Goal: Feedback & Contribution: Leave review/rating

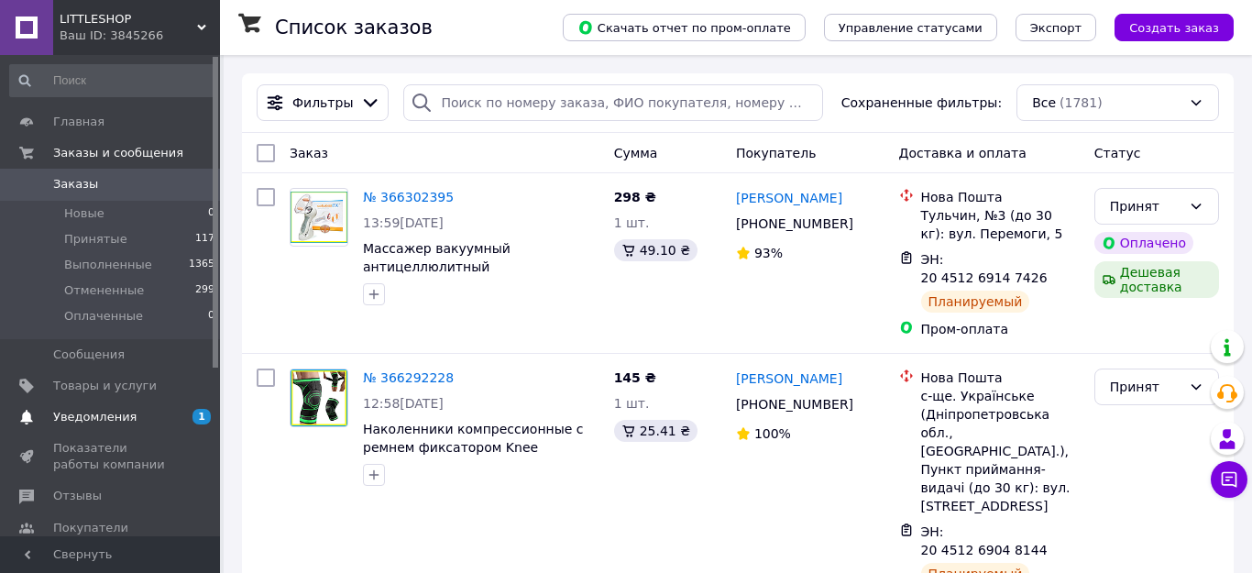
click at [93, 416] on span "Уведомления" at bounding box center [94, 417] width 83 height 16
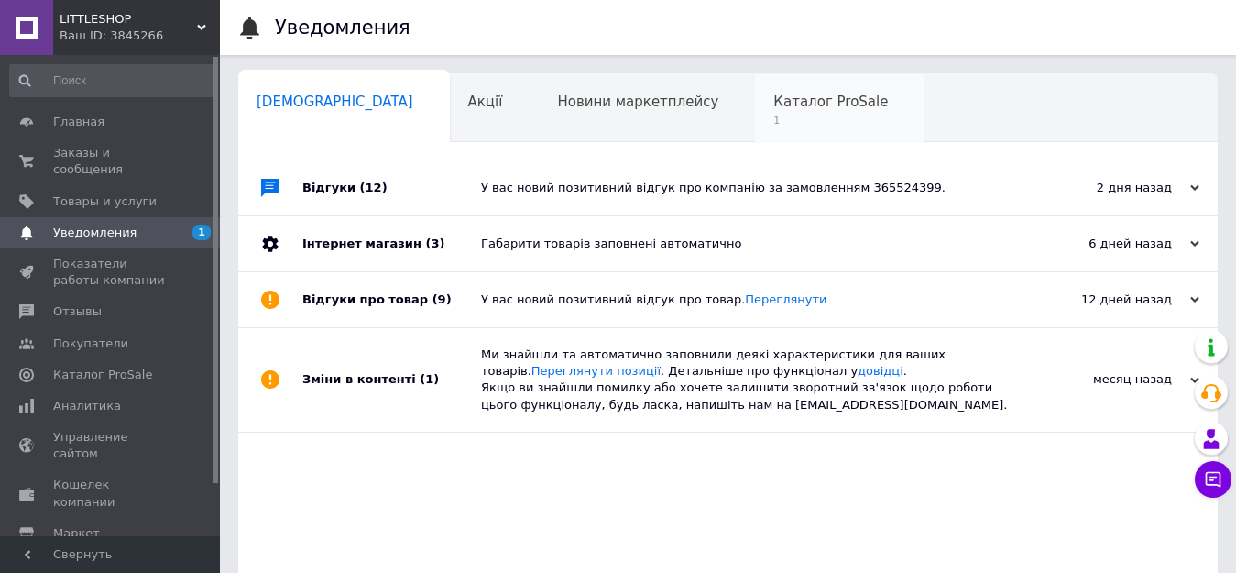
click at [774, 102] on span "Каталог ProSale" at bounding box center [831, 101] width 115 height 16
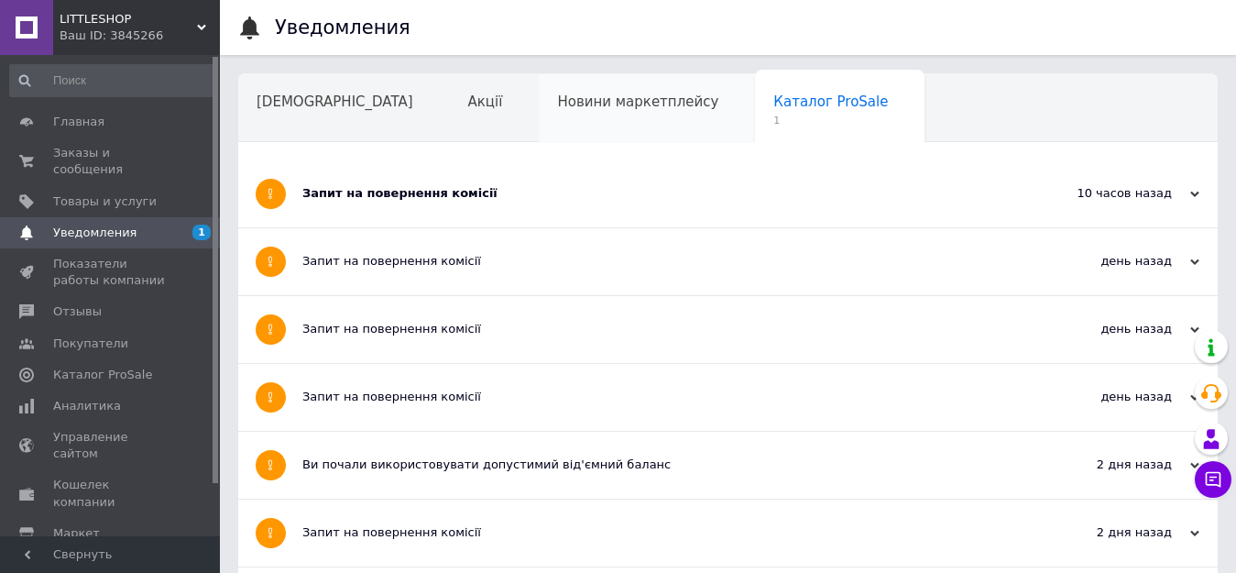
click at [557, 105] on span "Новини маркетплейсу" at bounding box center [637, 101] width 161 height 16
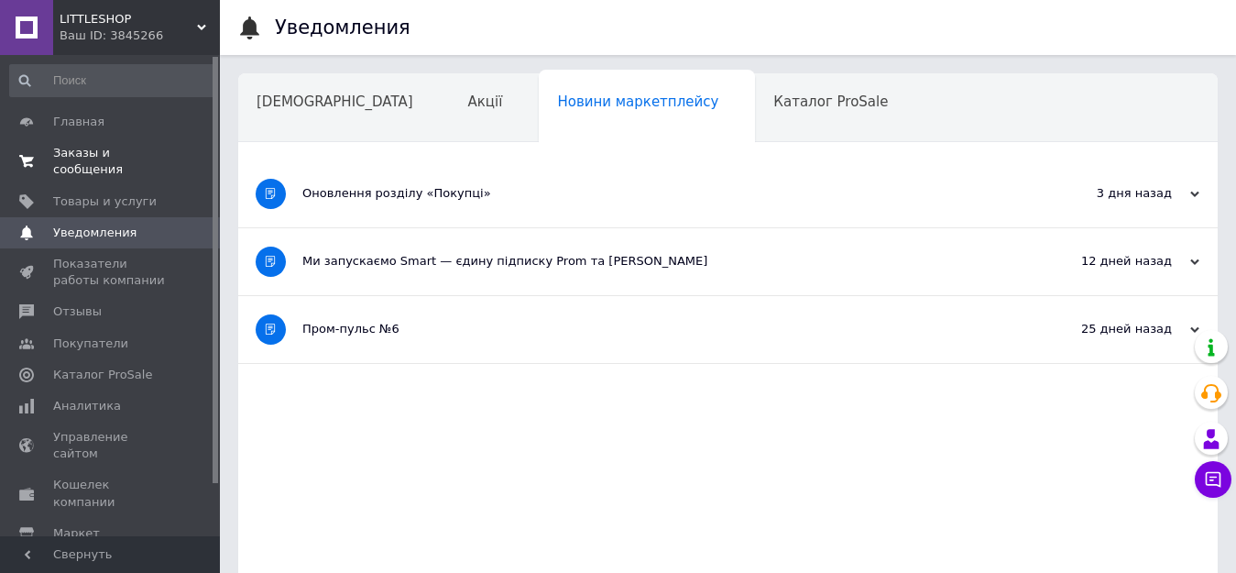
click at [83, 157] on span "Заказы и сообщения" at bounding box center [111, 161] width 116 height 33
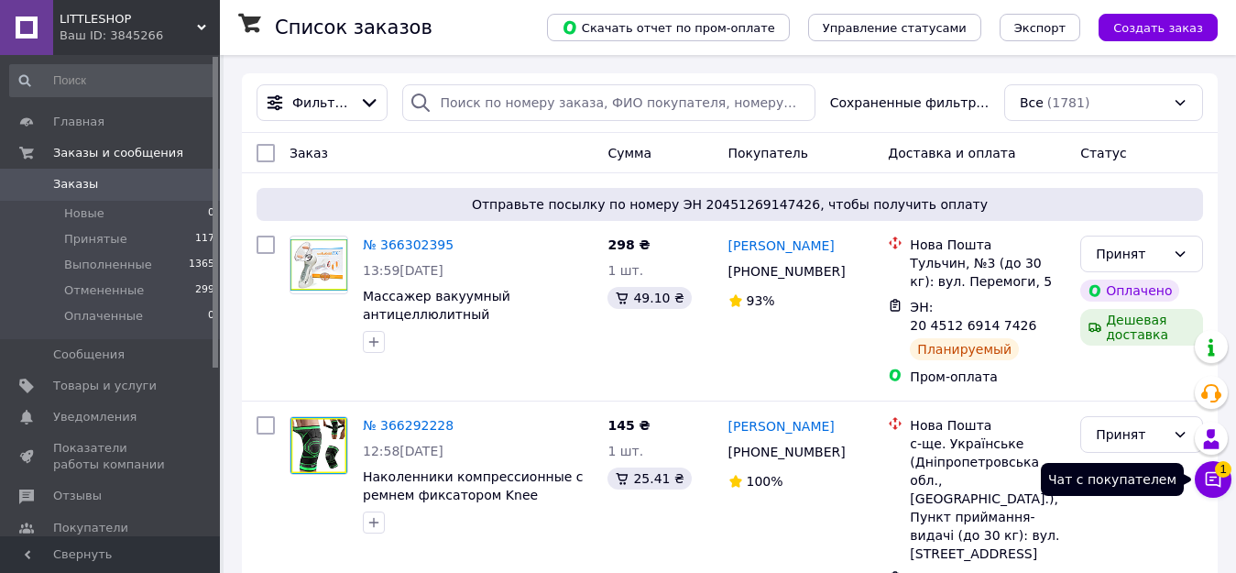
click at [1213, 480] on icon at bounding box center [1214, 480] width 16 height 16
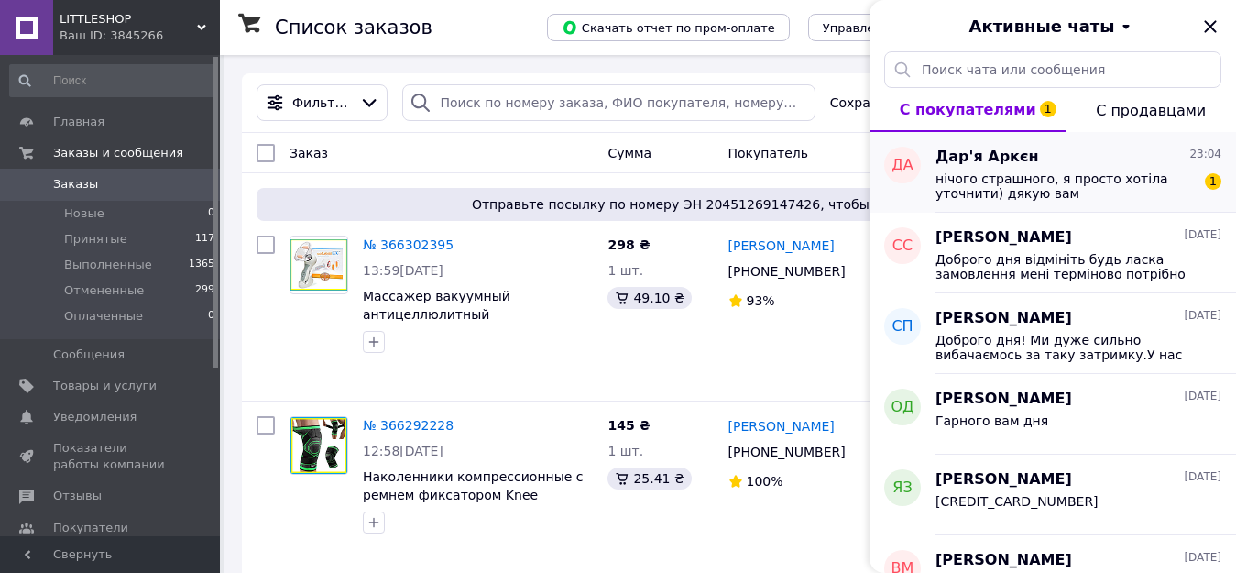
click at [1033, 179] on span "нічого страшного, я просто хотіла уточнити) дякую вам" at bounding box center [1066, 185] width 260 height 29
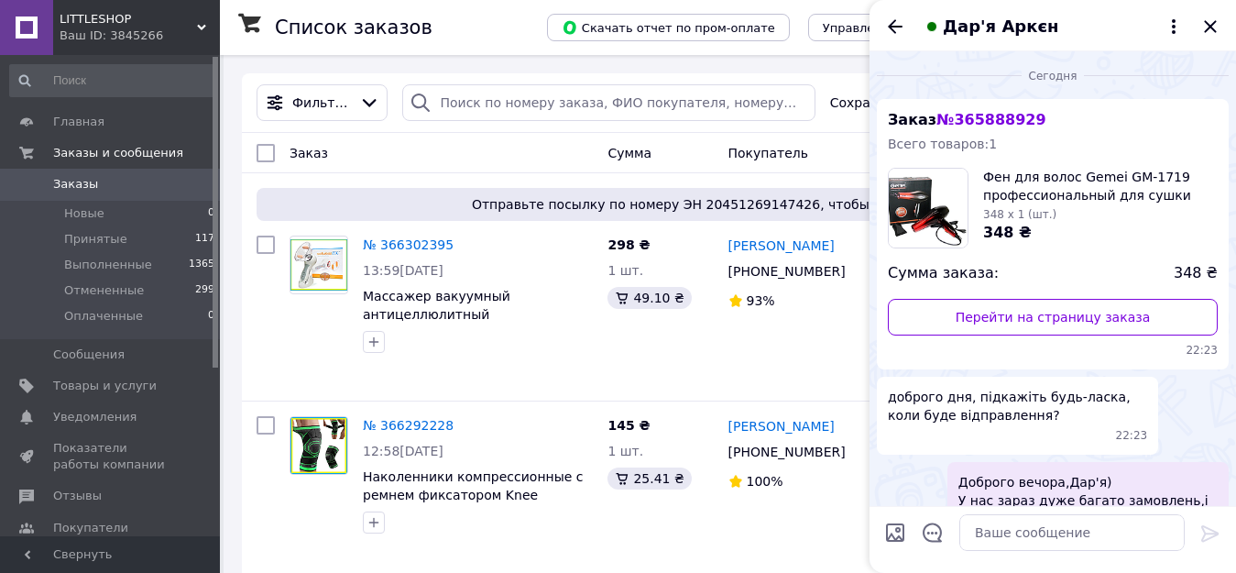
scroll to position [269, 0]
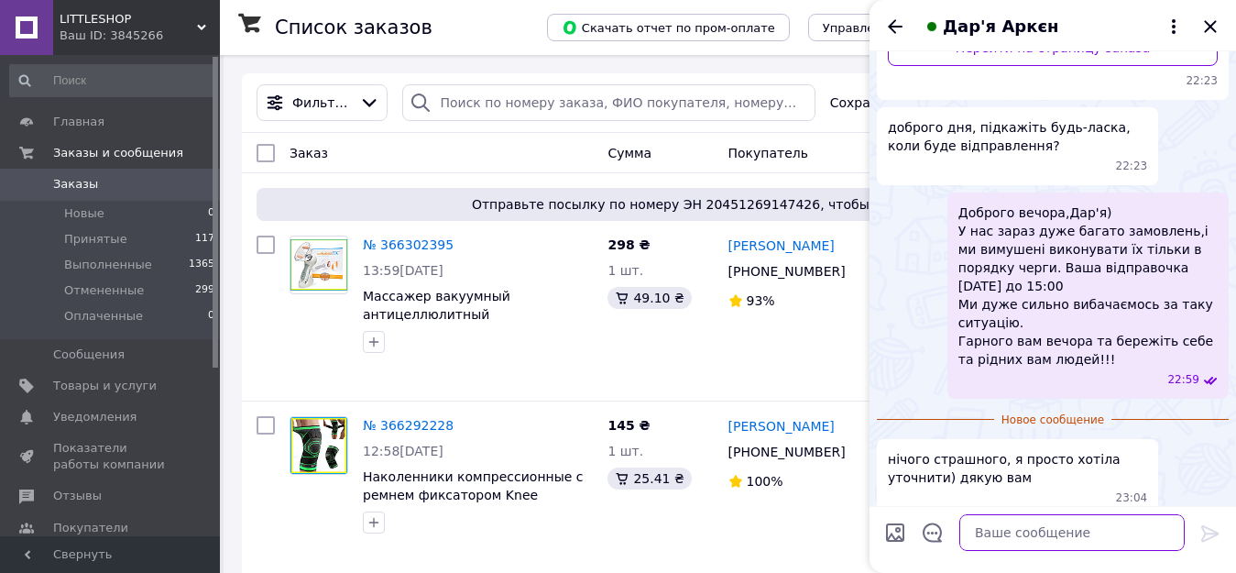
click at [1017, 531] on textarea at bounding box center [1072, 532] width 225 height 37
type textarea ")"
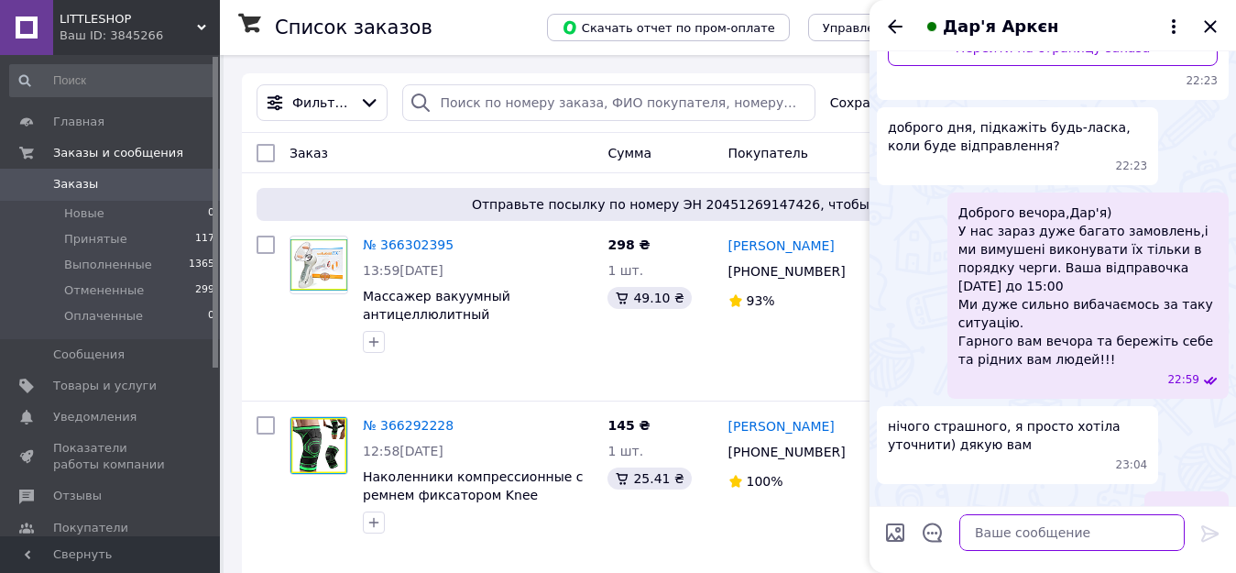
scroll to position [285, 0]
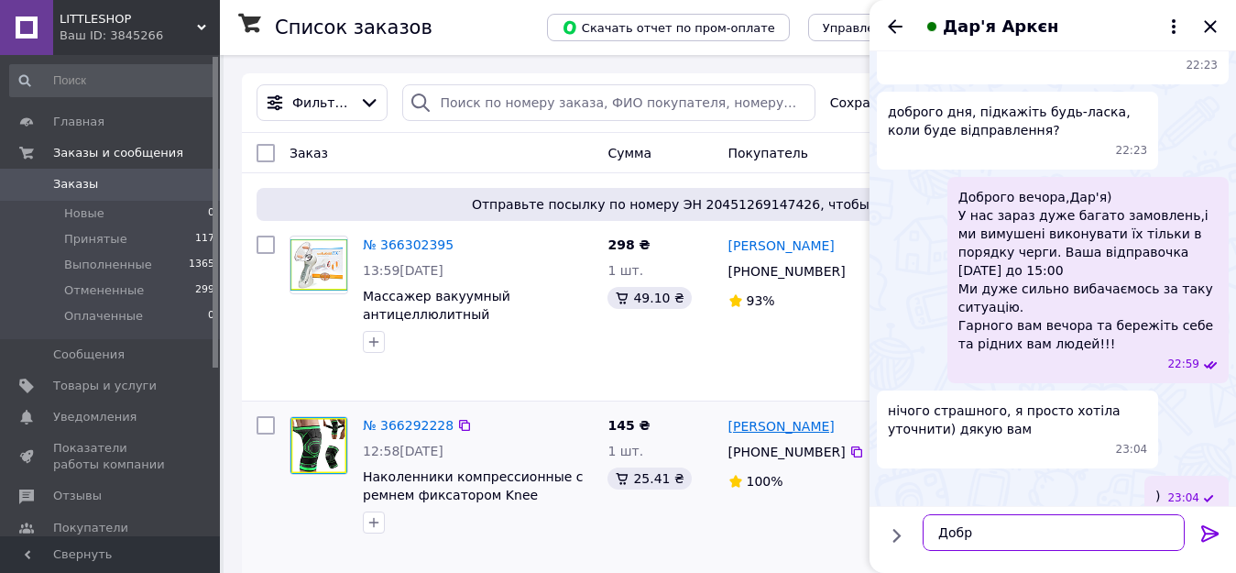
type textarea "Добре"
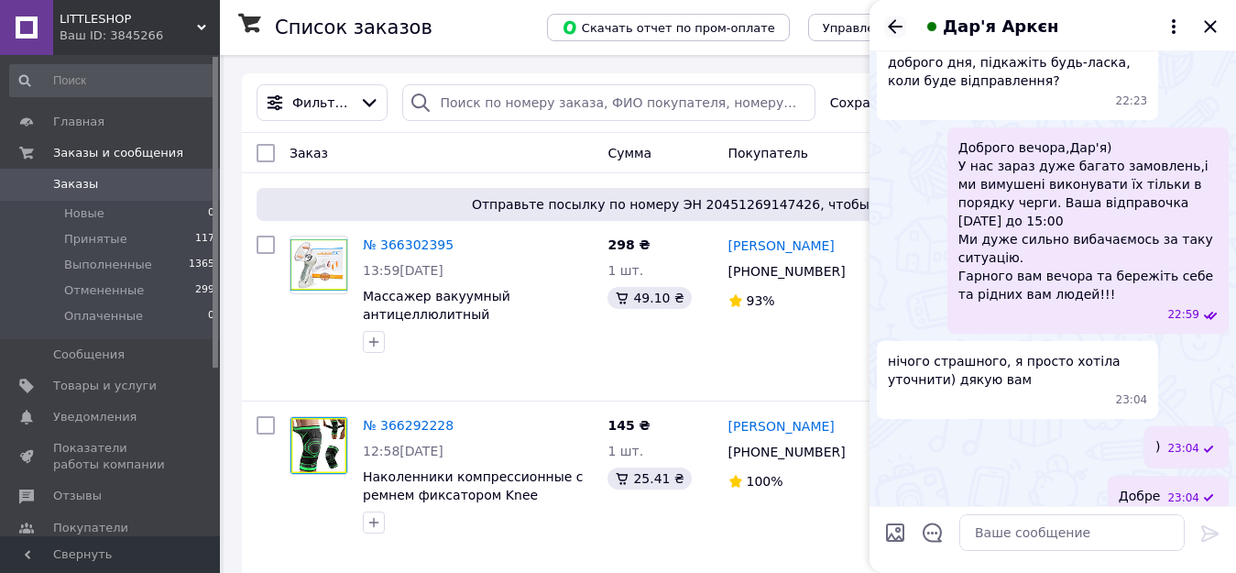
click at [894, 21] on icon "Назад" at bounding box center [895, 26] width 15 height 14
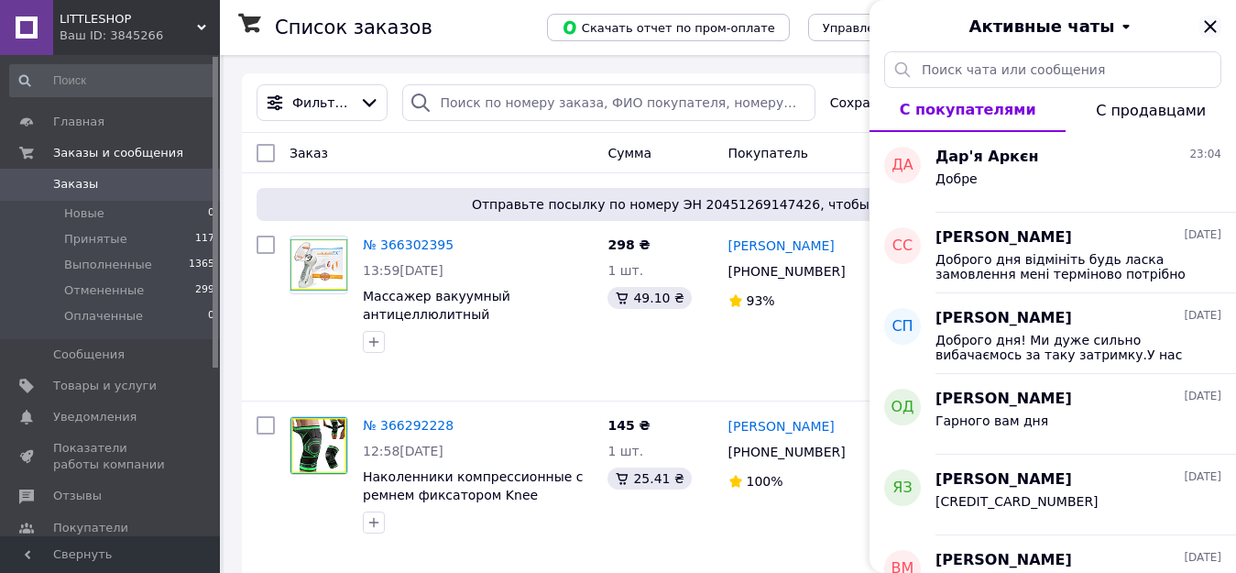
click at [1206, 27] on icon "Закрыть" at bounding box center [1211, 27] width 22 height 22
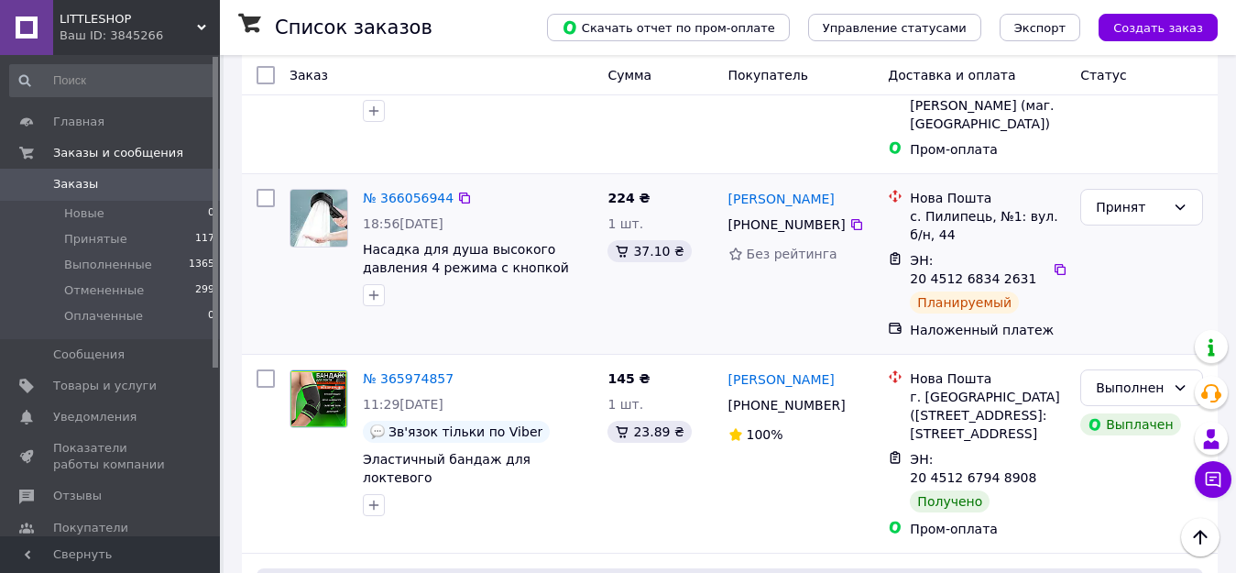
scroll to position [1008, 0]
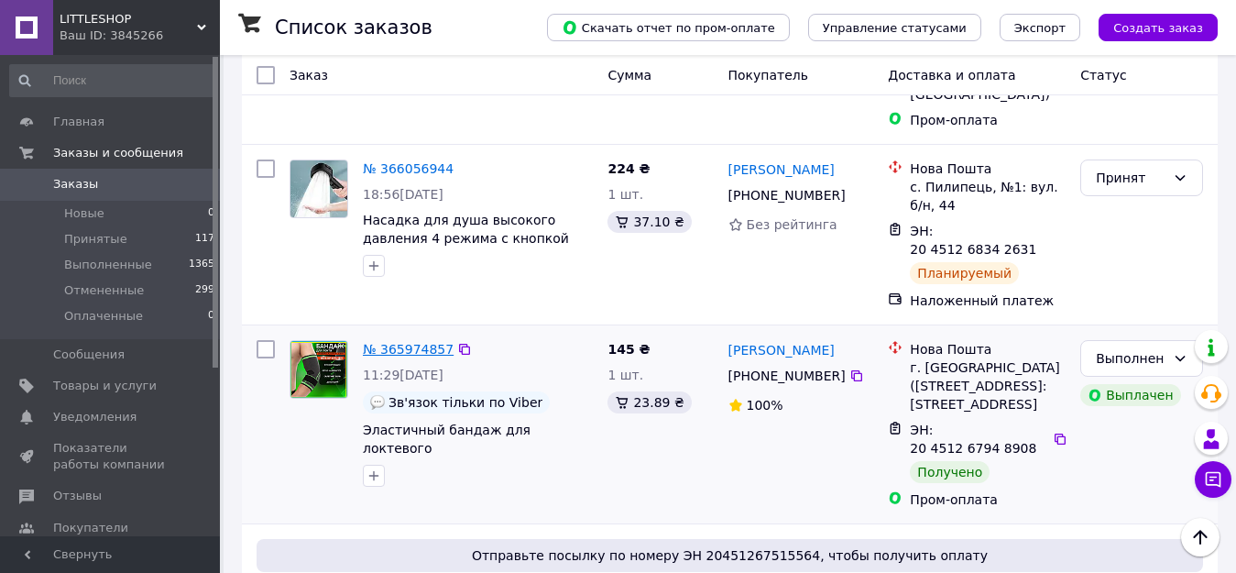
click at [403, 342] on link "№ 365974857" at bounding box center [408, 349] width 91 height 15
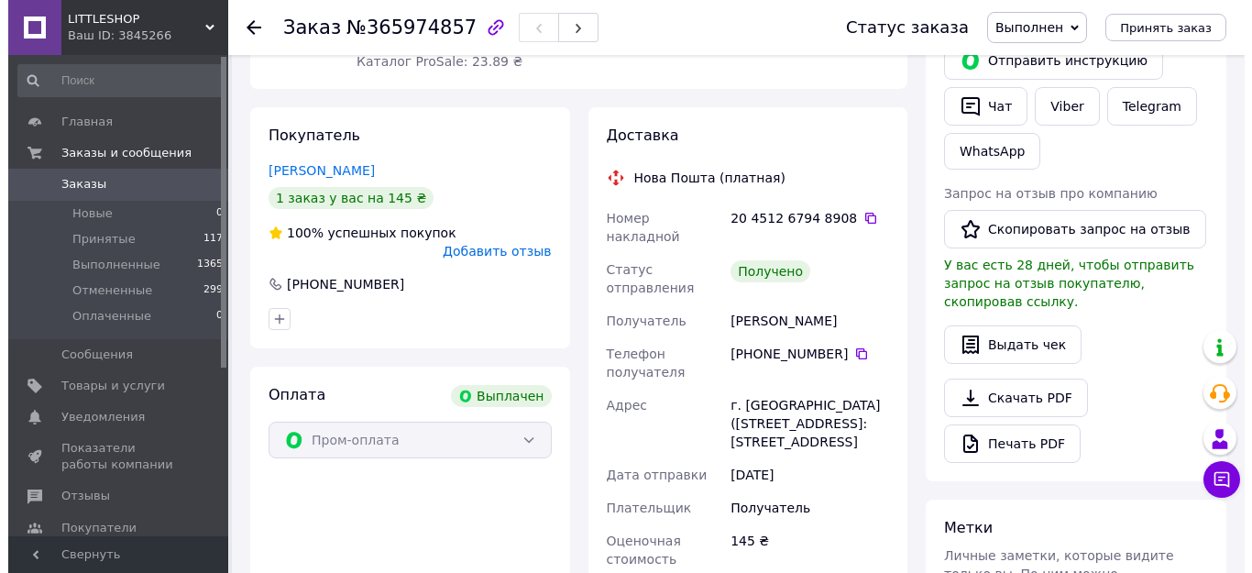
scroll to position [367, 0]
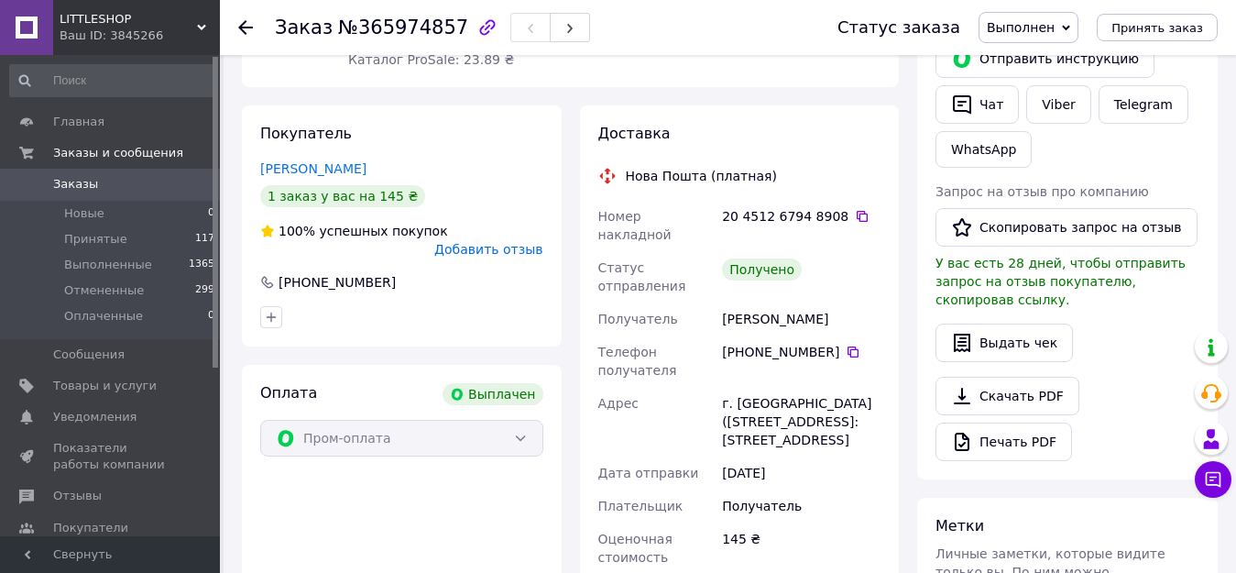
click at [485, 242] on span "Добавить отзыв" at bounding box center [488, 249] width 108 height 15
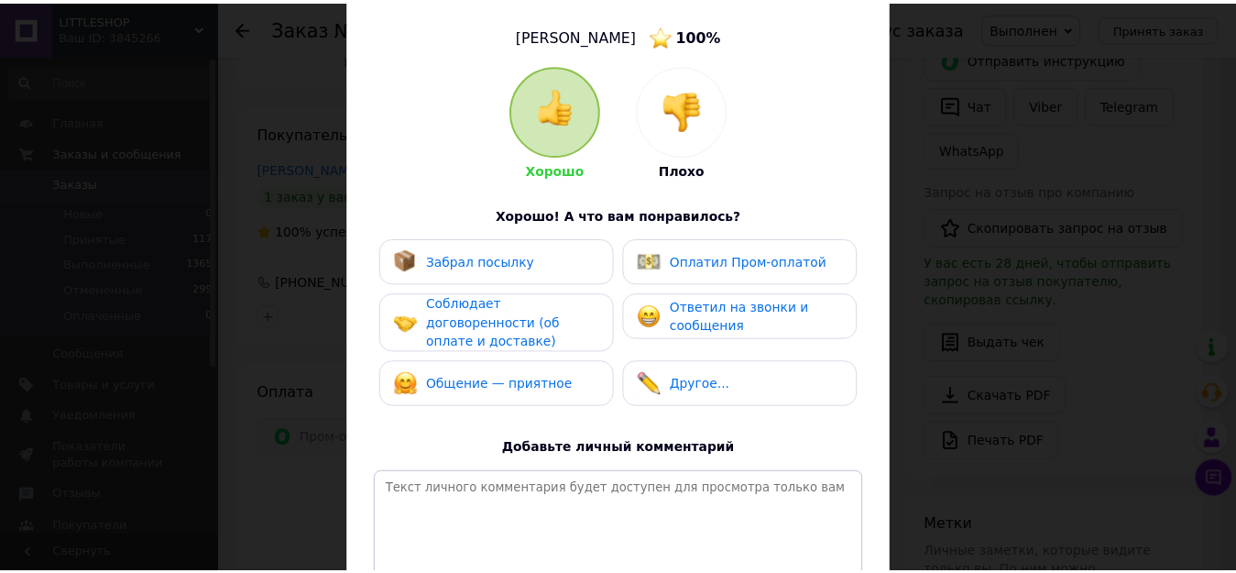
scroll to position [318, 0]
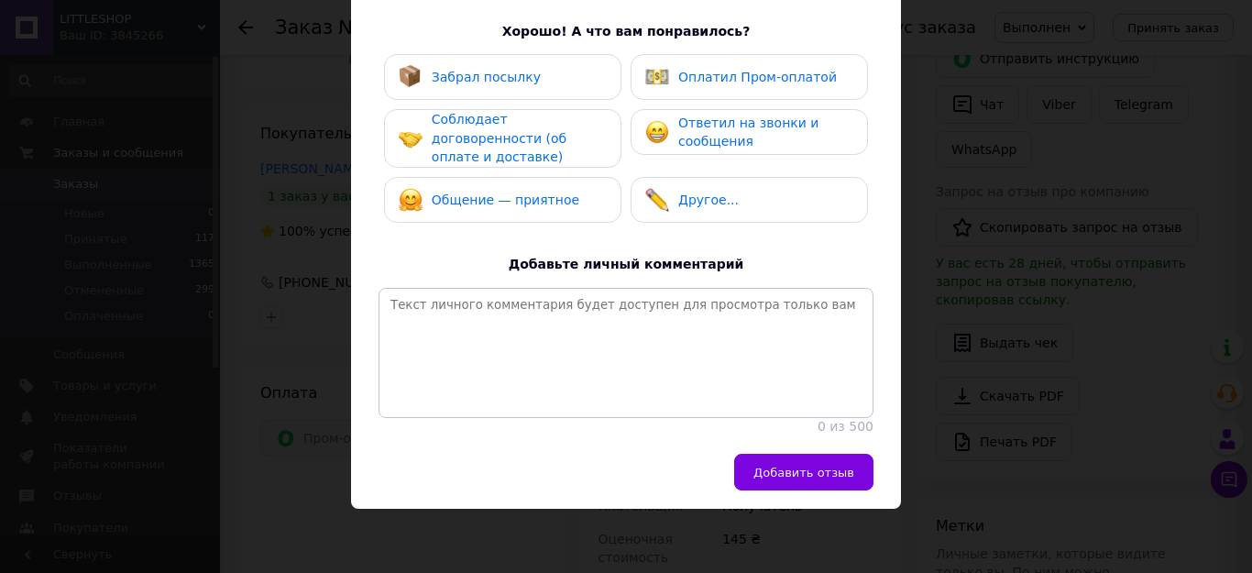
click at [505, 77] on span "Забрал посылку" at bounding box center [486, 77] width 109 height 15
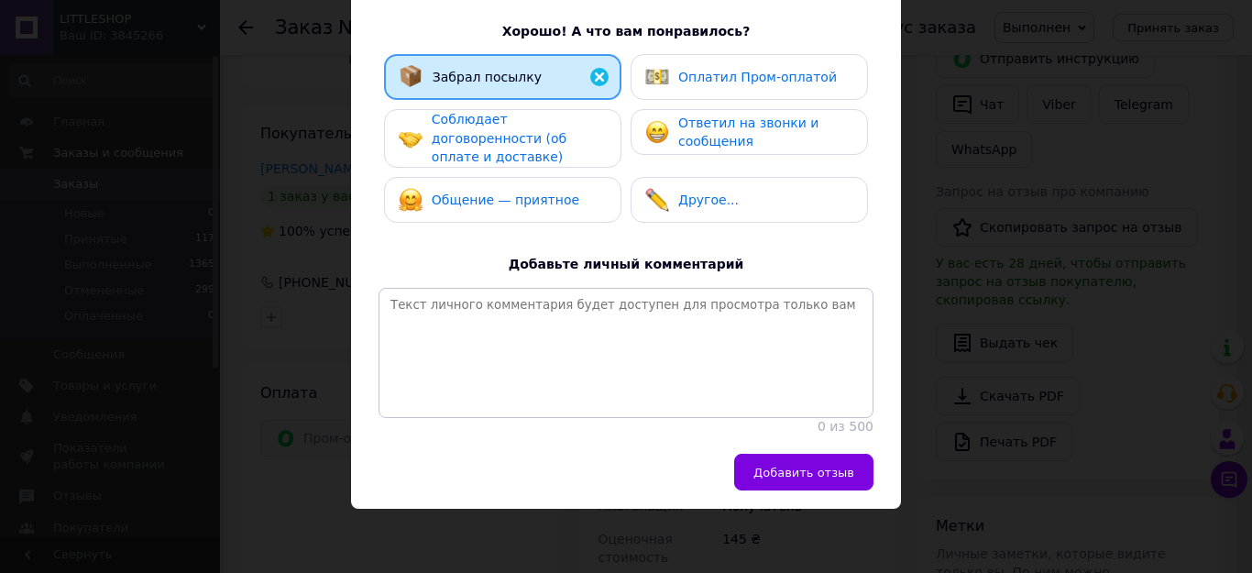
click at [499, 137] on span "Соблюдает договоренности (об оплате и доставке)" at bounding box center [499, 138] width 135 height 52
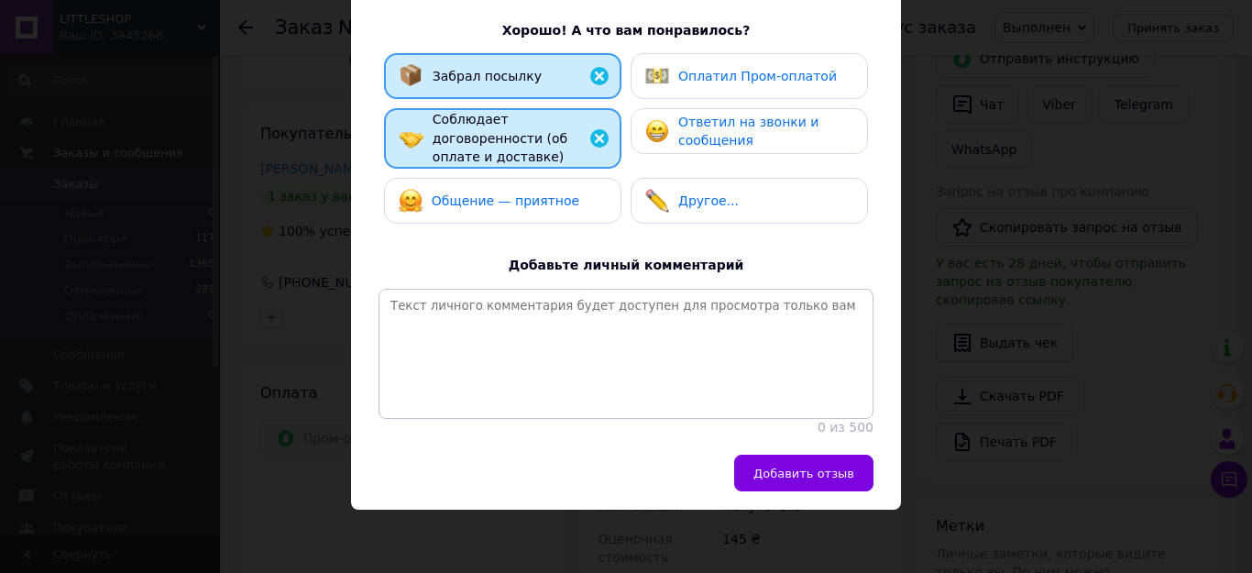
click at [534, 193] on span "Общение — приятное" at bounding box center [506, 200] width 148 height 15
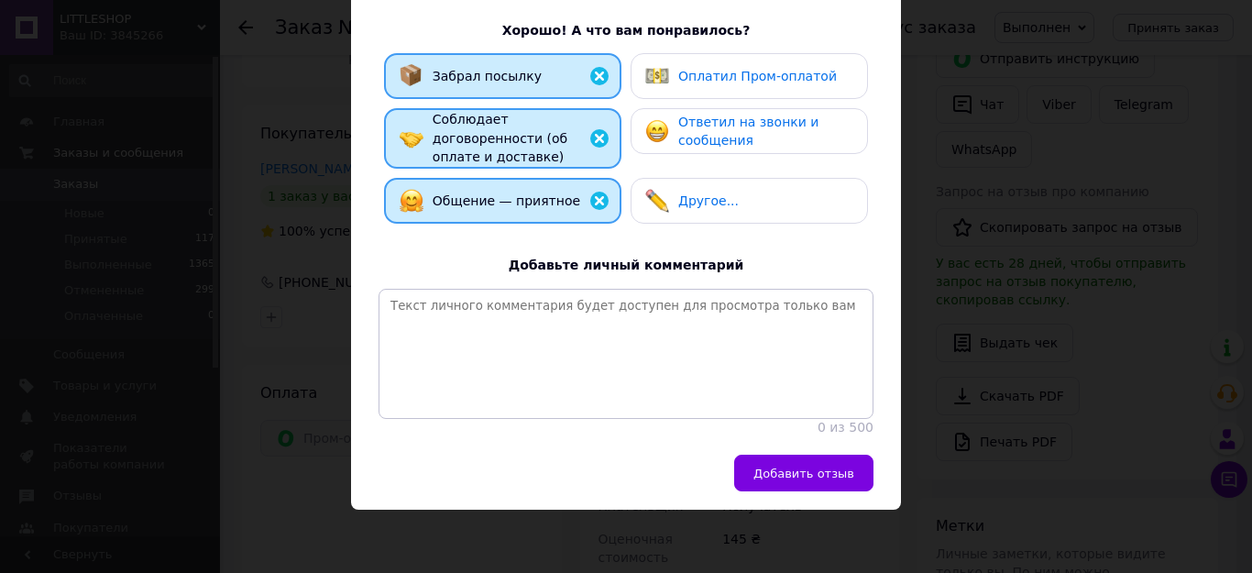
click at [753, 92] on div "Оплатил Пром-оплатой" at bounding box center [749, 76] width 237 height 46
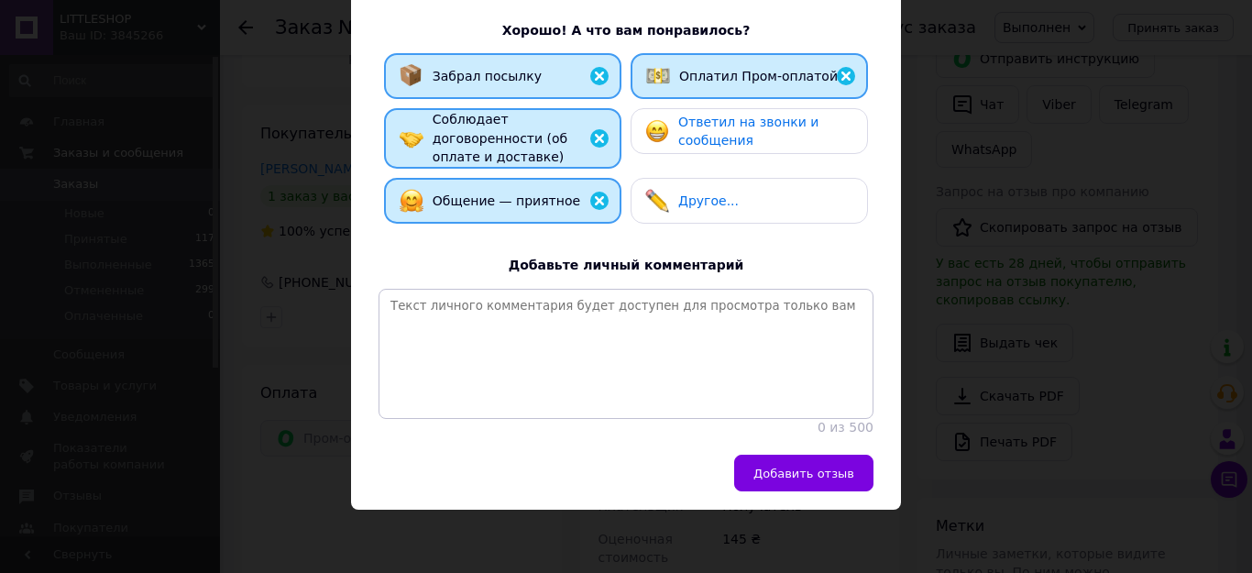
drag, startPoint x: 732, startPoint y: 125, endPoint x: 732, endPoint y: 154, distance: 29.3
click at [733, 127] on span "Ответил на звонки и сообщения" at bounding box center [748, 132] width 140 height 34
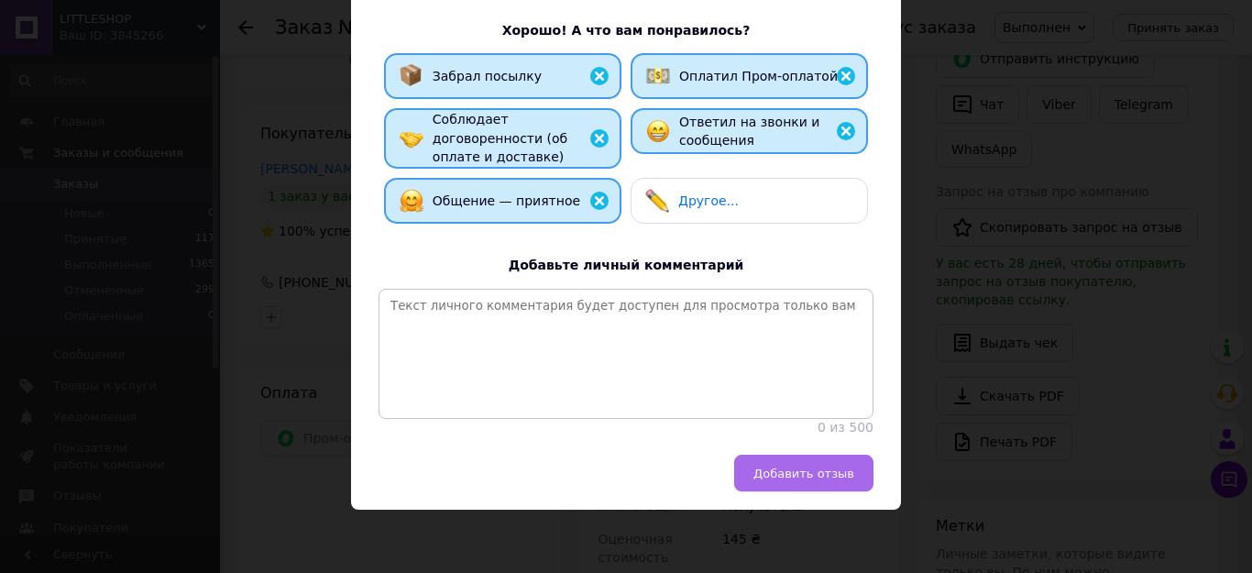
click at [789, 484] on button "Добавить отзыв" at bounding box center [803, 473] width 139 height 37
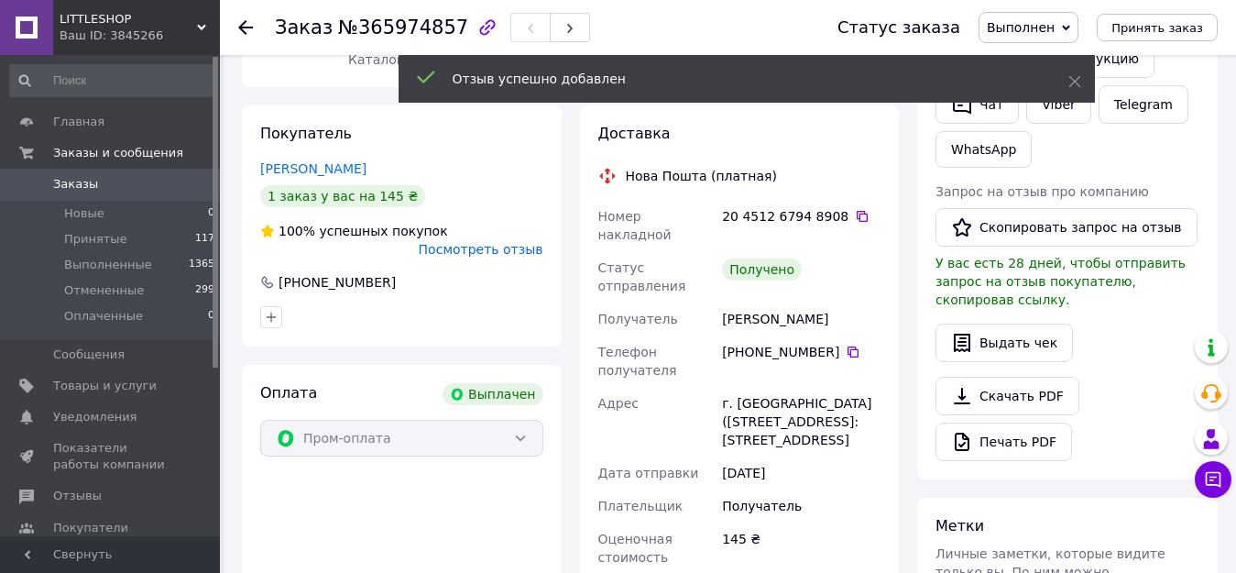
click at [244, 18] on div at bounding box center [245, 27] width 15 height 18
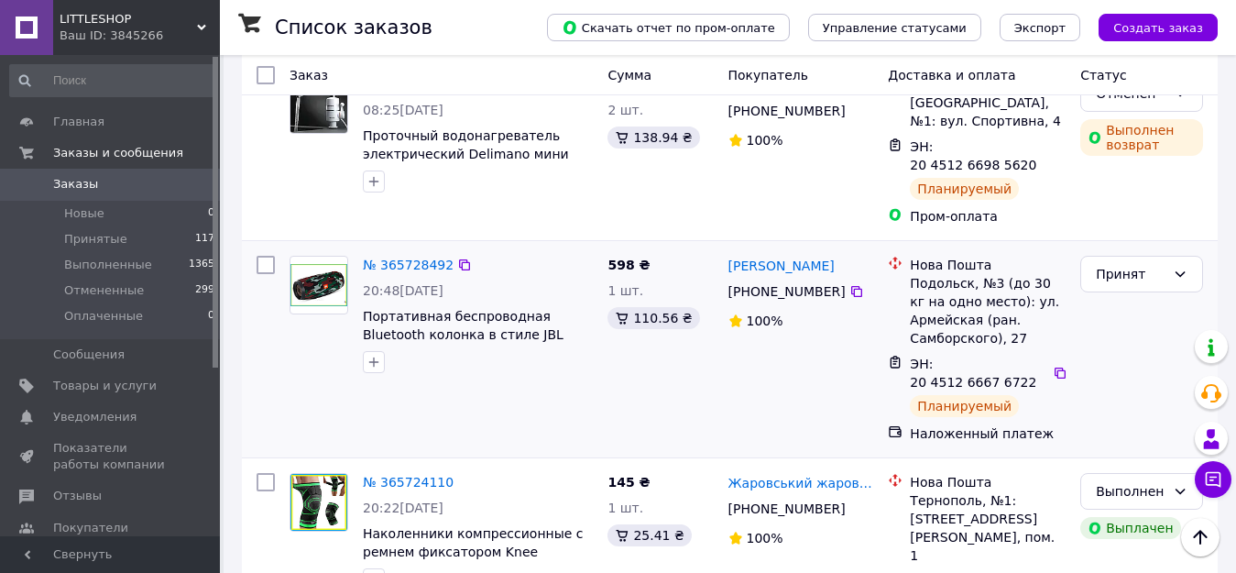
scroll to position [2247, 0]
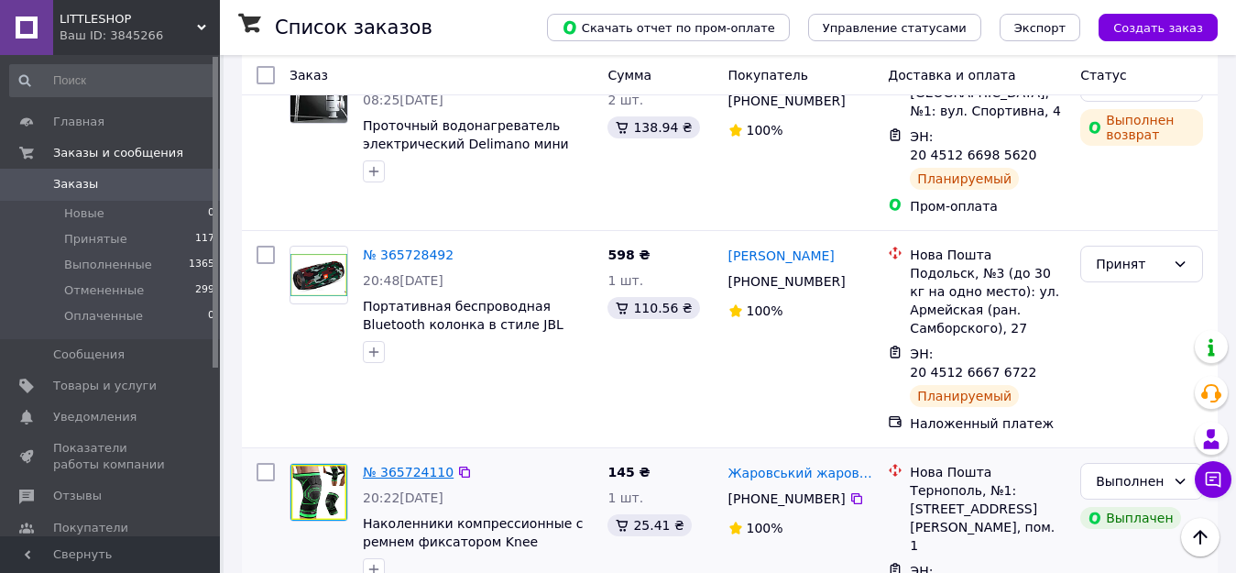
click at [409, 465] on link "№ 365724110" at bounding box center [408, 472] width 91 height 15
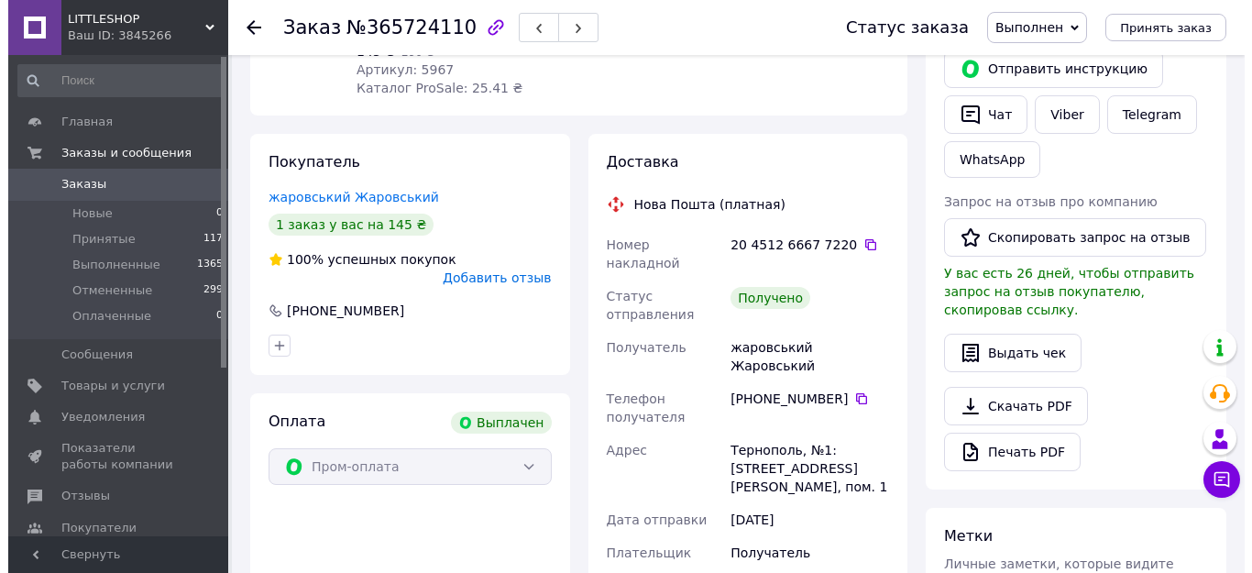
scroll to position [345, 0]
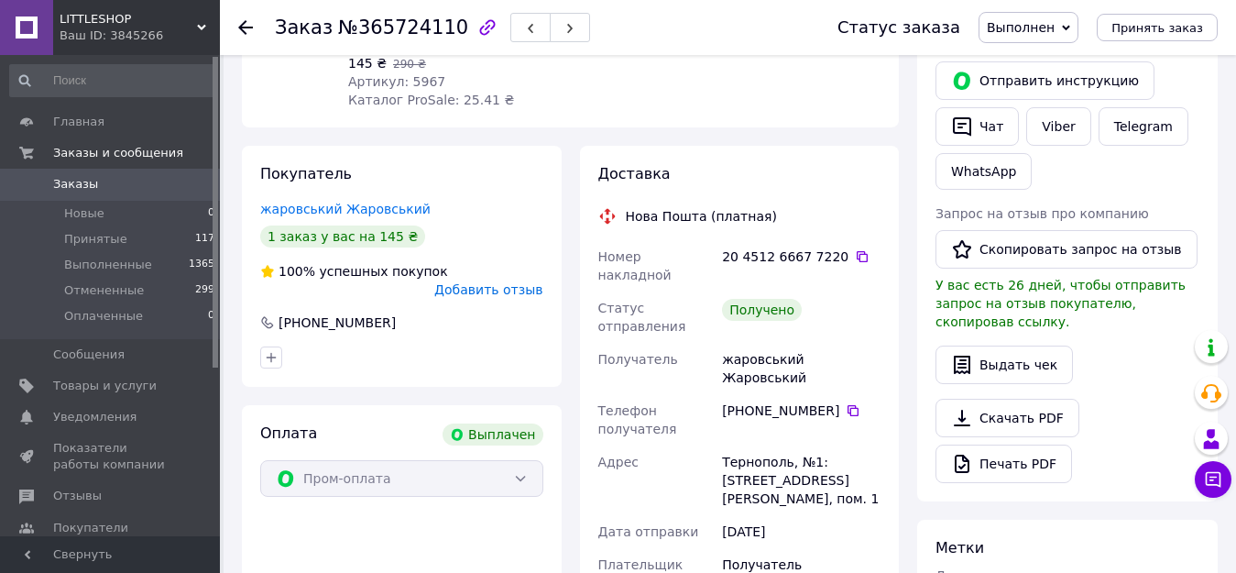
click at [485, 282] on span "Добавить отзыв" at bounding box center [488, 289] width 108 height 15
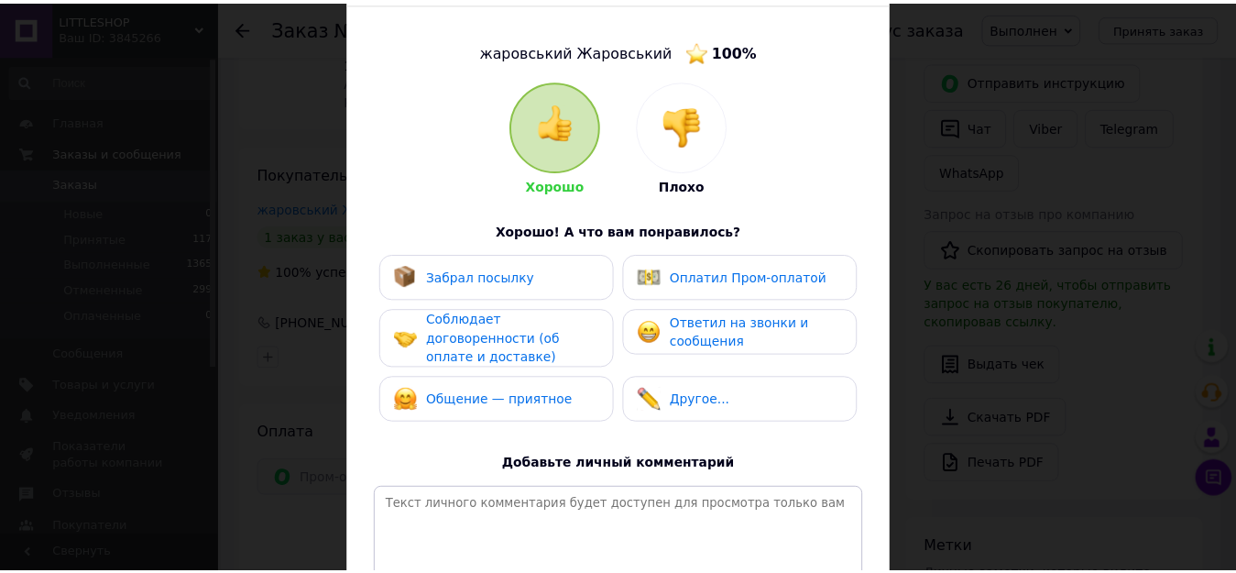
scroll to position [318, 0]
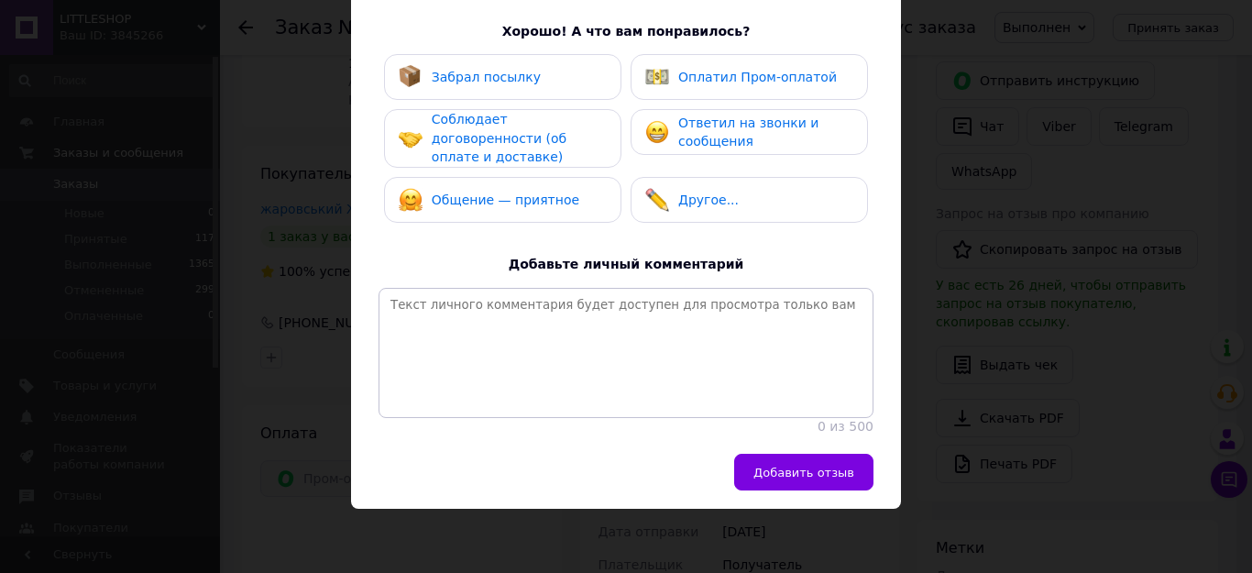
drag, startPoint x: 475, startPoint y: 77, endPoint x: 474, endPoint y: 115, distance: 37.6
click at [482, 89] on div "Забрал посылку" at bounding box center [502, 77] width 237 height 46
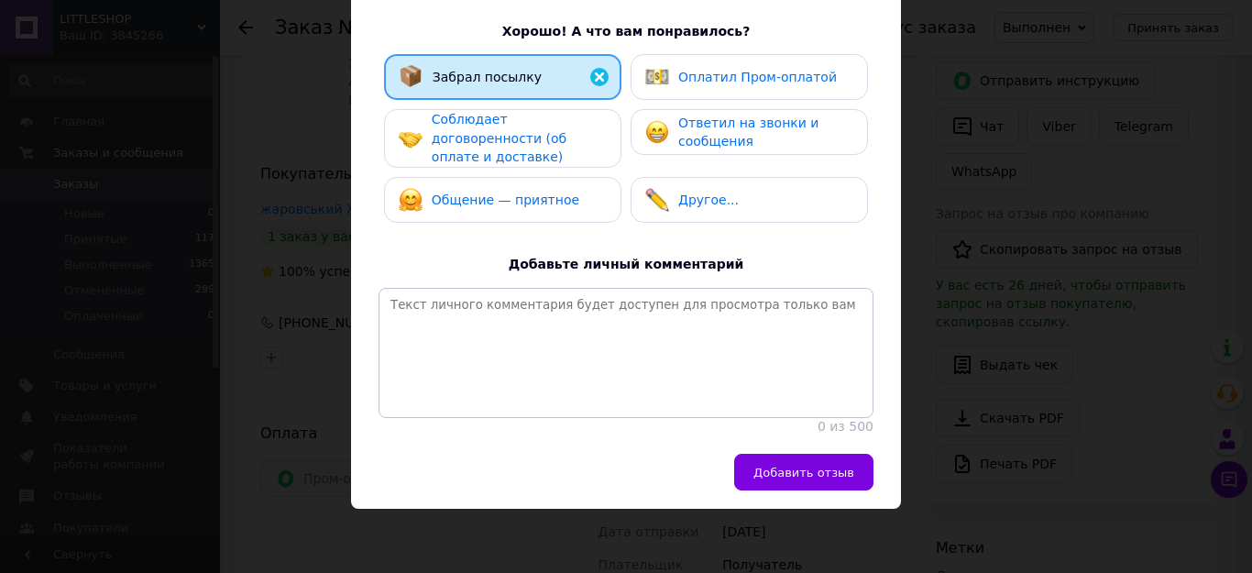
drag, startPoint x: 477, startPoint y: 138, endPoint x: 483, endPoint y: 160, distance: 22.7
click at [484, 150] on div "Соблюдает договоренности (об оплате и доставке)" at bounding box center [502, 138] width 237 height 59
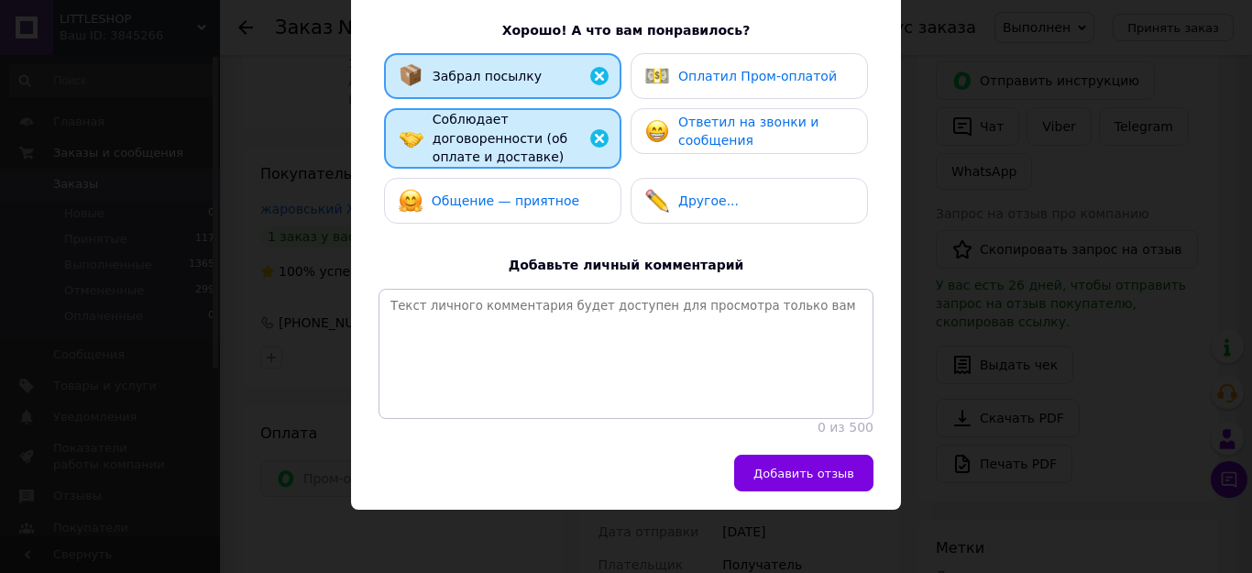
drag, startPoint x: 512, startPoint y: 180, endPoint x: 611, endPoint y: 147, distance: 104.3
click at [563, 189] on div "Общение — приятное" at bounding box center [503, 201] width 208 height 24
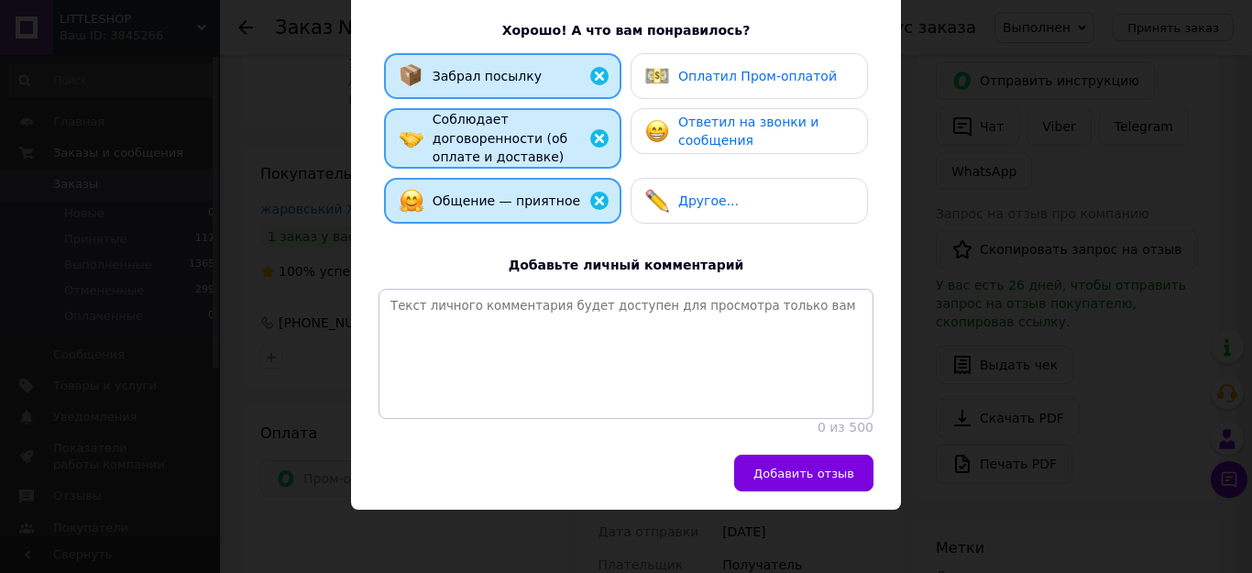
click at [763, 83] on span "Оплатил Пром-оплатой" at bounding box center [757, 76] width 159 height 15
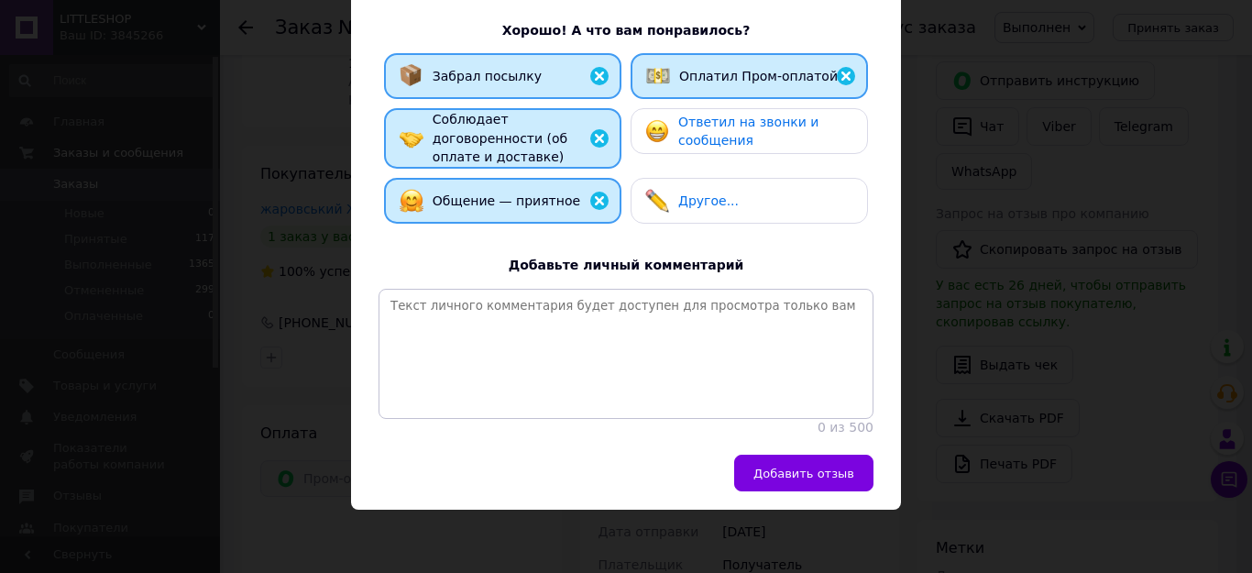
drag, startPoint x: 746, startPoint y: 108, endPoint x: 752, endPoint y: 137, distance: 30.0
click at [750, 115] on div "Ответил на звонки и сообщения" at bounding box center [749, 131] width 237 height 46
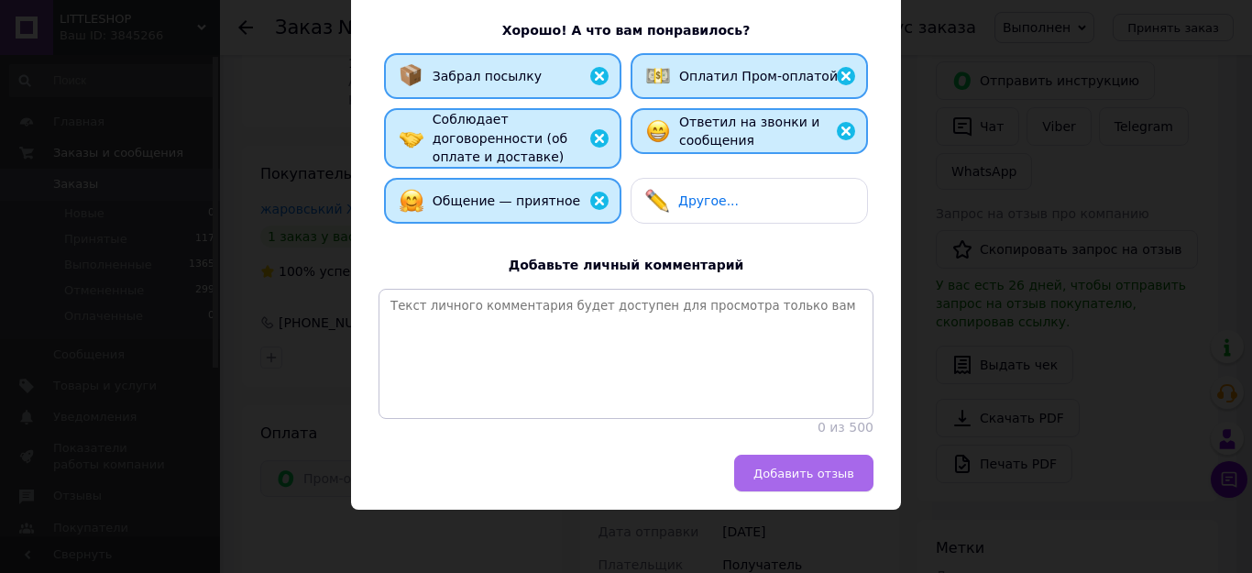
click at [774, 468] on span "Добавить отзыв" at bounding box center [803, 473] width 101 height 14
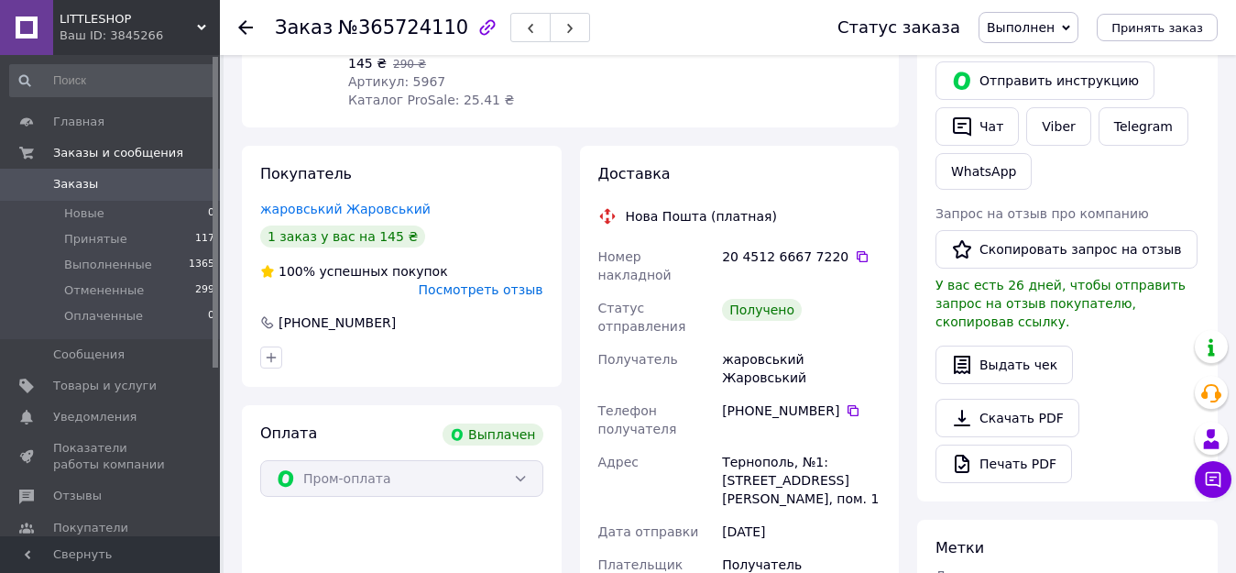
click at [243, 27] on use at bounding box center [245, 27] width 15 height 15
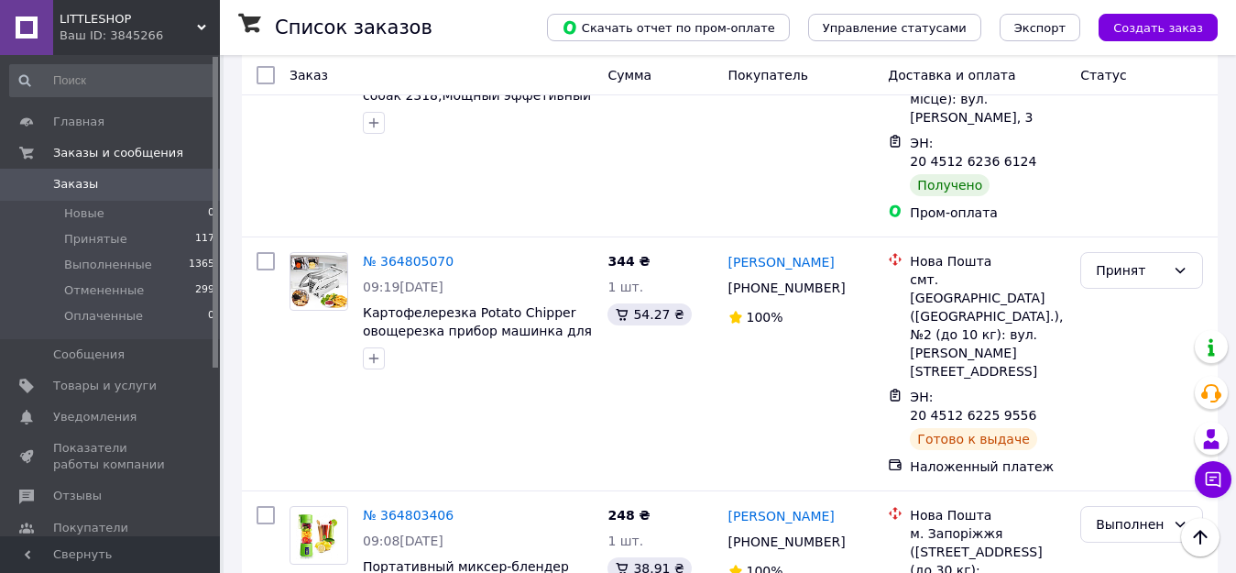
scroll to position [7424, 0]
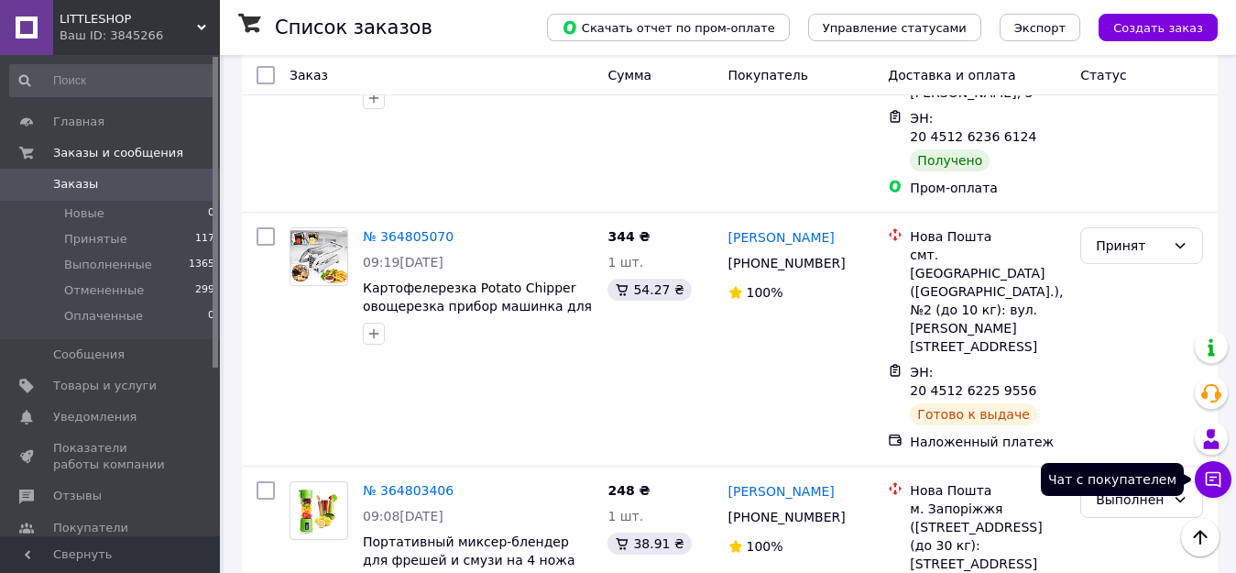
click at [1215, 475] on icon at bounding box center [1213, 479] width 18 height 18
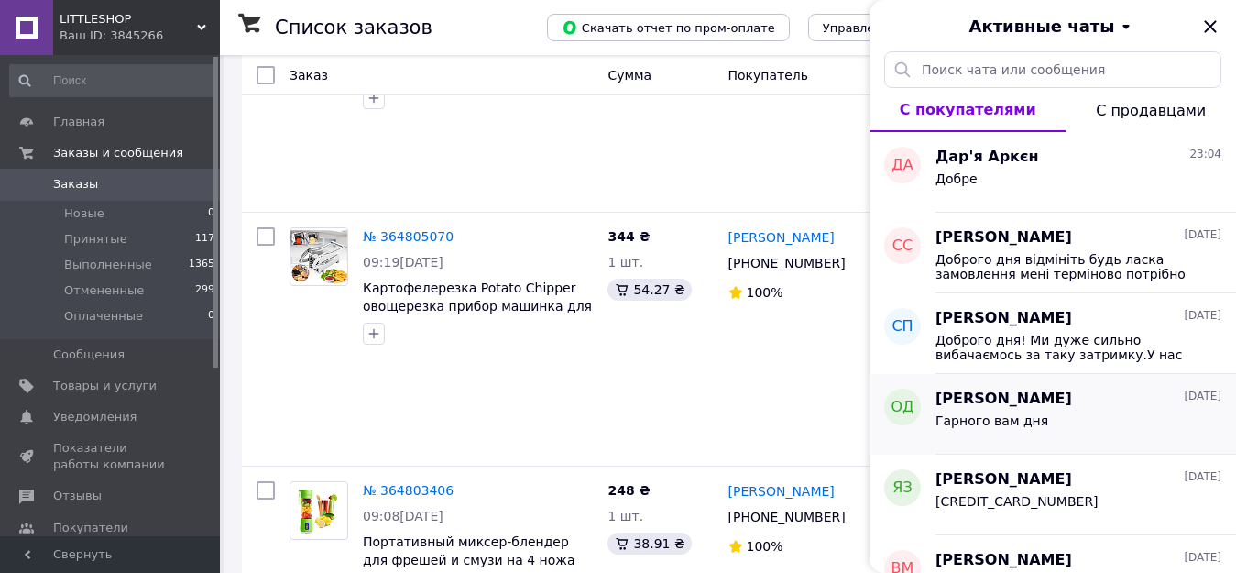
click at [1037, 402] on span "[PERSON_NAME]" at bounding box center [1004, 399] width 137 height 21
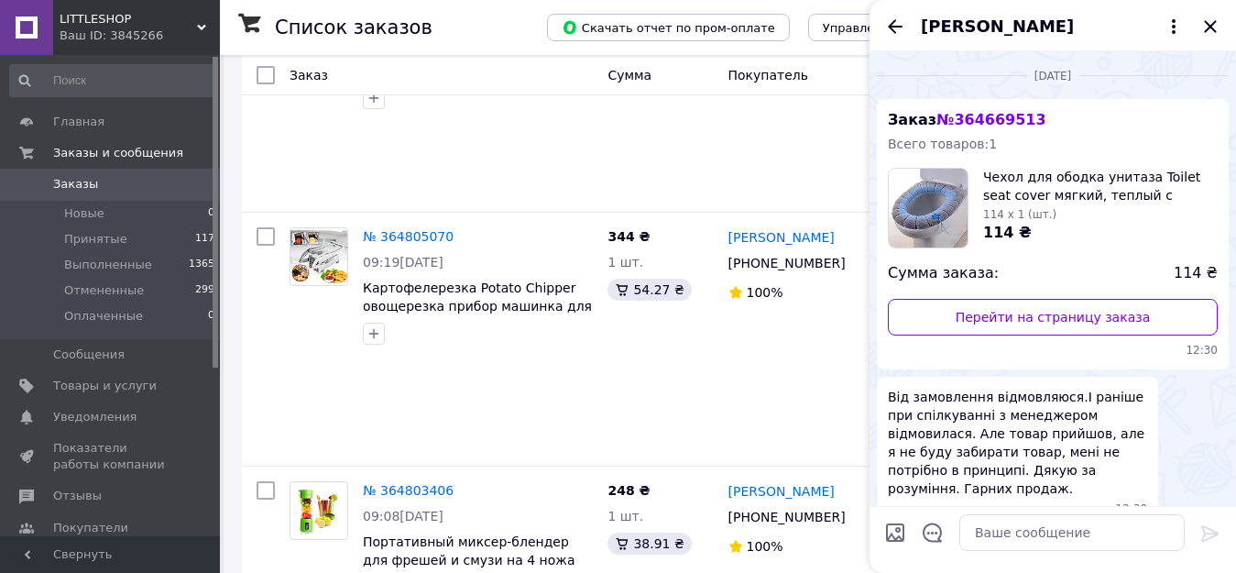
scroll to position [157, 0]
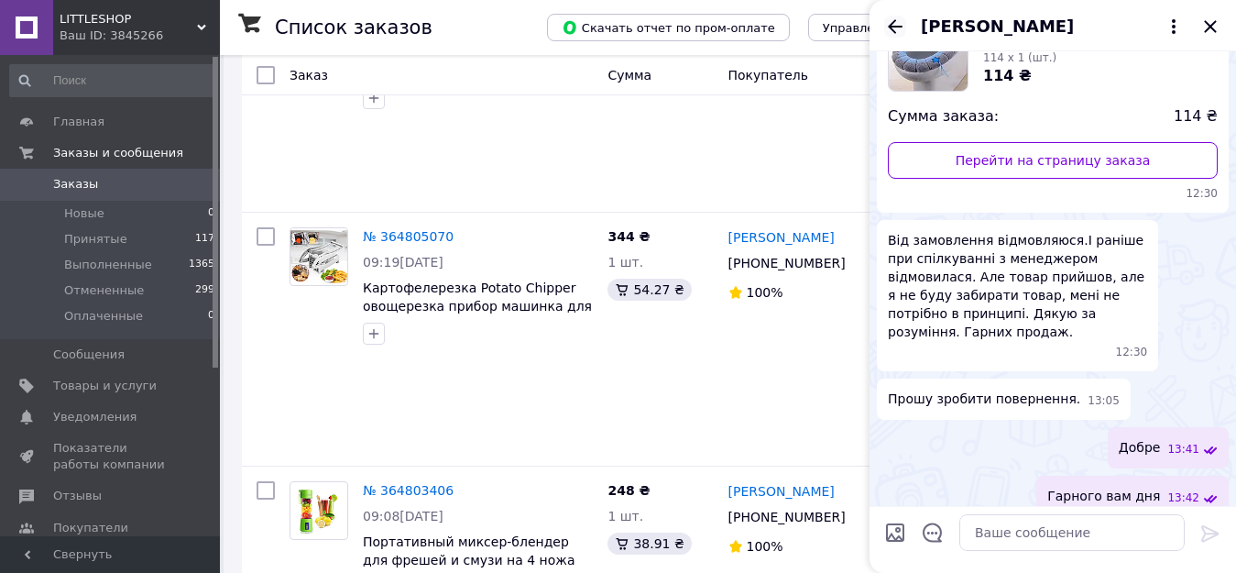
click at [894, 26] on icon "Назад" at bounding box center [895, 26] width 15 height 14
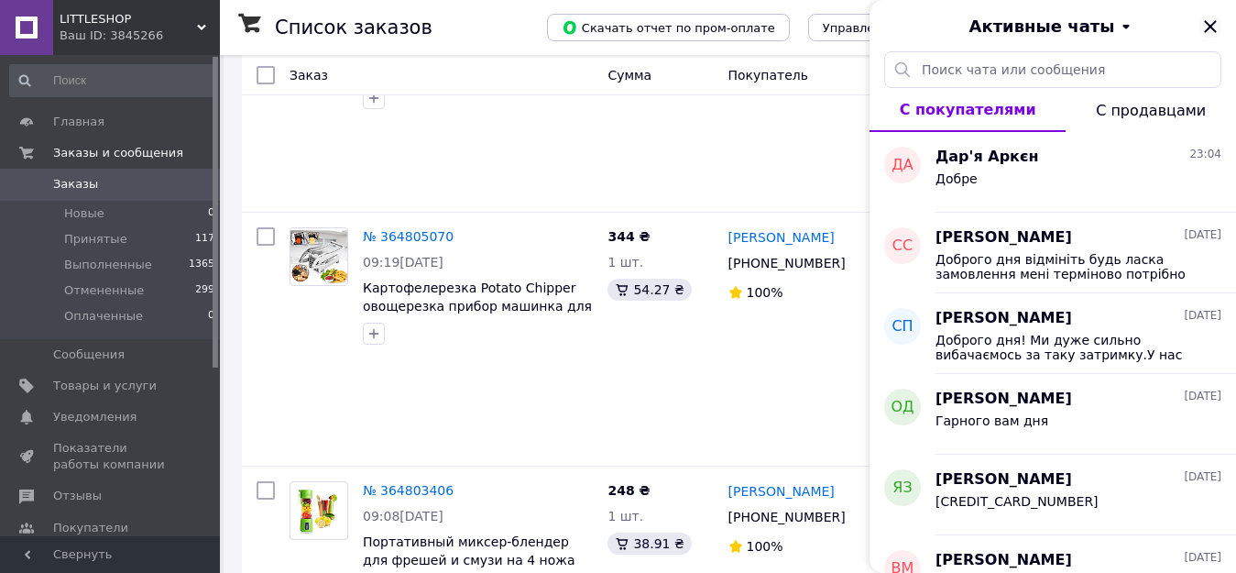
click at [1211, 22] on icon "Закрыть" at bounding box center [1211, 27] width 22 height 22
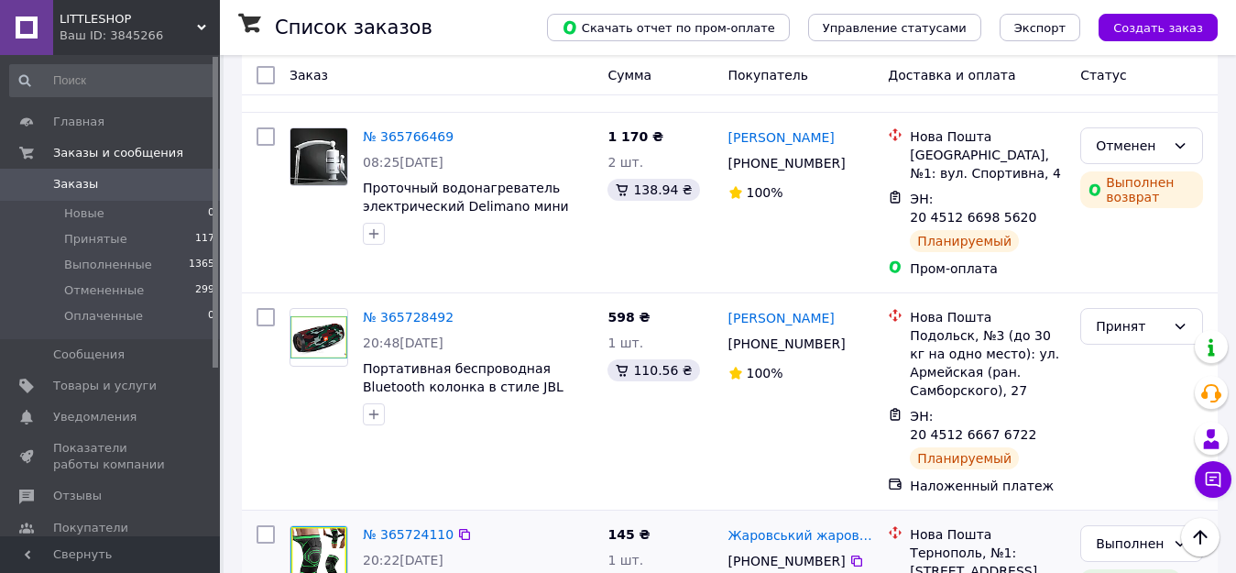
scroll to position [2200, 0]
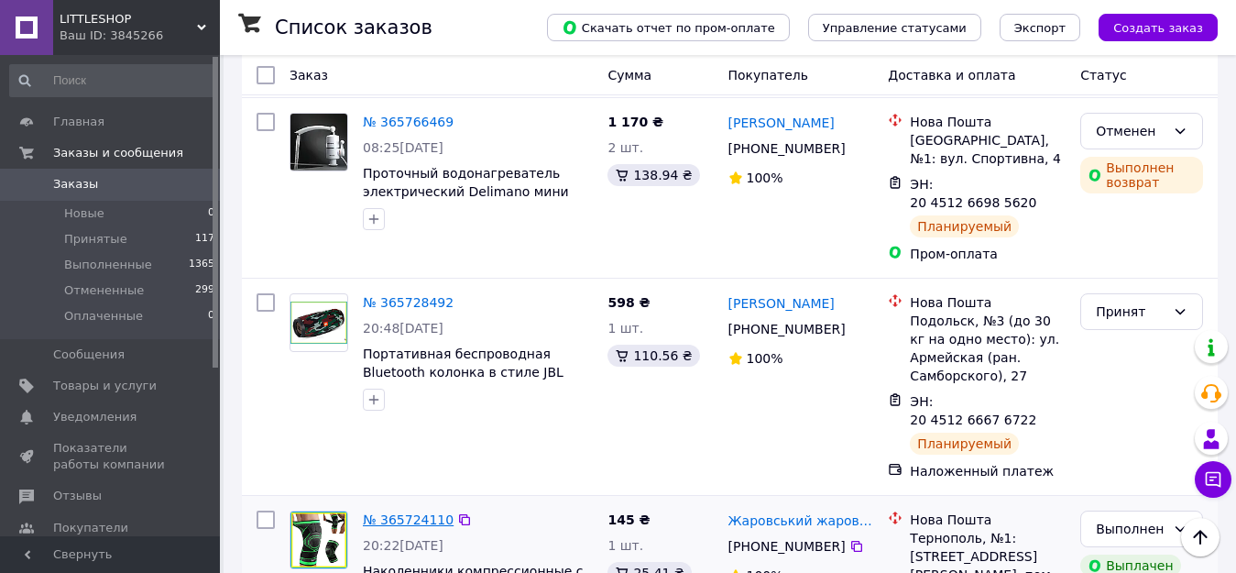
click at [385, 512] on link "№ 365724110" at bounding box center [408, 519] width 91 height 15
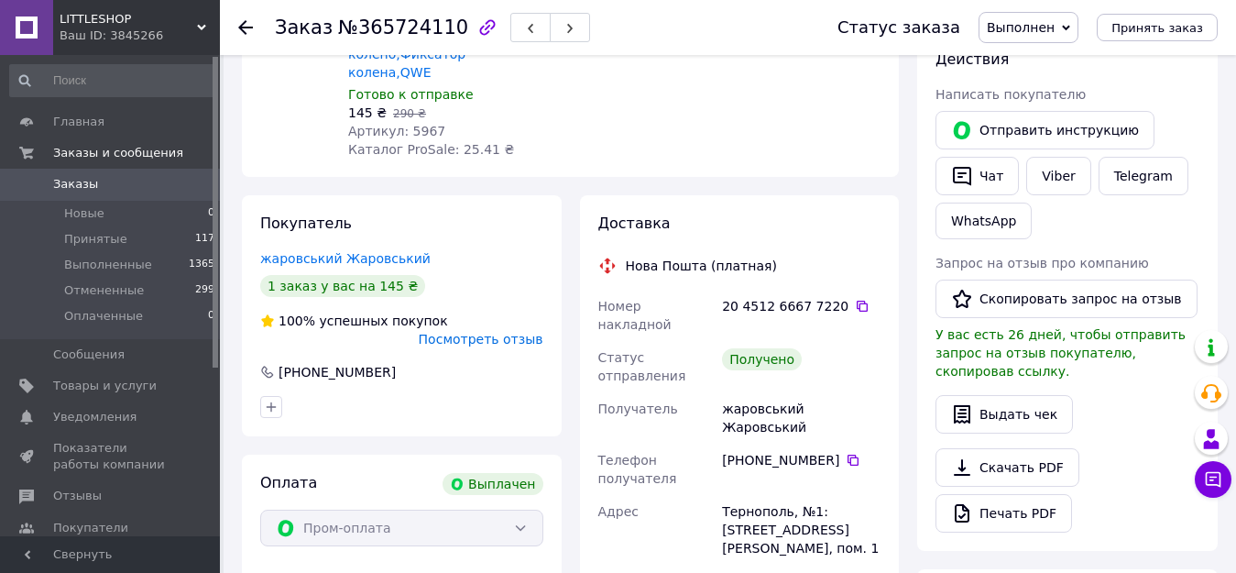
scroll to position [253, 0]
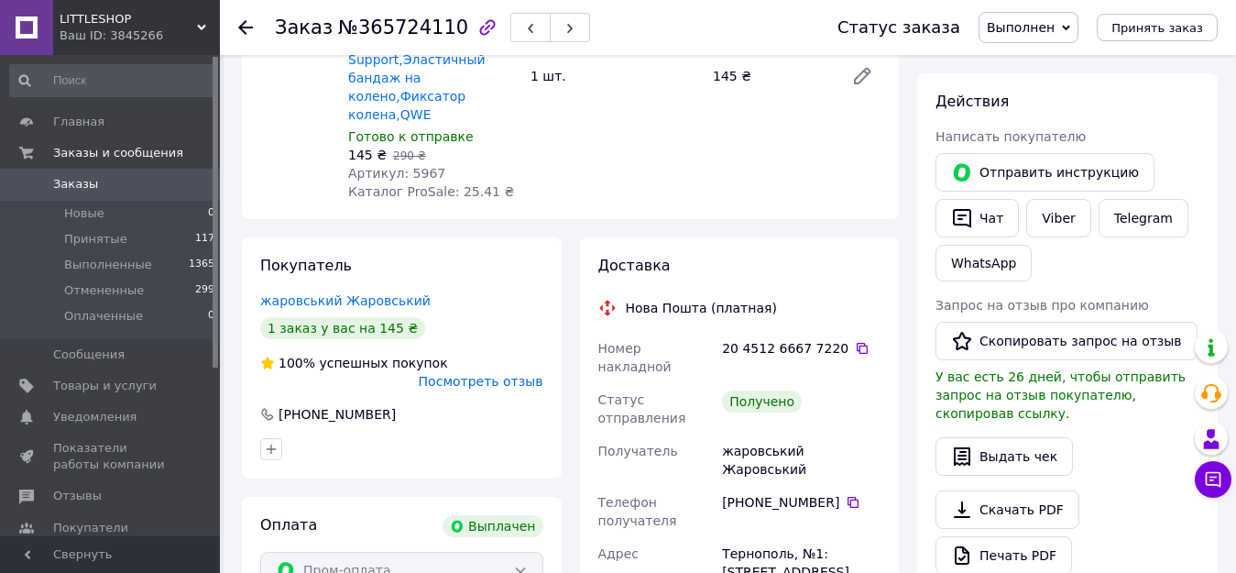
click at [240, 32] on icon at bounding box center [245, 27] width 15 height 15
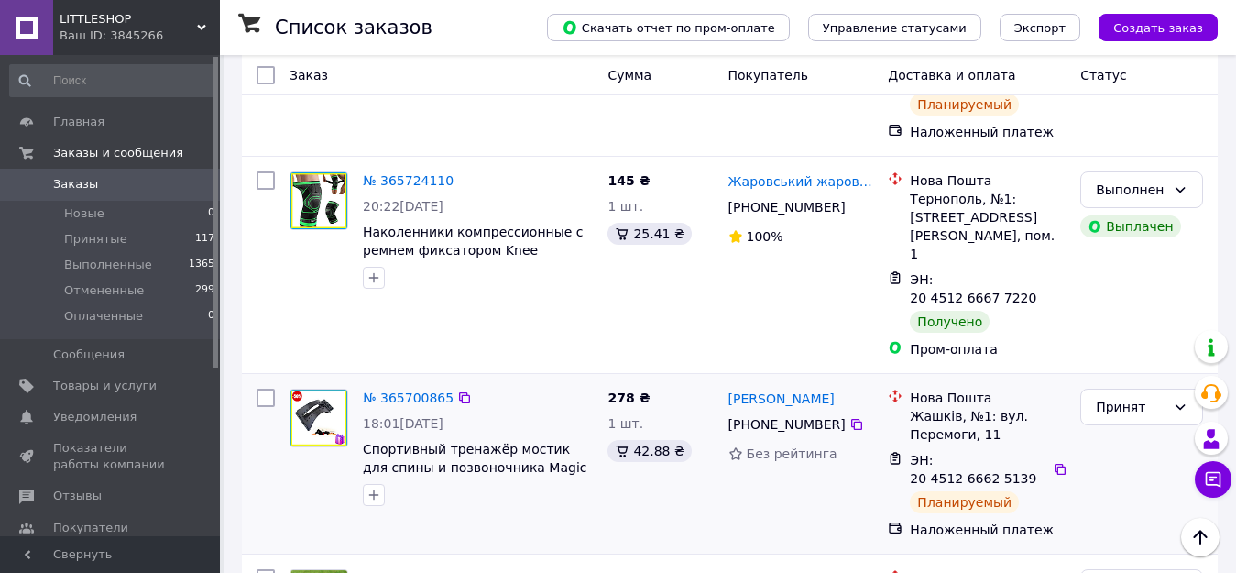
scroll to position [2566, 0]
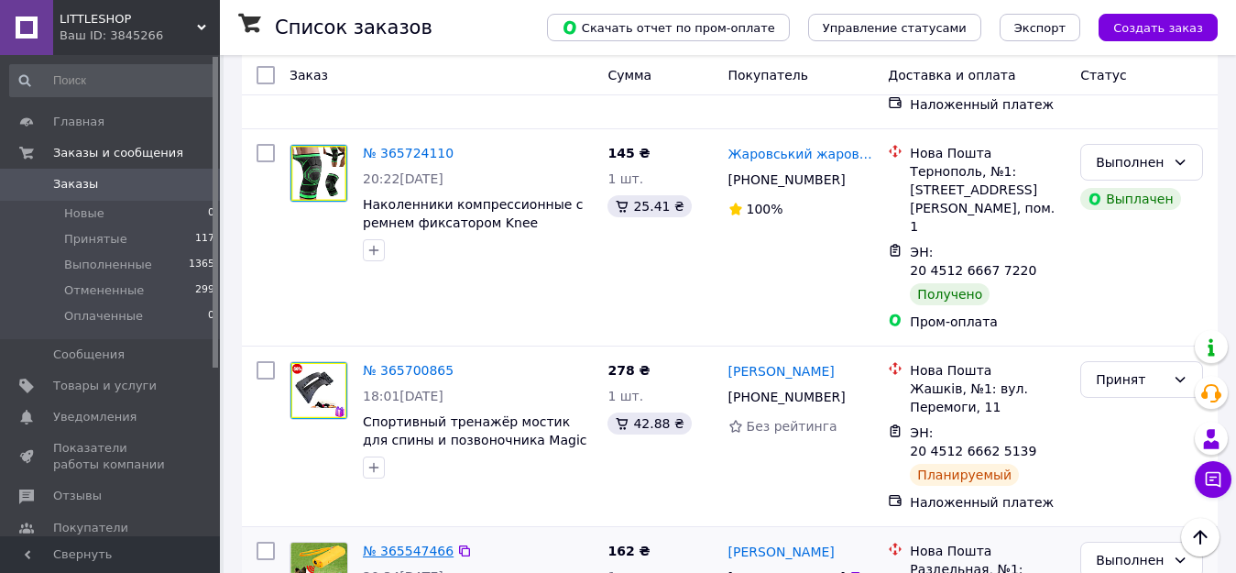
click at [403, 543] on link "№ 365547466" at bounding box center [408, 550] width 91 height 15
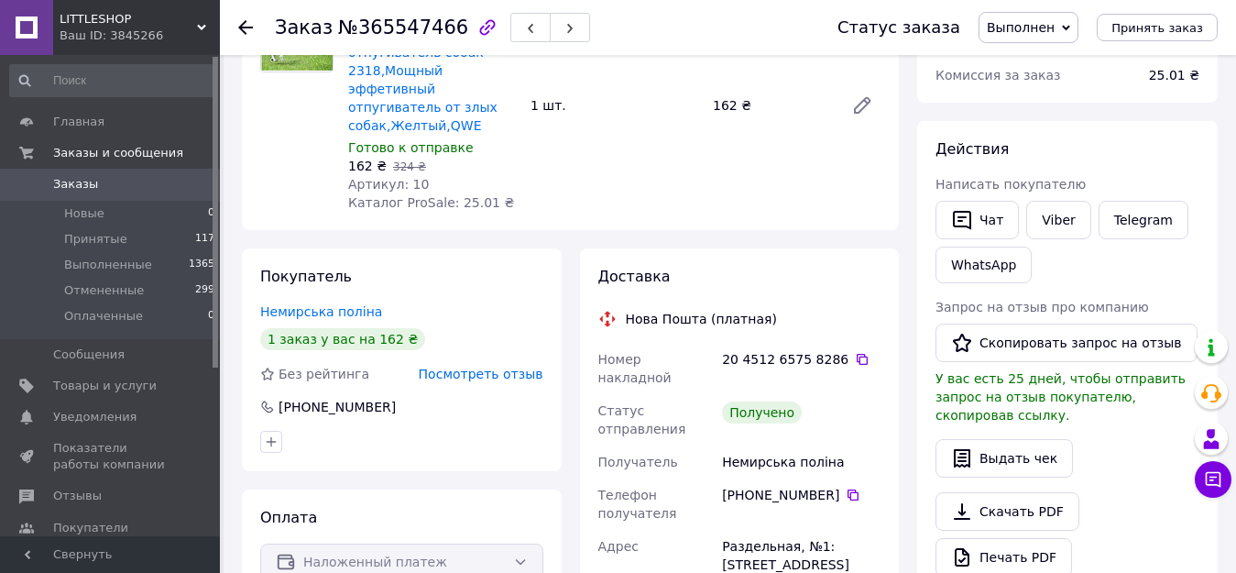
scroll to position [183, 0]
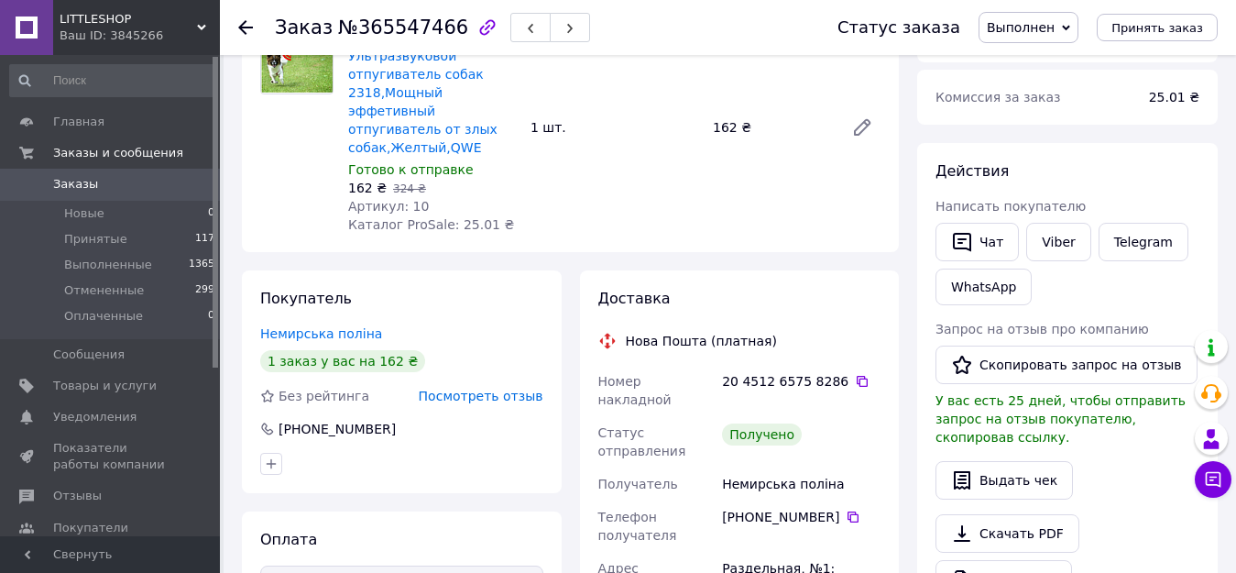
click at [244, 29] on icon at bounding box center [245, 27] width 15 height 15
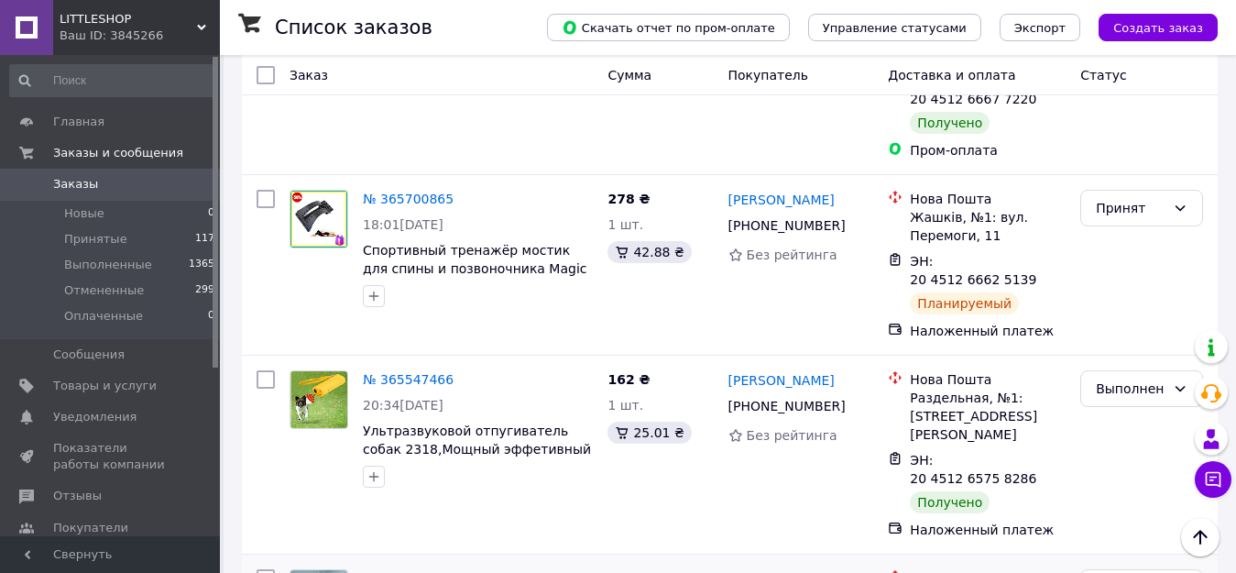
scroll to position [2705, 0]
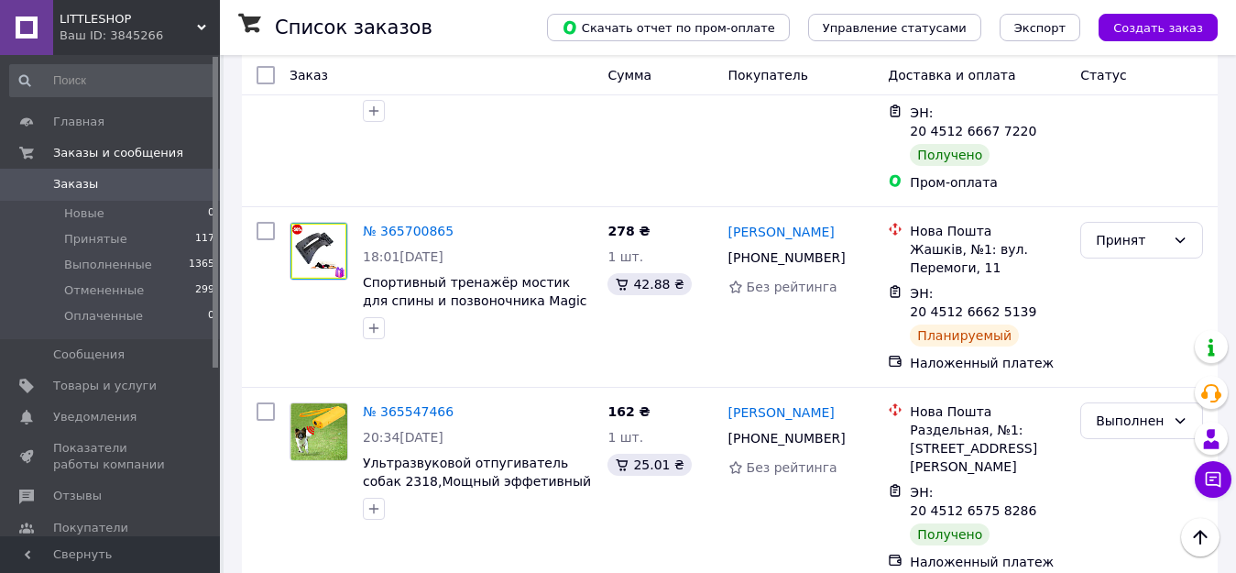
click at [1105, 240] on li "Выполнен" at bounding box center [1141, 238] width 121 height 33
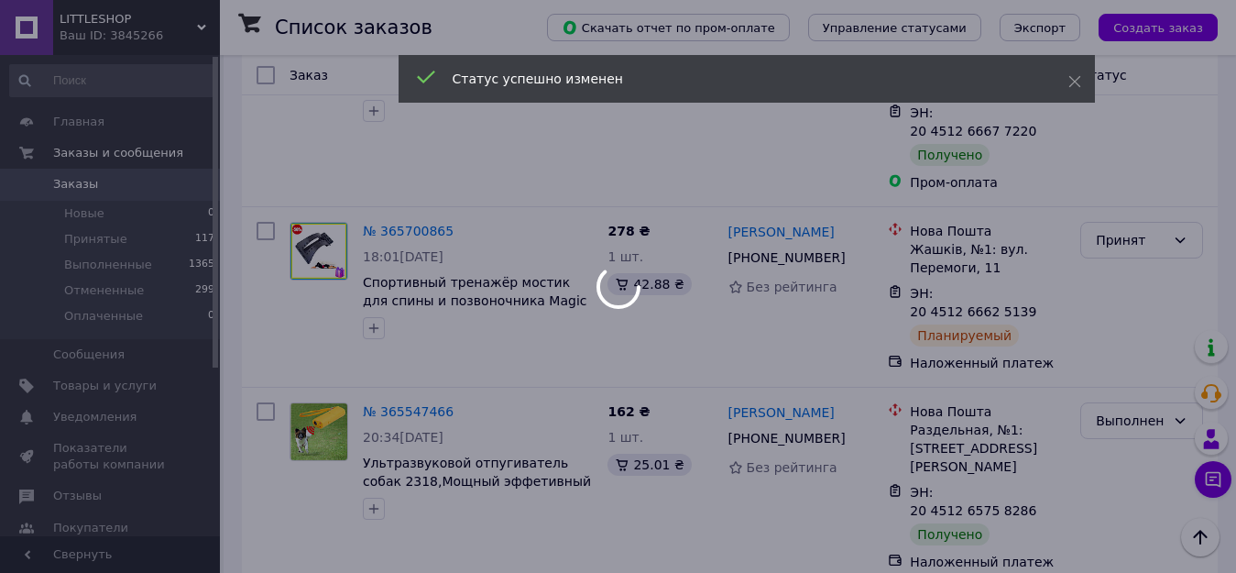
click at [398, 194] on div at bounding box center [618, 286] width 1236 height 573
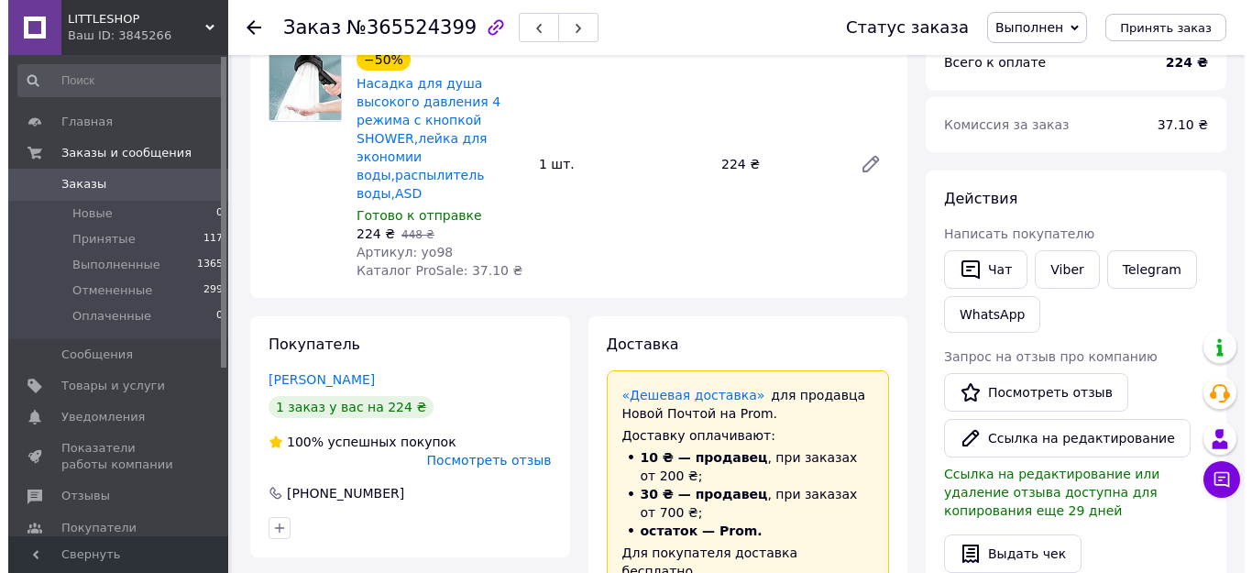
scroll to position [152, 0]
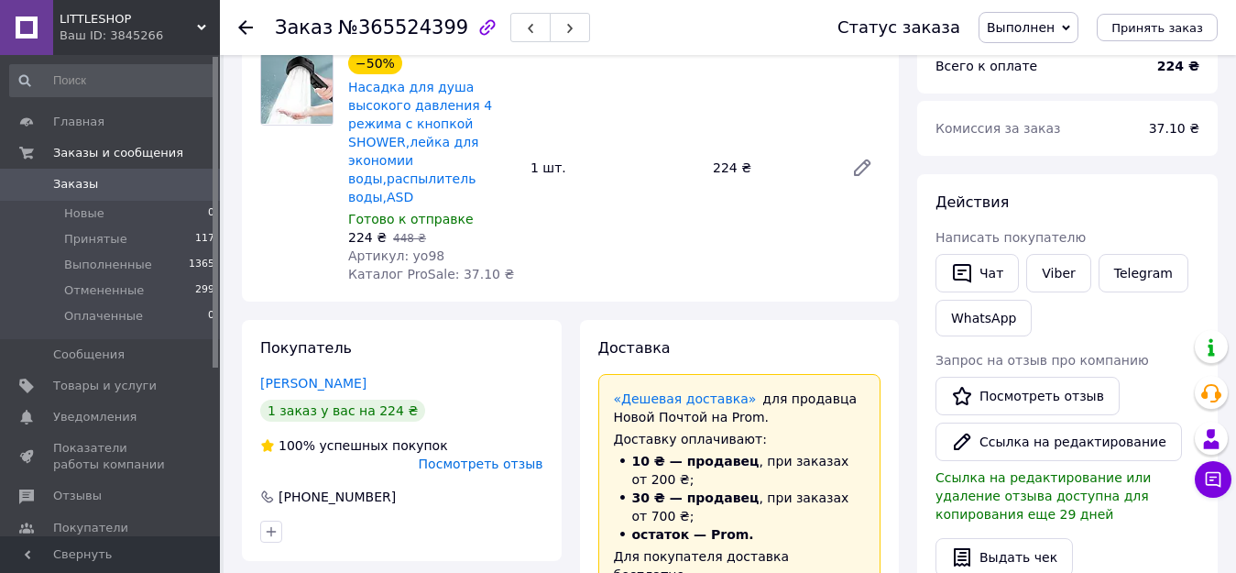
click at [460, 456] on span "Посмотреть отзыв" at bounding box center [481, 463] width 125 height 15
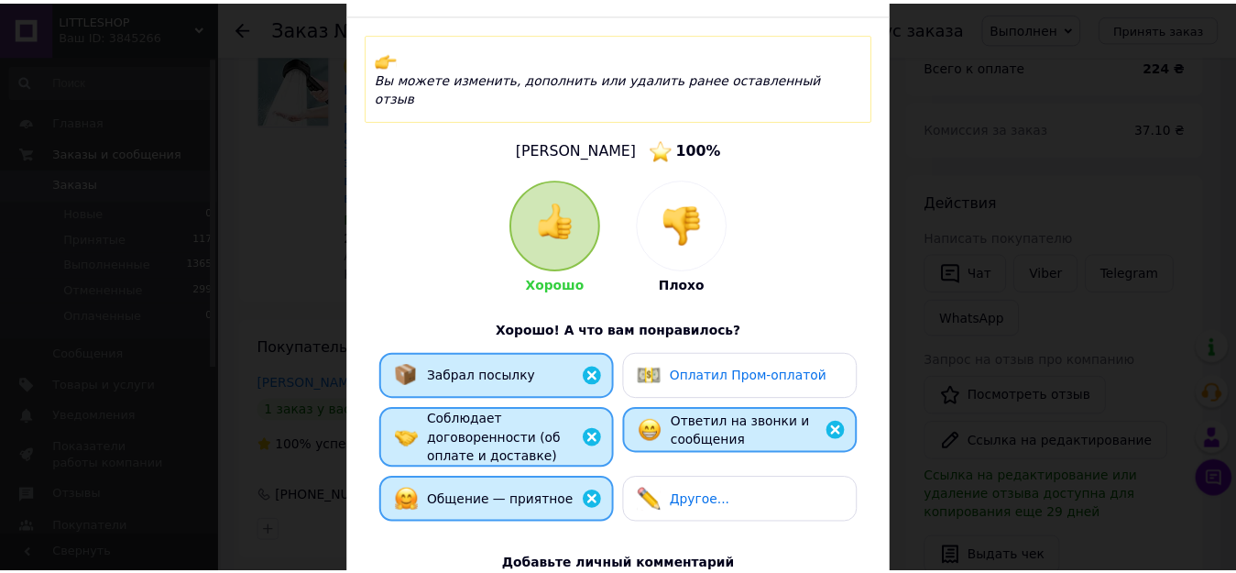
scroll to position [0, 0]
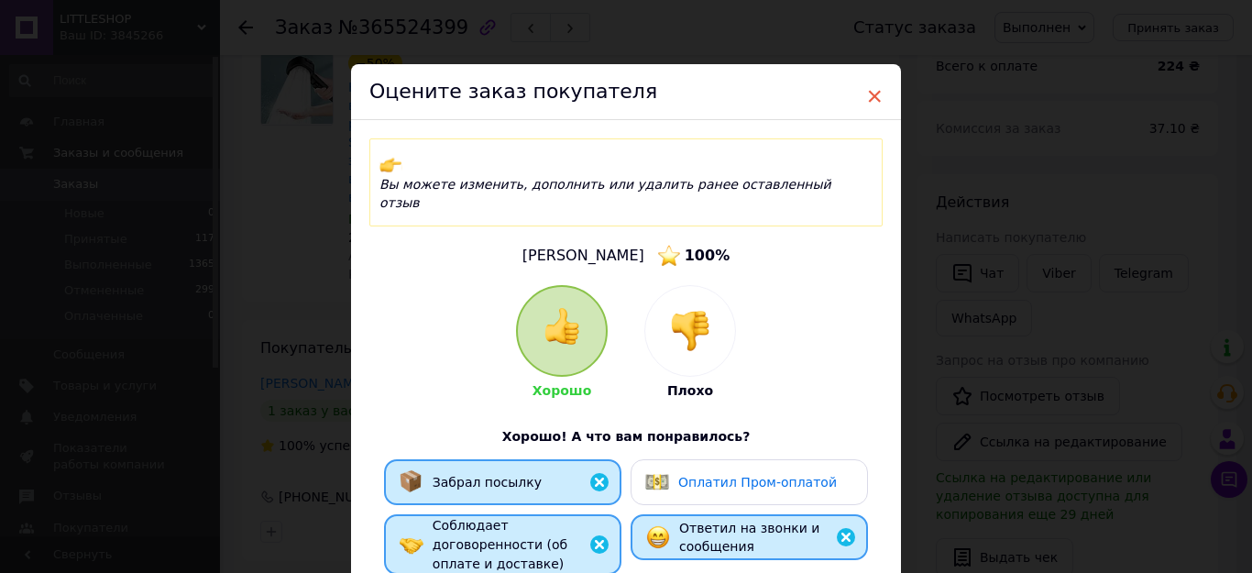
click at [867, 92] on span "×" at bounding box center [874, 96] width 16 height 31
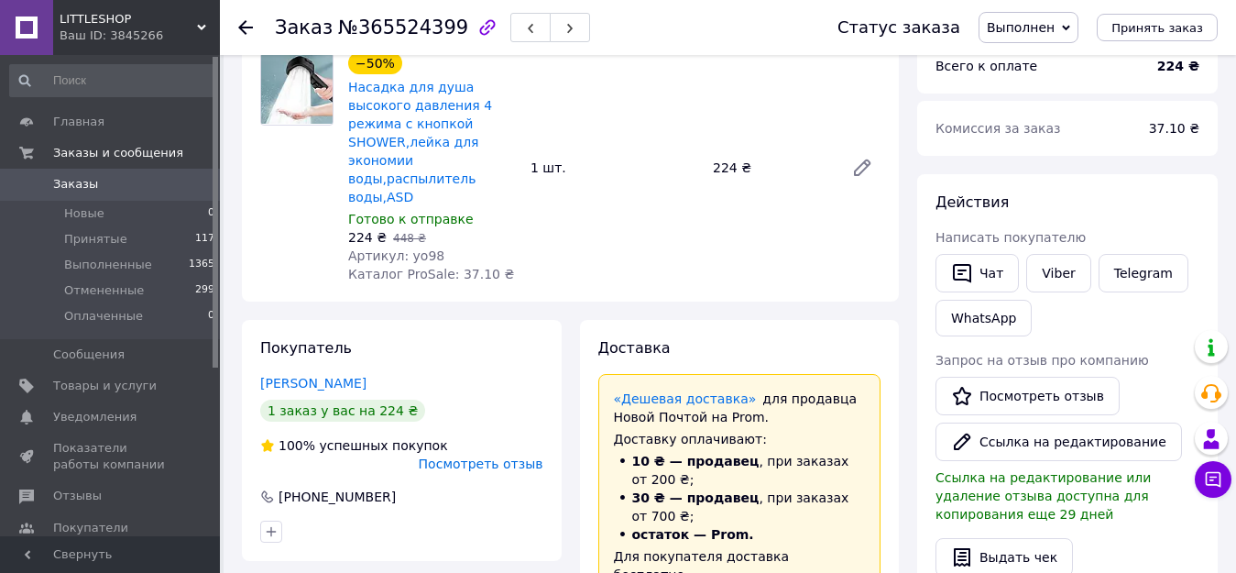
click at [243, 27] on use at bounding box center [245, 27] width 15 height 15
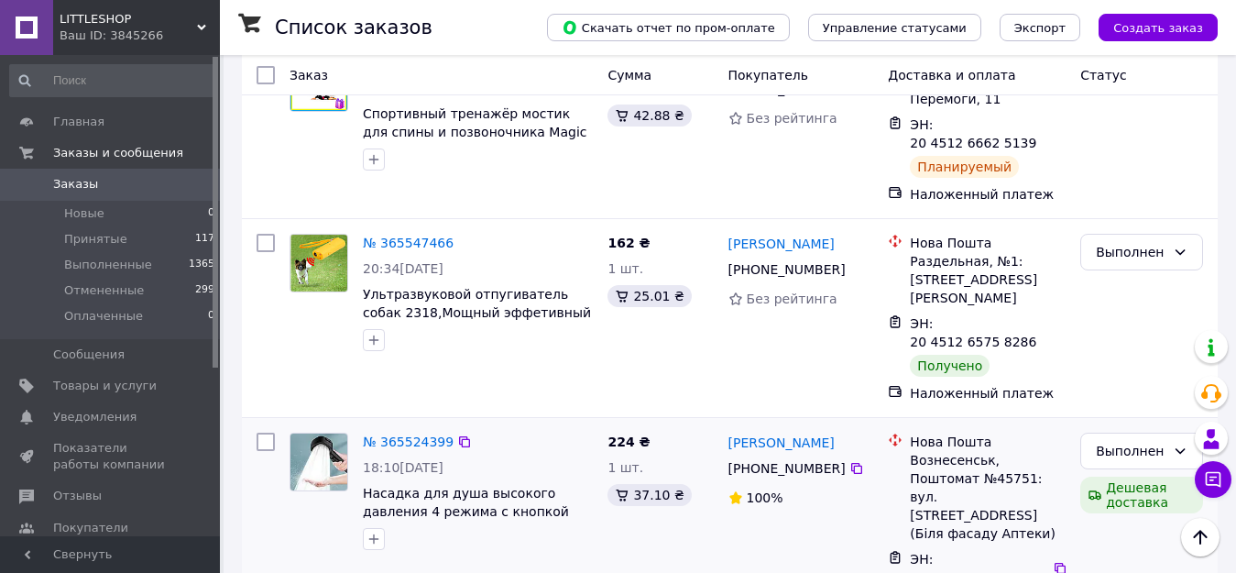
scroll to position [2902, 0]
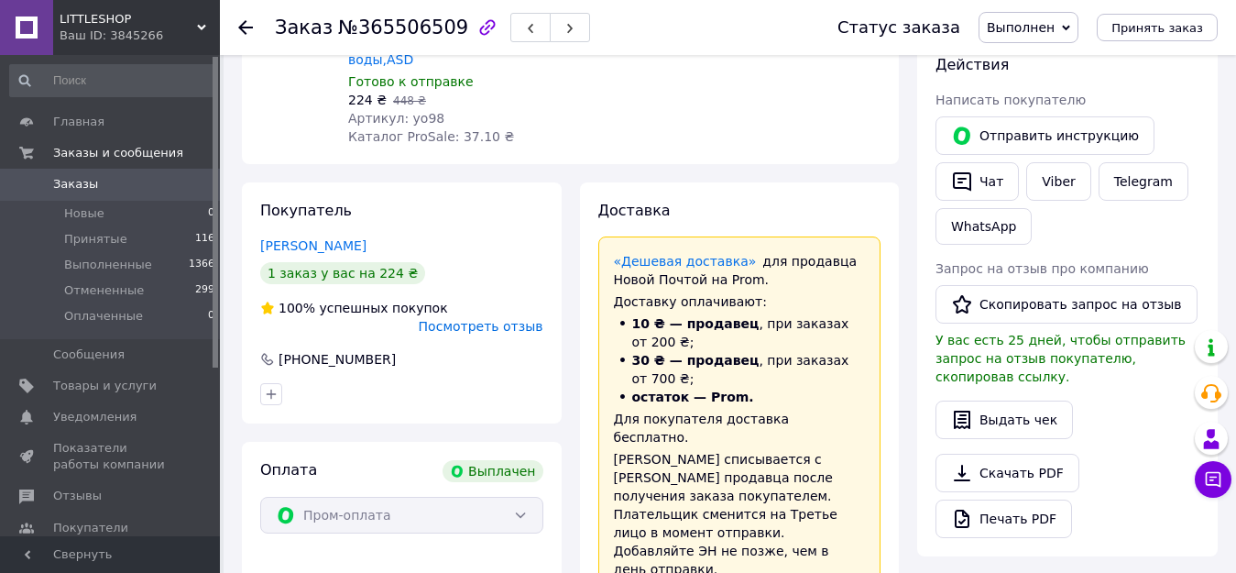
scroll to position [285, 0]
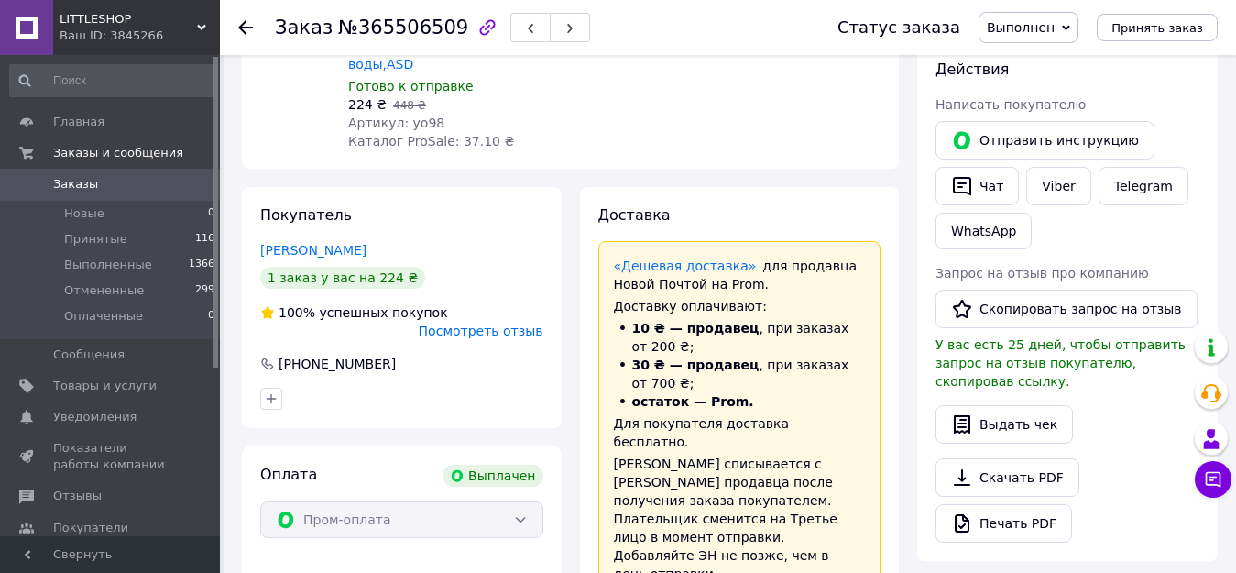
click at [244, 28] on use at bounding box center [245, 27] width 15 height 15
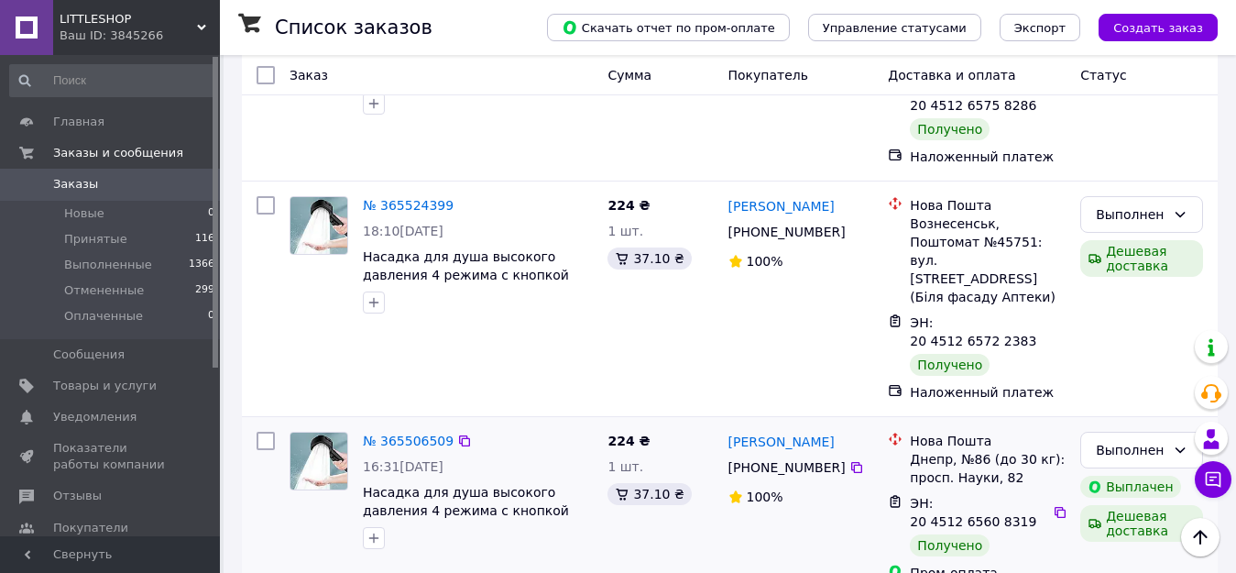
scroll to position [3147, 0]
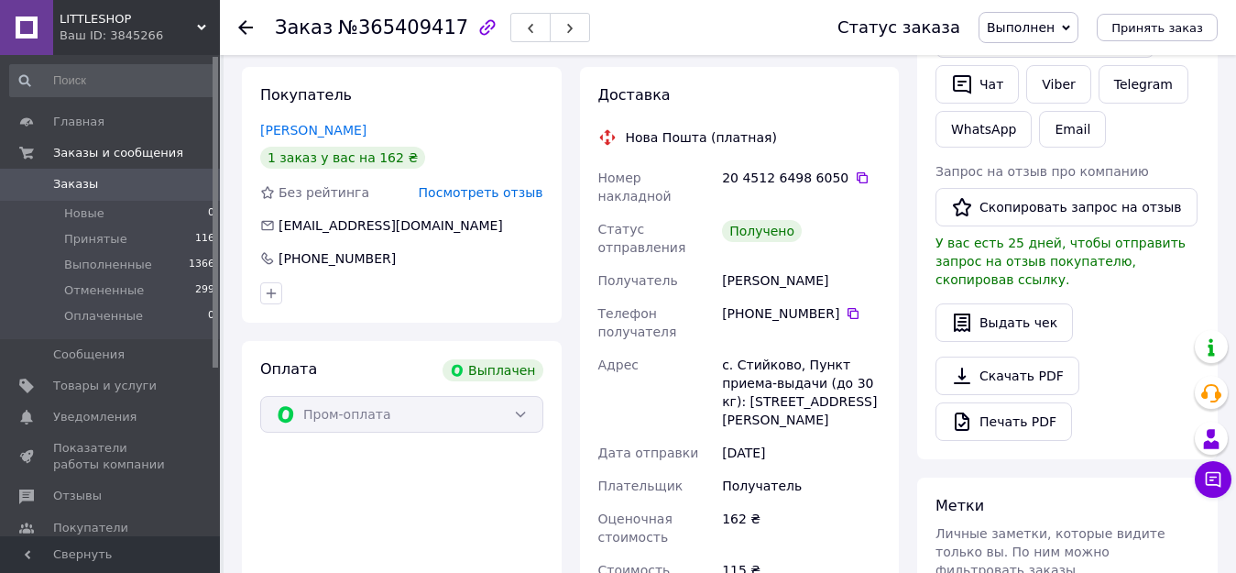
scroll to position [337, 0]
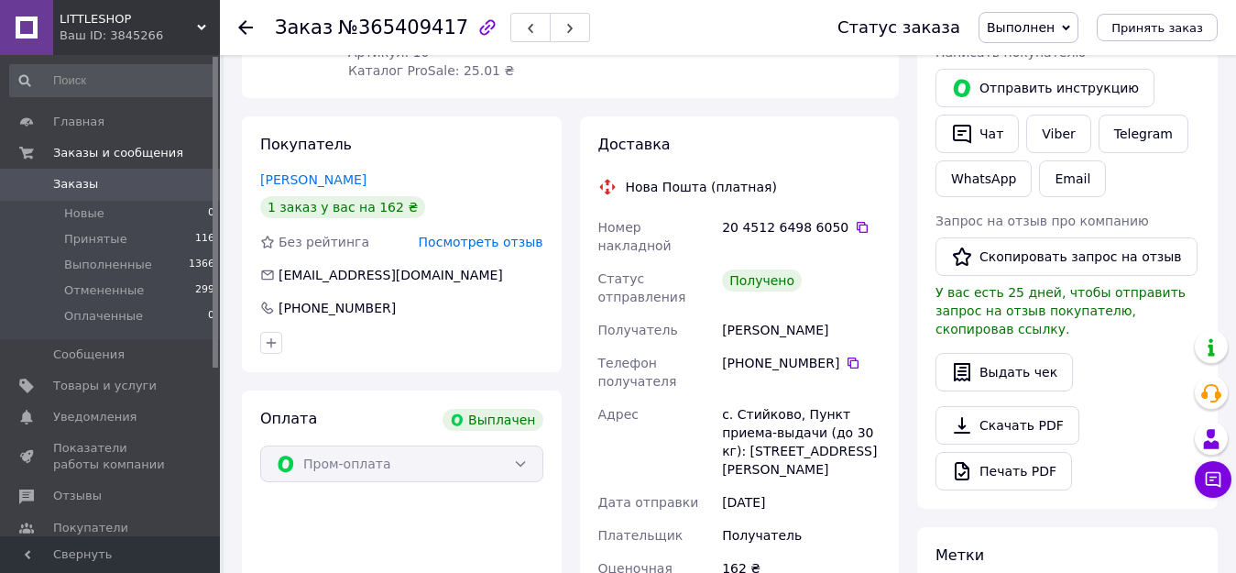
click at [242, 22] on icon at bounding box center [245, 27] width 15 height 15
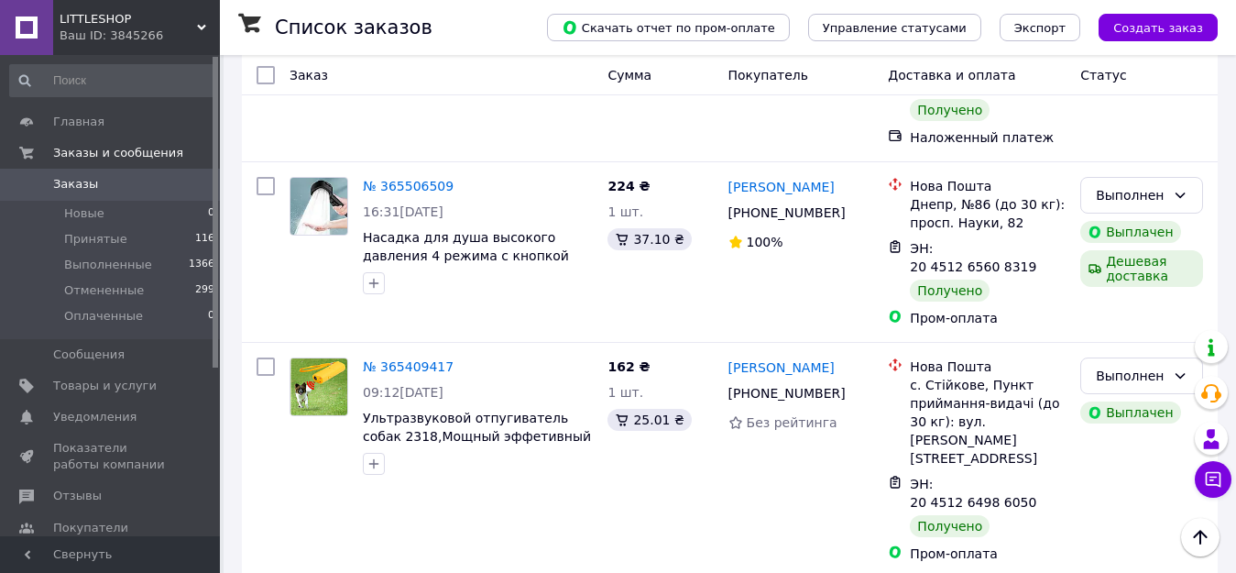
scroll to position [3275, 0]
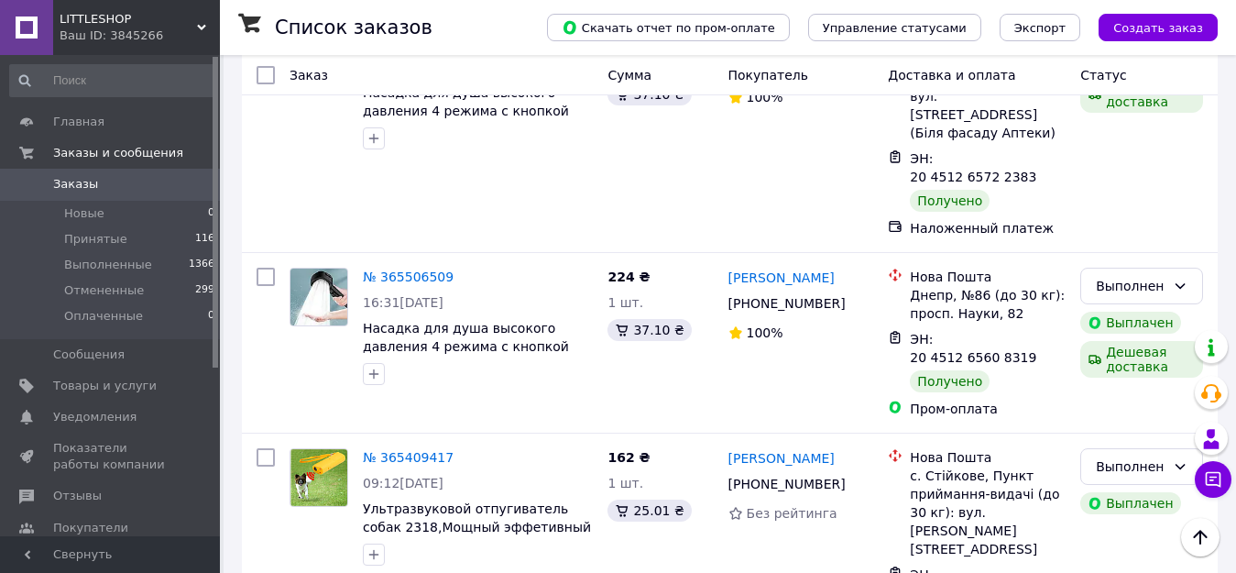
click at [1108, 227] on li "Выполнен" at bounding box center [1141, 229] width 121 height 33
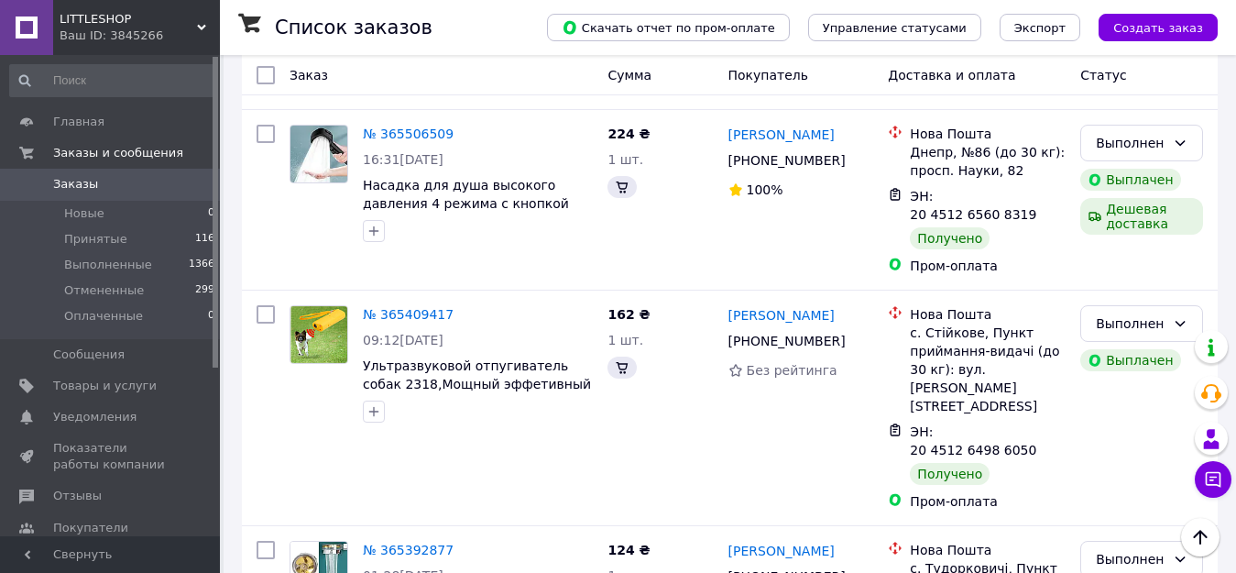
click at [396, 543] on link "№ 365392877" at bounding box center [408, 550] width 91 height 15
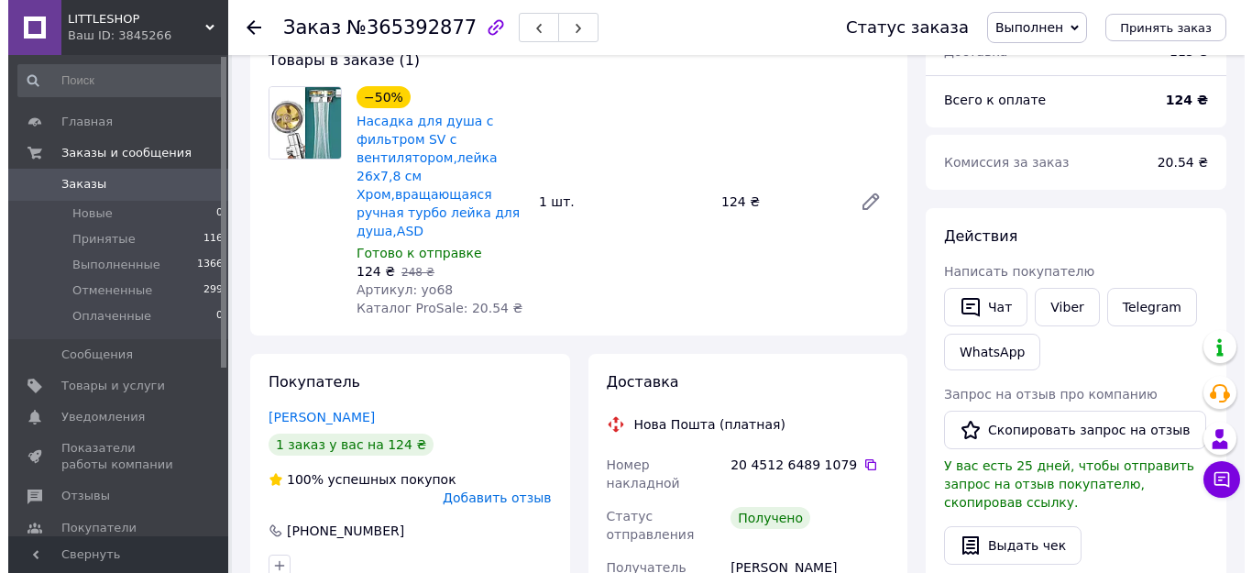
scroll to position [280, 0]
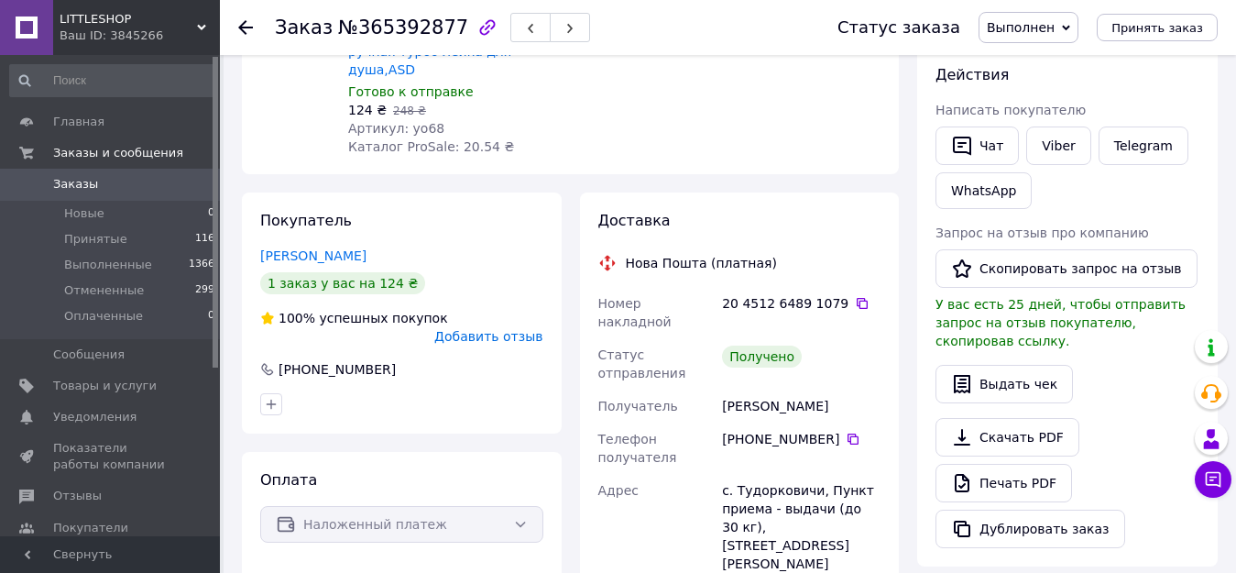
click at [480, 329] on span "Добавить отзыв" at bounding box center [488, 336] width 108 height 15
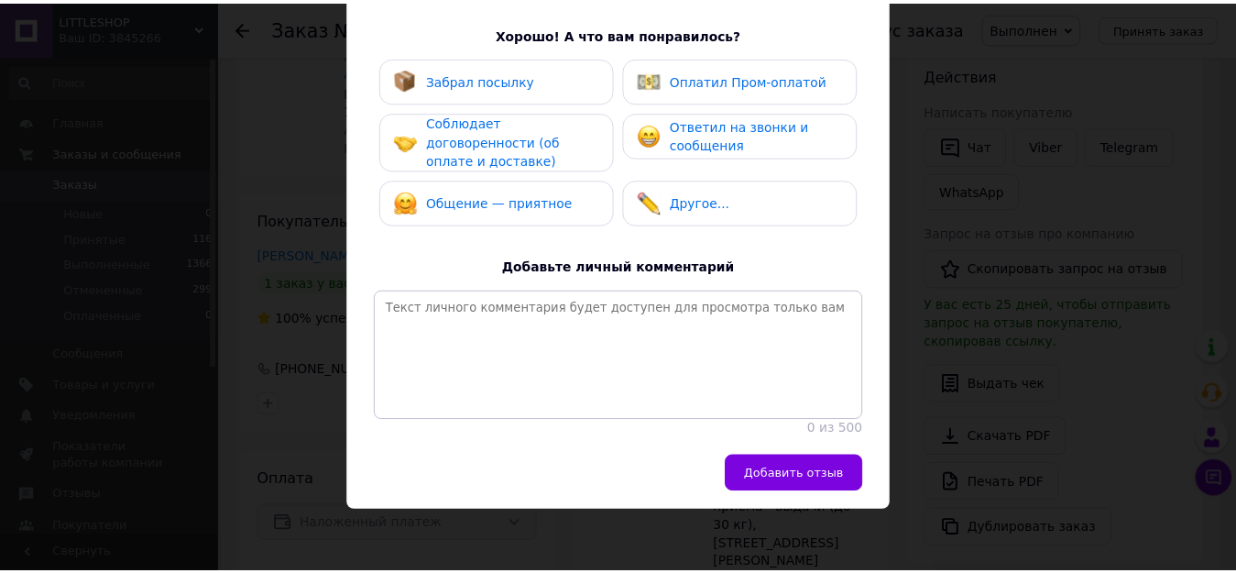
scroll to position [318, 0]
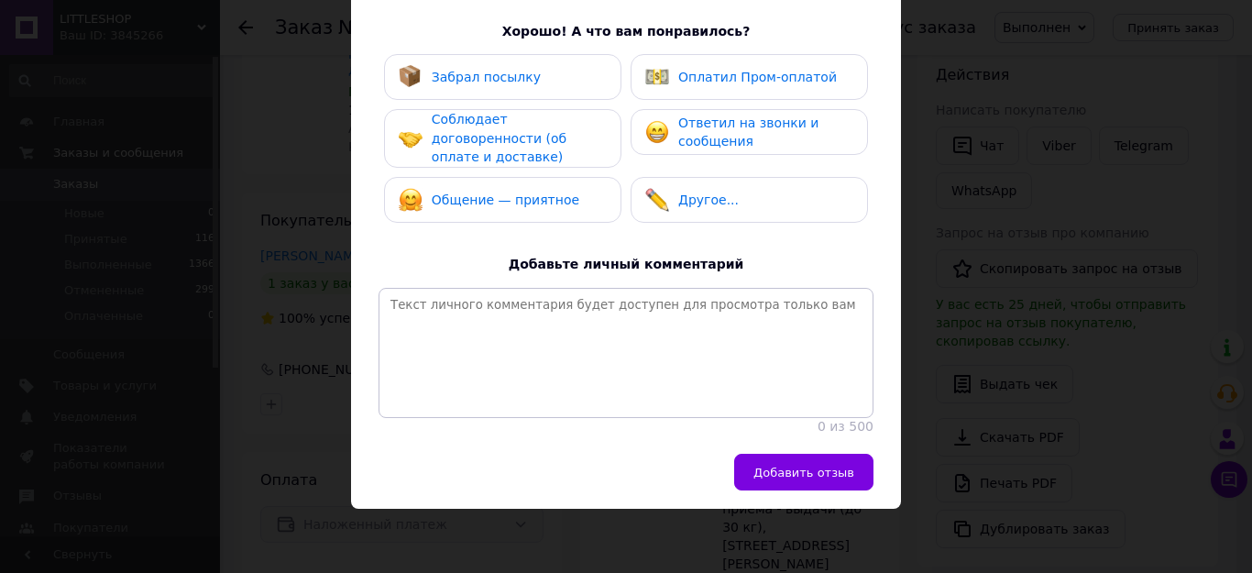
click at [535, 74] on div "Забрал посылку" at bounding box center [503, 77] width 208 height 24
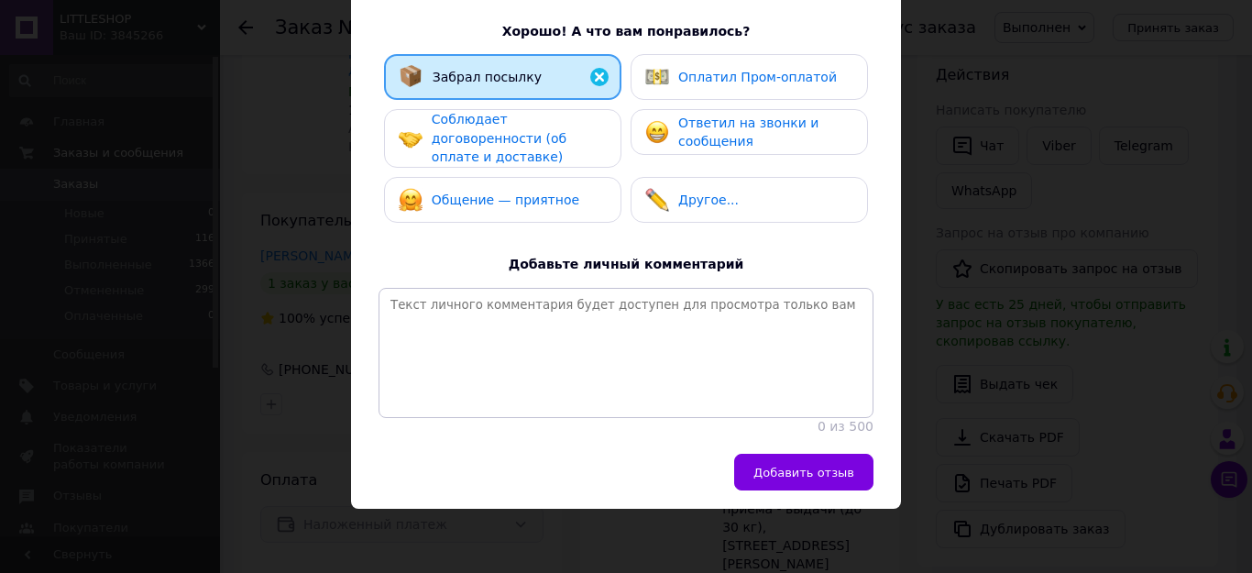
click at [533, 135] on span "Соблюдает договоренности (об оплате и доставке)" at bounding box center [499, 138] width 135 height 52
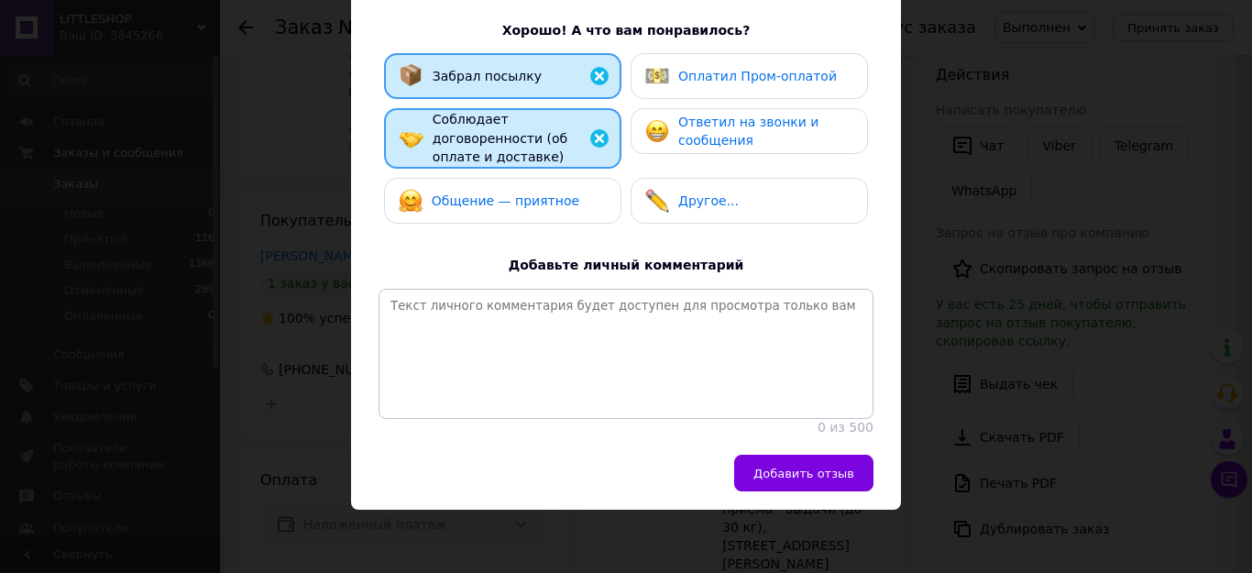
drag, startPoint x: 537, startPoint y: 169, endPoint x: 640, endPoint y: 154, distance: 103.7
click at [581, 178] on div "Общение — приятное" at bounding box center [502, 201] width 237 height 46
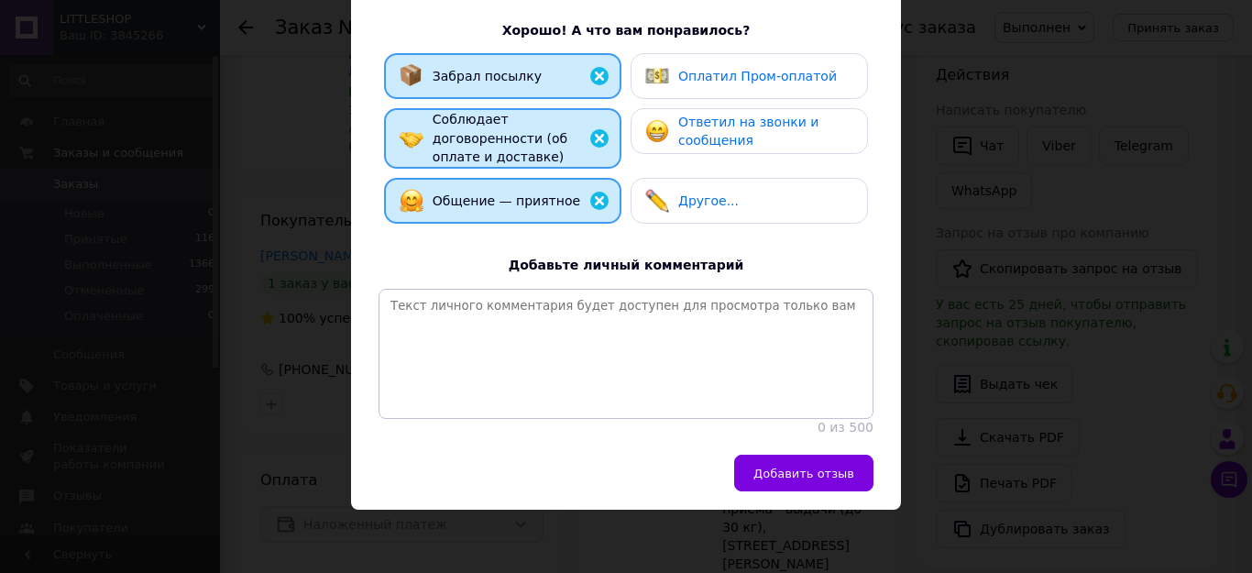
click at [773, 126] on span "Ответил на звонки и сообщения" at bounding box center [748, 132] width 140 height 34
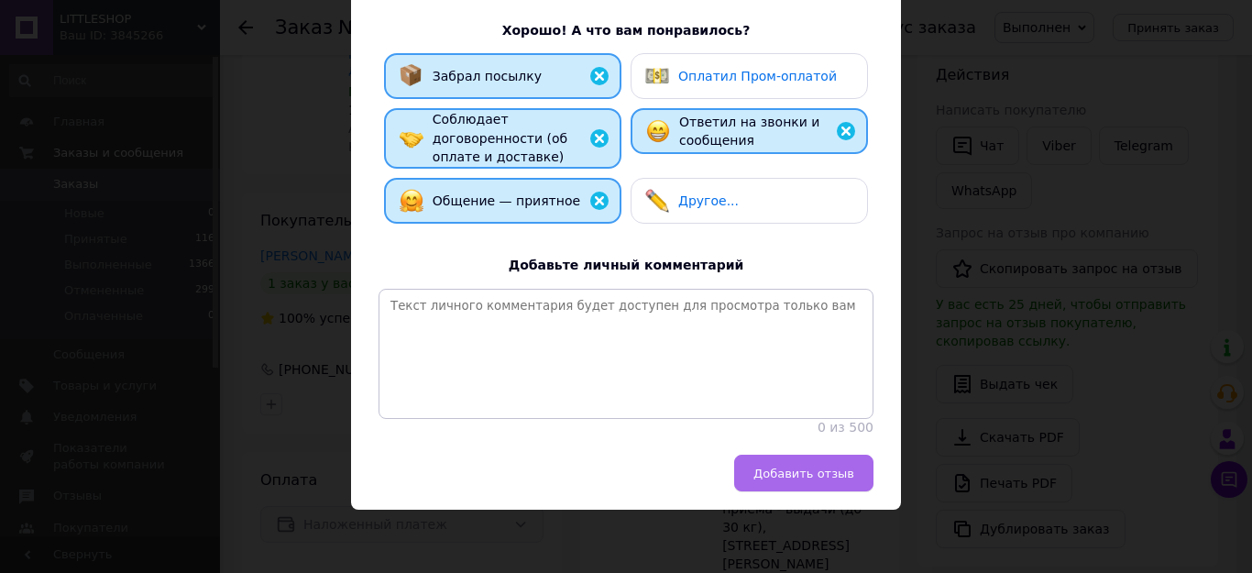
click at [785, 477] on span "Добавить отзыв" at bounding box center [803, 473] width 101 height 14
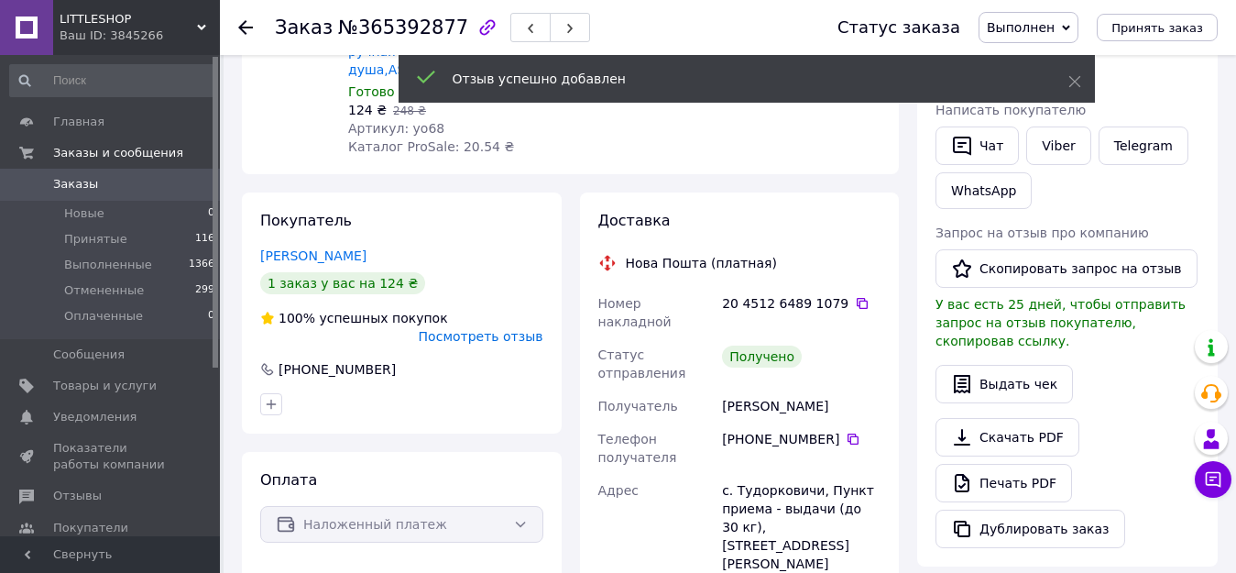
click at [247, 27] on use at bounding box center [245, 27] width 15 height 15
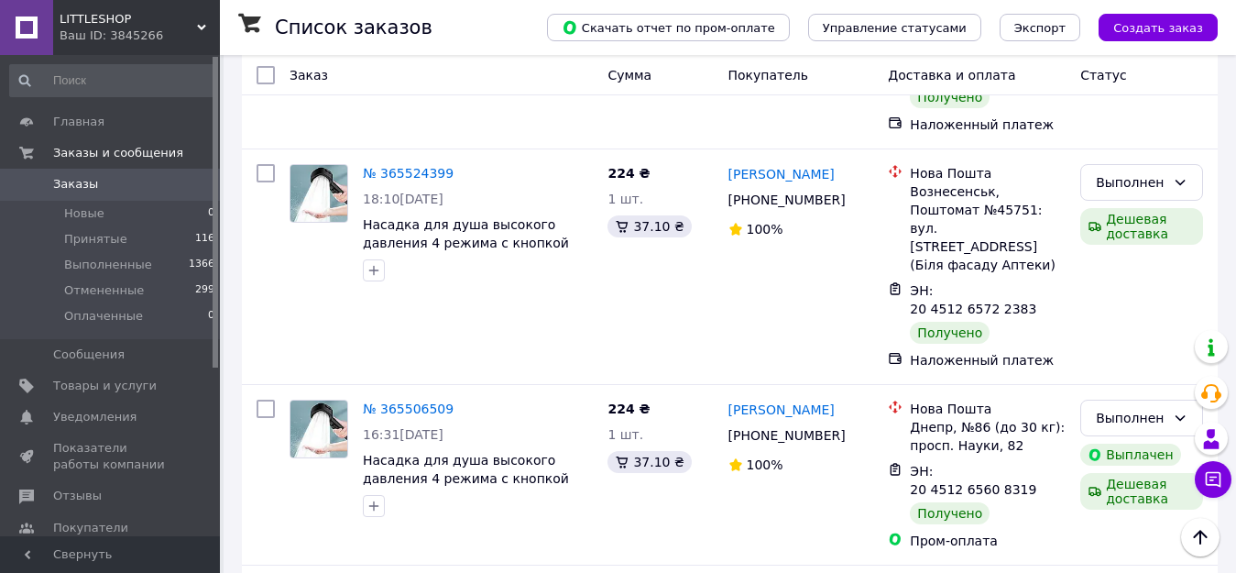
scroll to position [3347, 0]
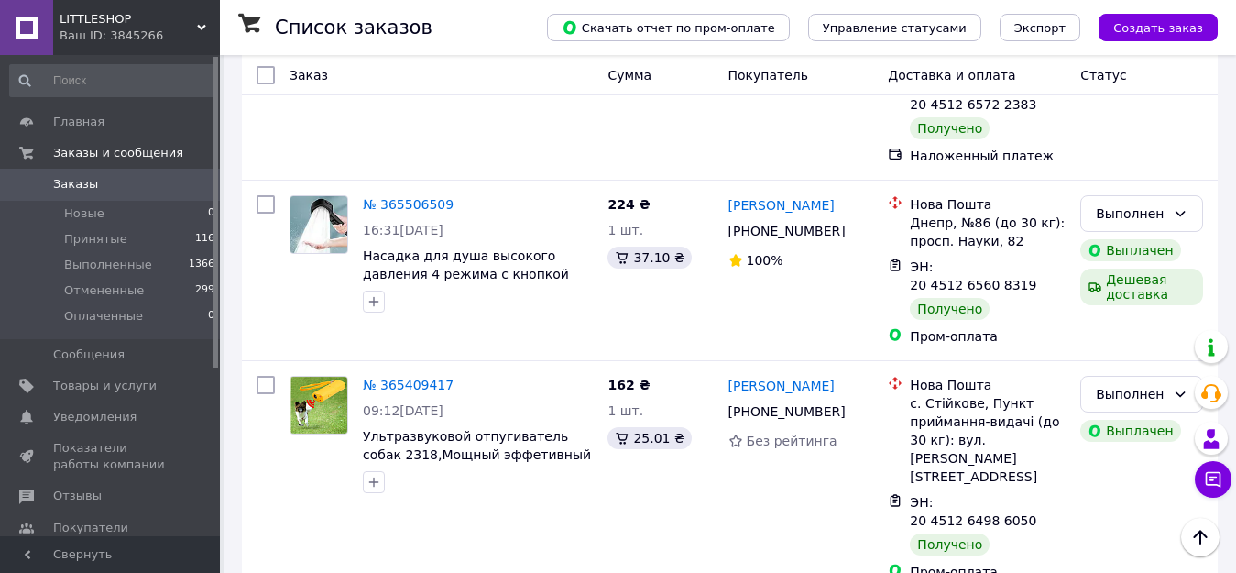
click at [1121, 335] on li "Выполнен" at bounding box center [1141, 337] width 121 height 33
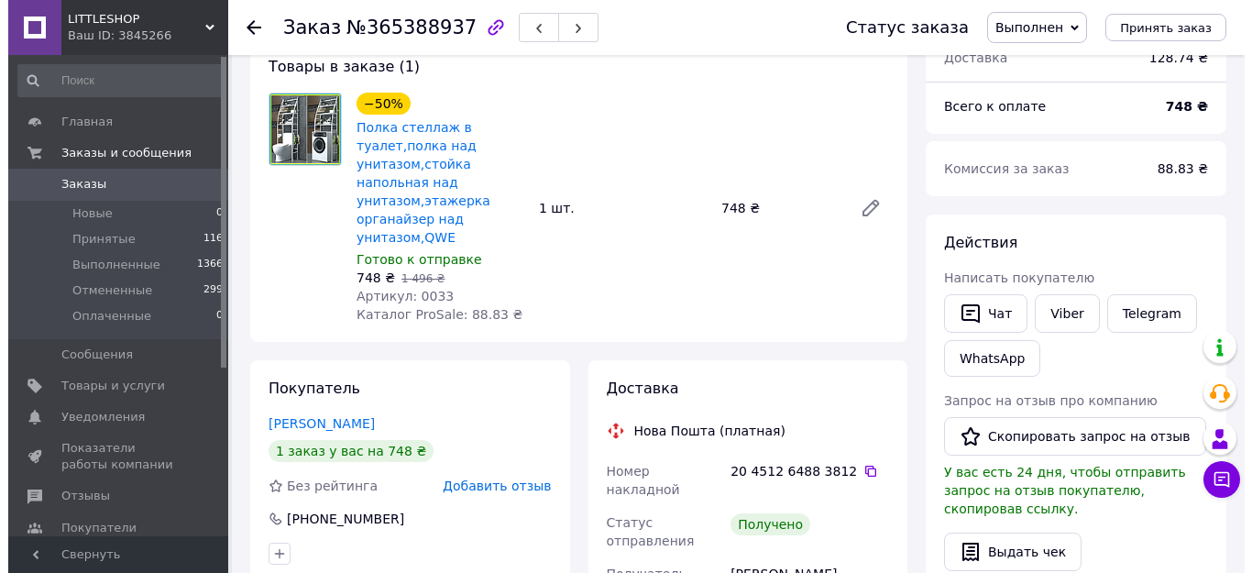
scroll to position [78, 0]
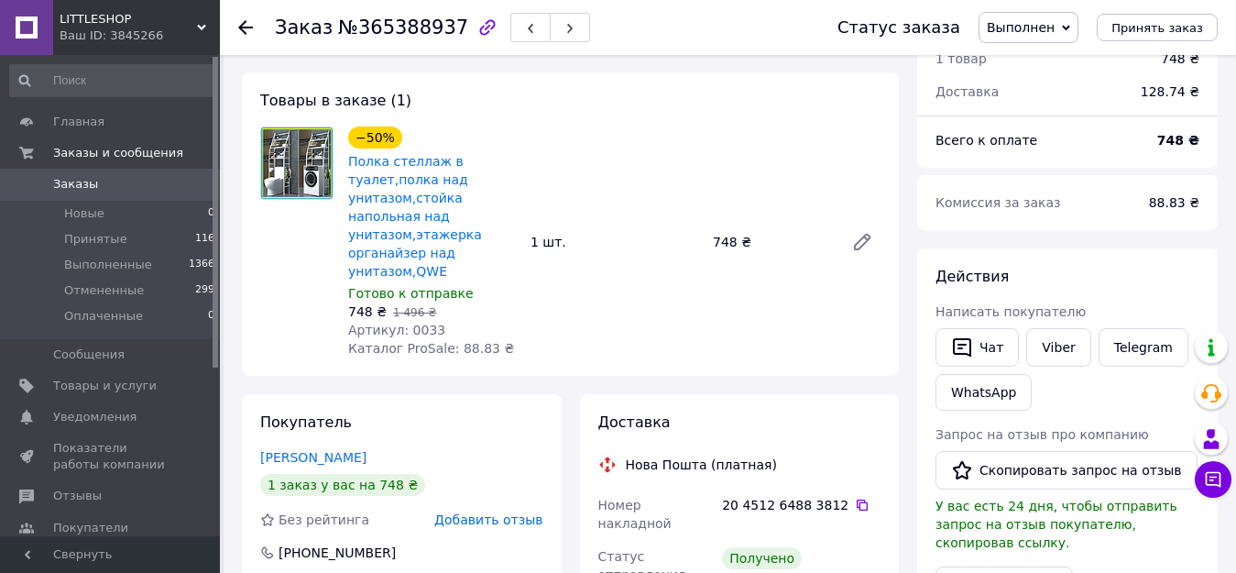
click at [504, 512] on span "Добавить отзыв" at bounding box center [488, 519] width 108 height 15
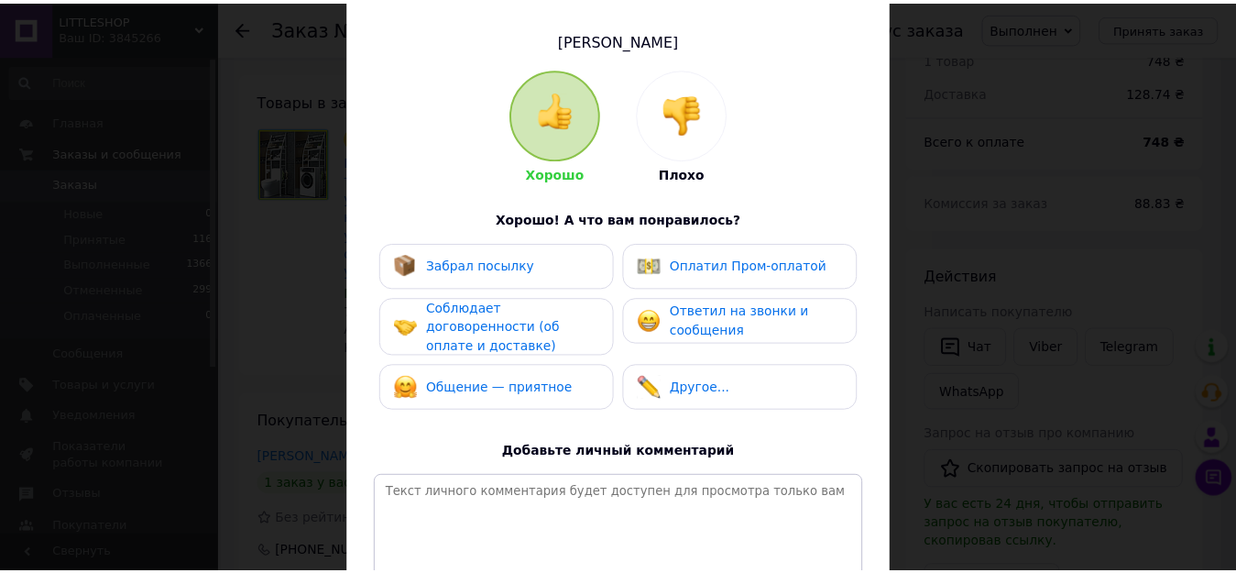
scroll to position [275, 0]
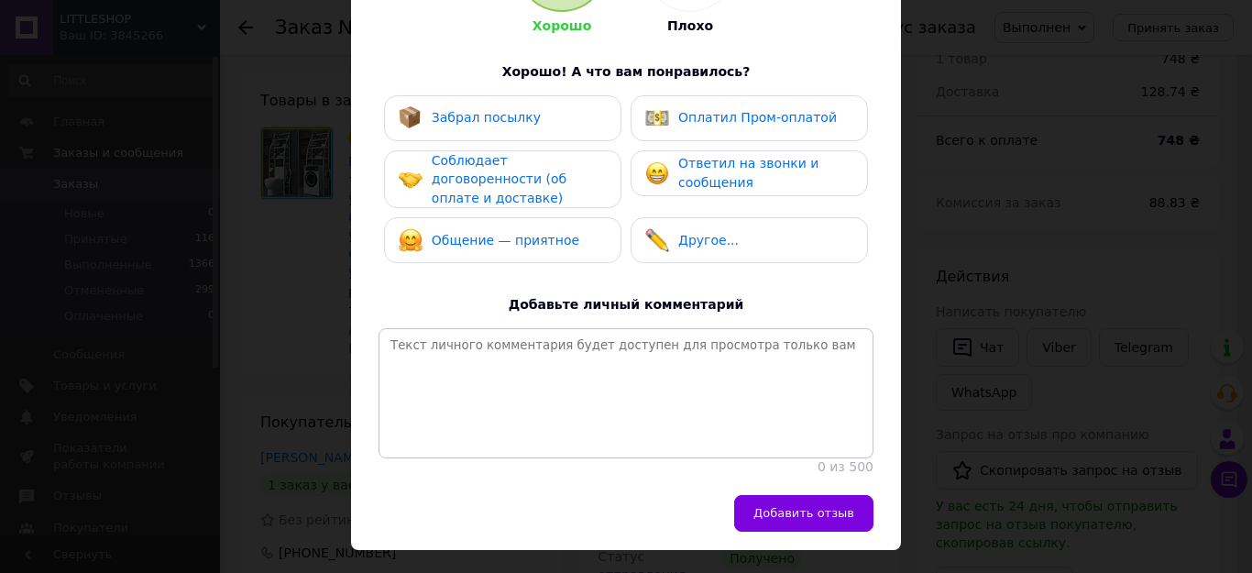
drag, startPoint x: 509, startPoint y: 117, endPoint x: 511, endPoint y: 152, distance: 34.9
click at [513, 132] on div "Забрал посылку" at bounding box center [502, 118] width 237 height 46
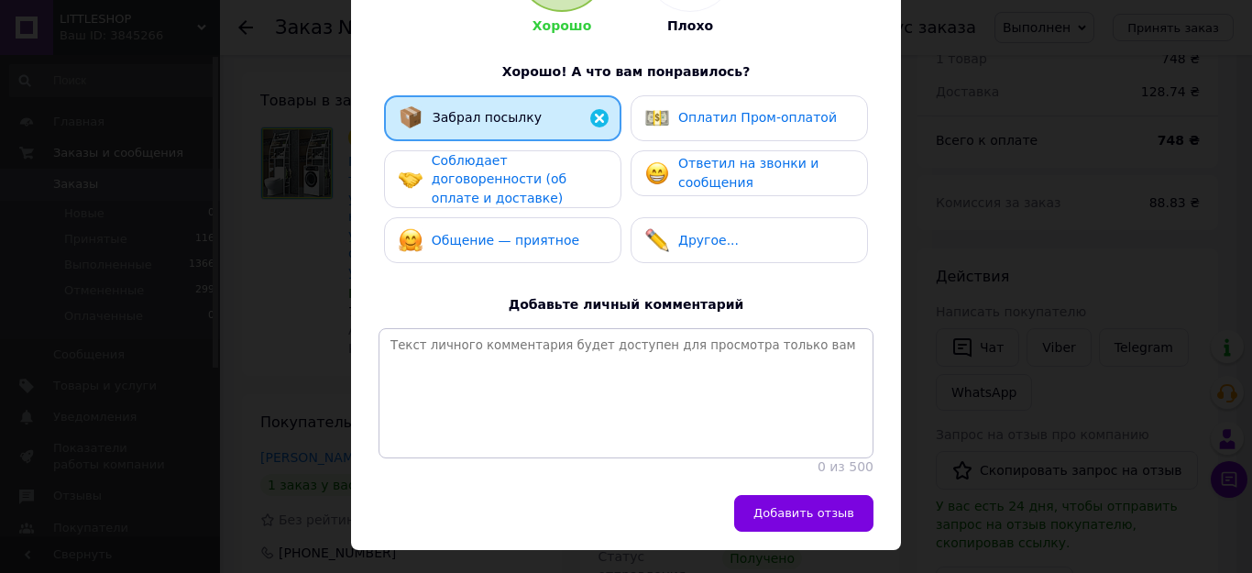
click at [518, 175] on span "Соблюдает договоренности (об оплате и доставке)" at bounding box center [499, 179] width 135 height 52
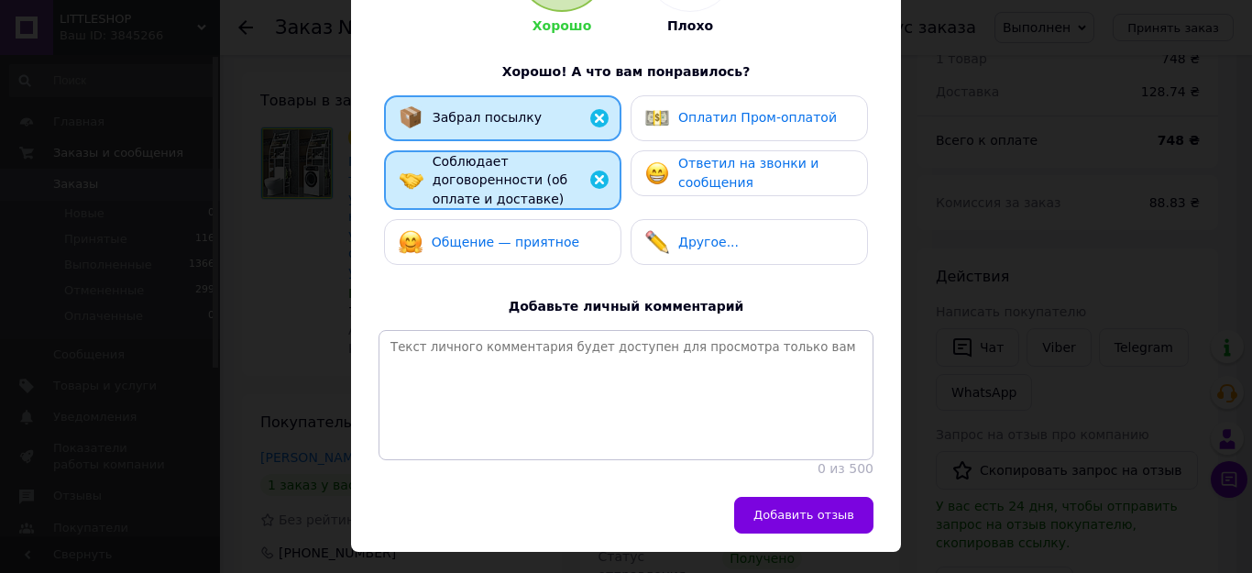
drag, startPoint x: 543, startPoint y: 225, endPoint x: 656, endPoint y: 192, distance: 118.3
click at [582, 230] on div "Общение — приятное" at bounding box center [503, 242] width 208 height 24
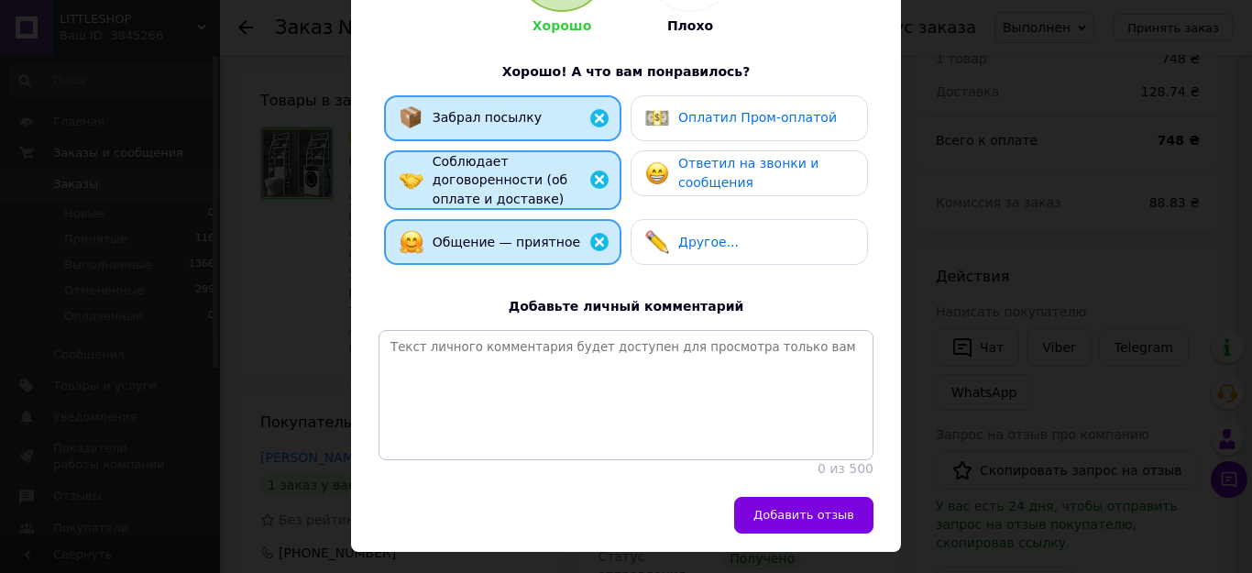
click at [715, 170] on span "Ответил на звонки и сообщения" at bounding box center [748, 173] width 140 height 34
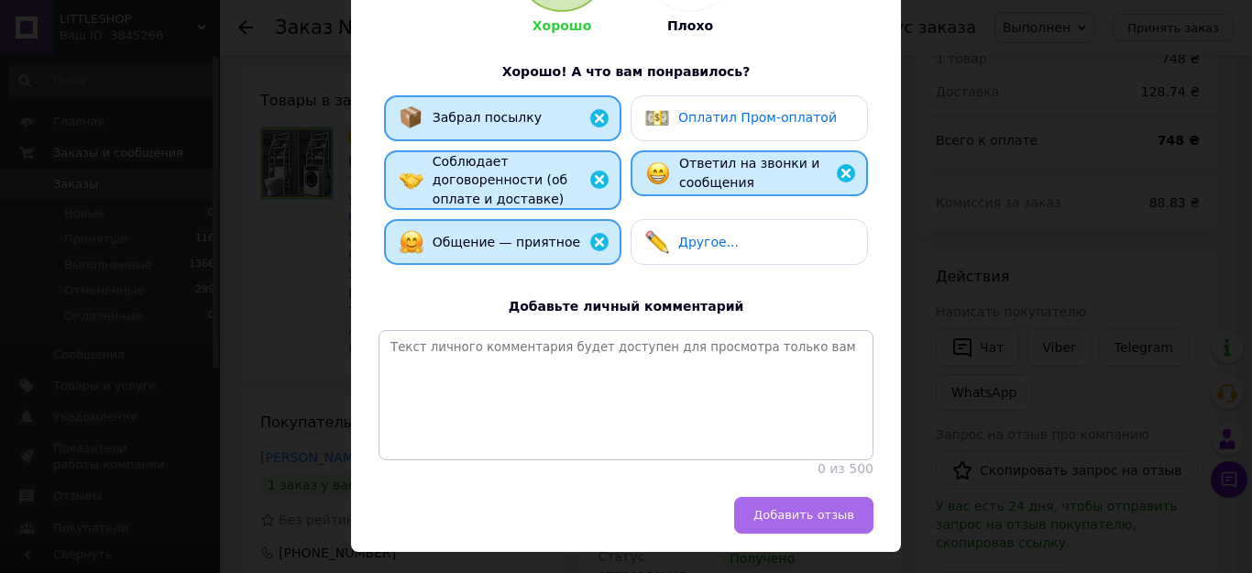
click at [785, 520] on span "Добавить отзыв" at bounding box center [803, 515] width 101 height 14
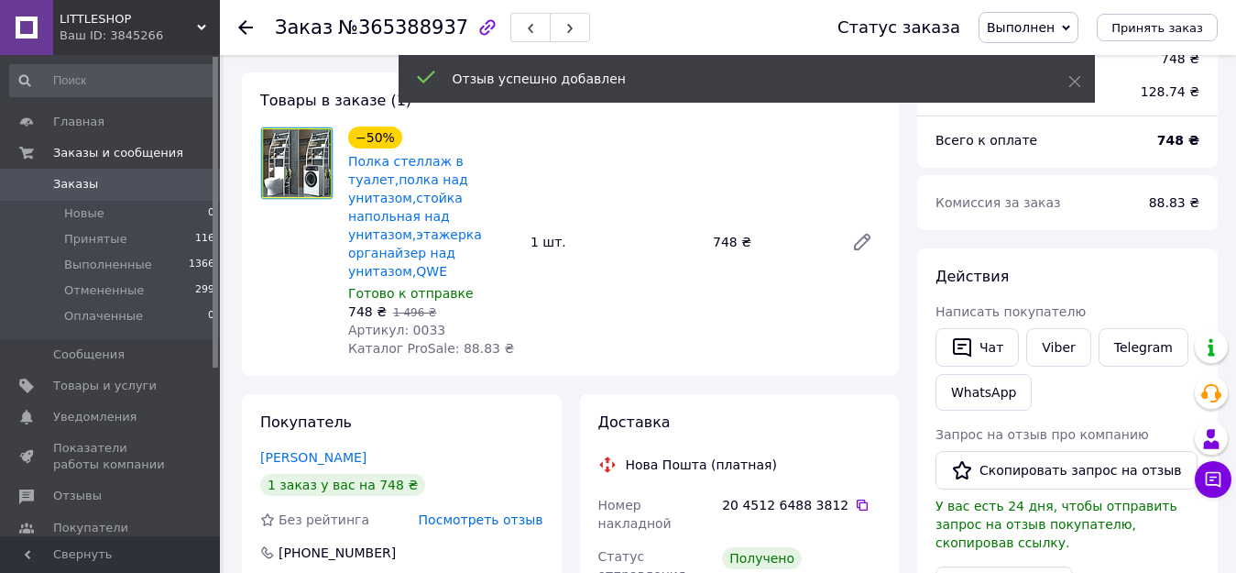
click at [241, 26] on use at bounding box center [245, 27] width 15 height 15
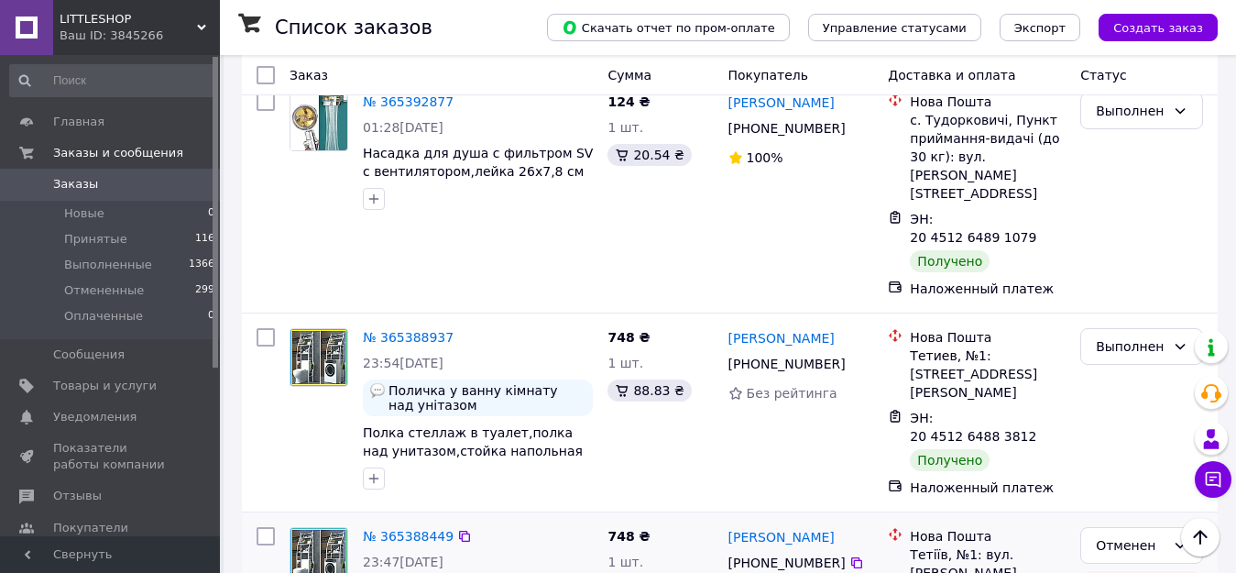
scroll to position [3901, 0]
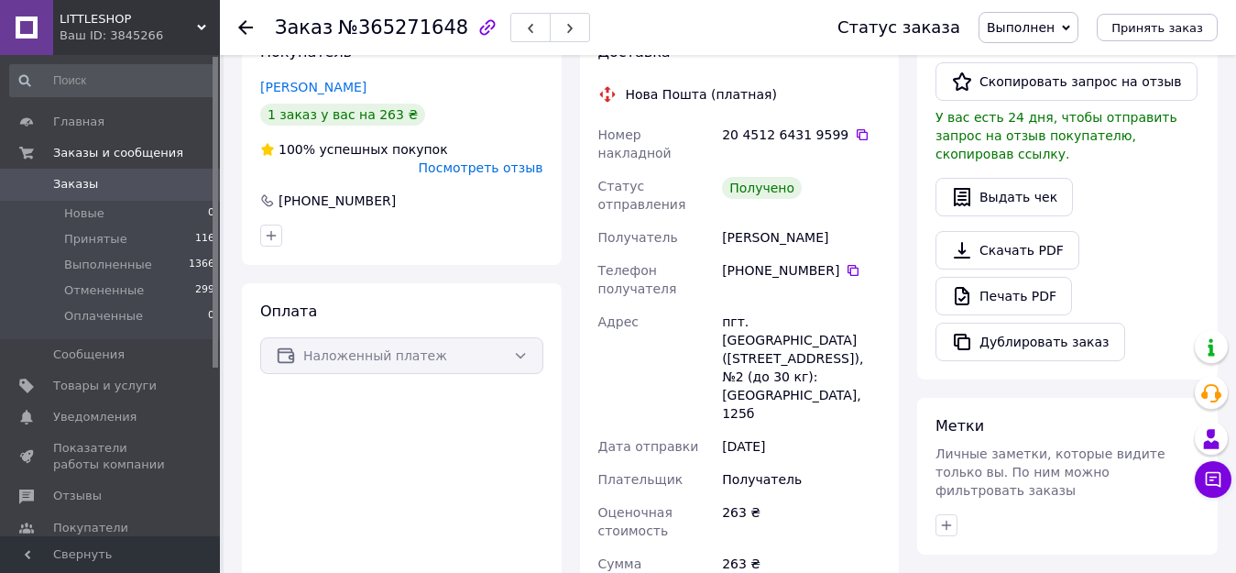
scroll to position [338, 0]
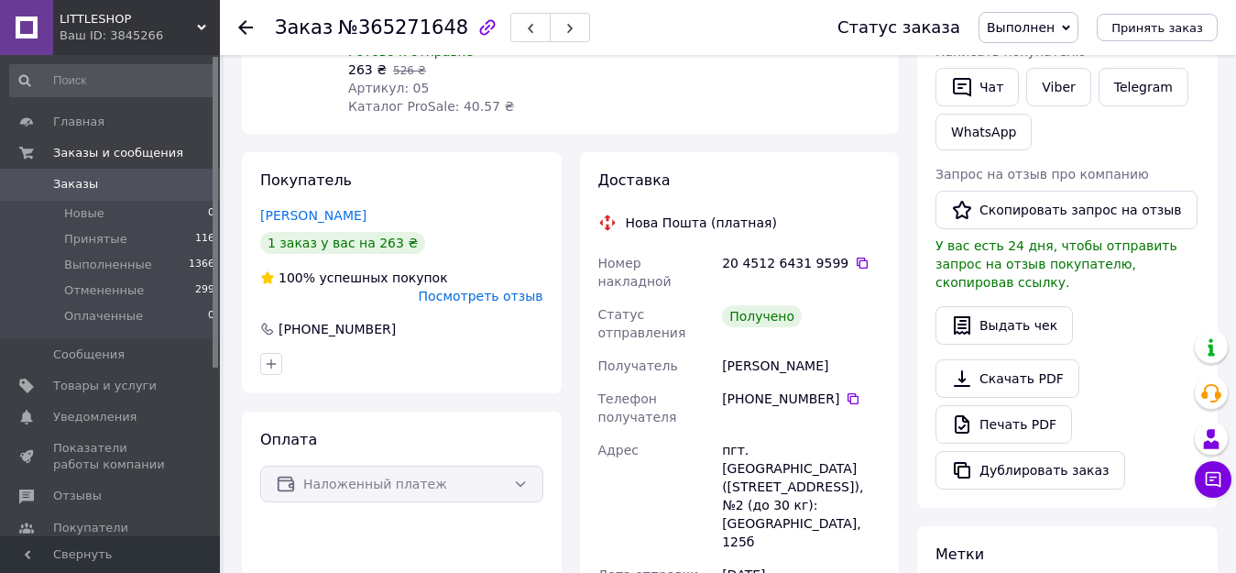
click at [238, 25] on icon at bounding box center [245, 27] width 15 height 15
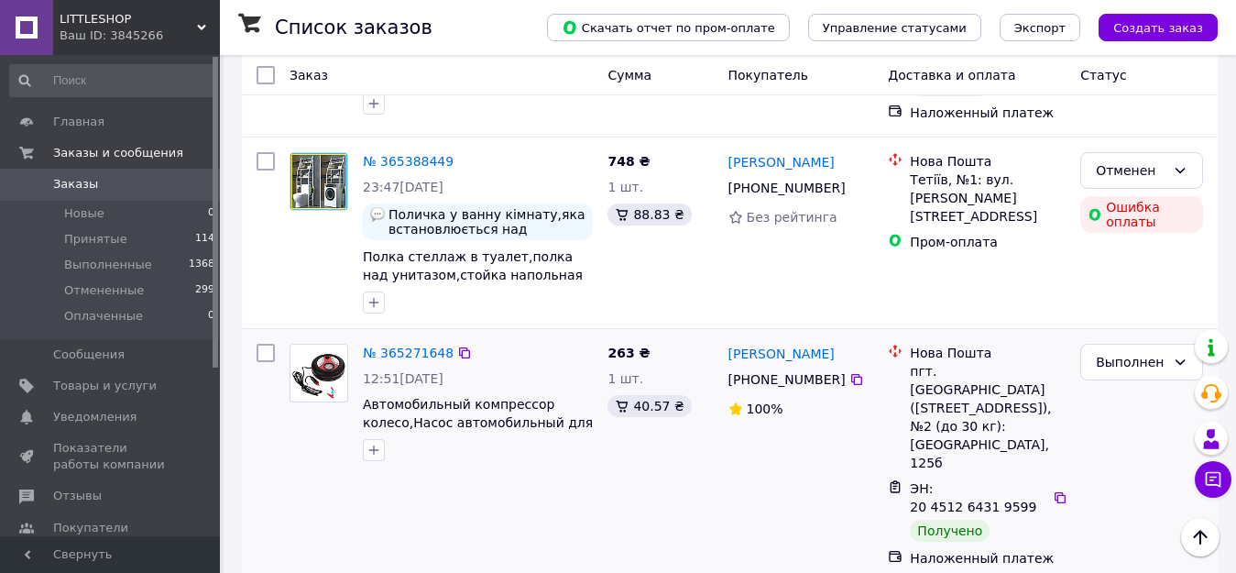
scroll to position [4266, 0]
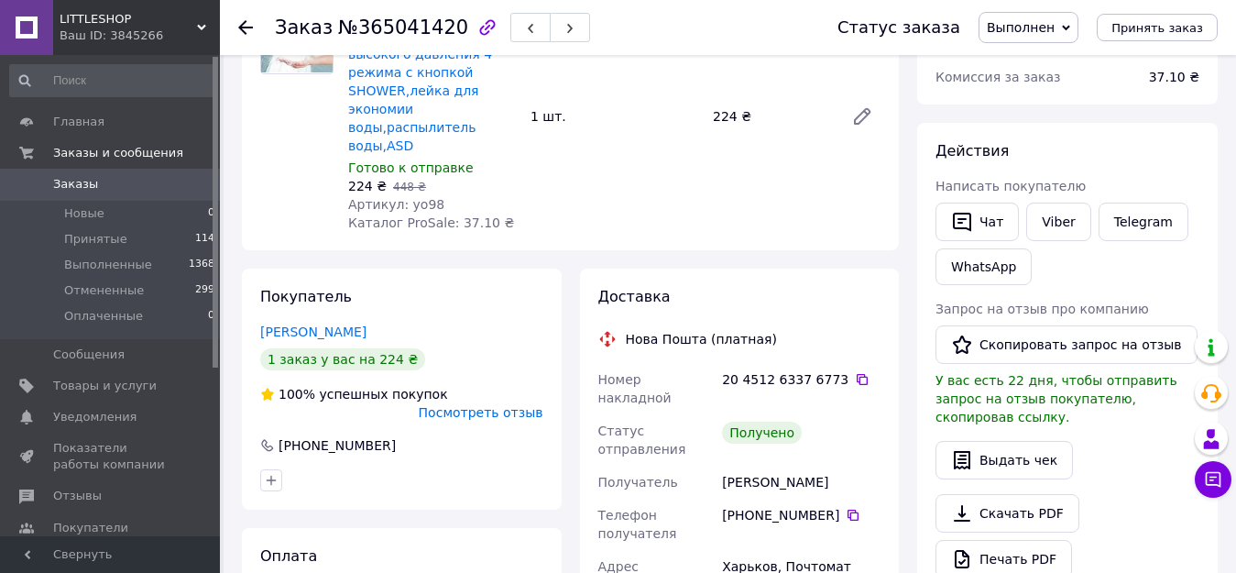
scroll to position [188, 0]
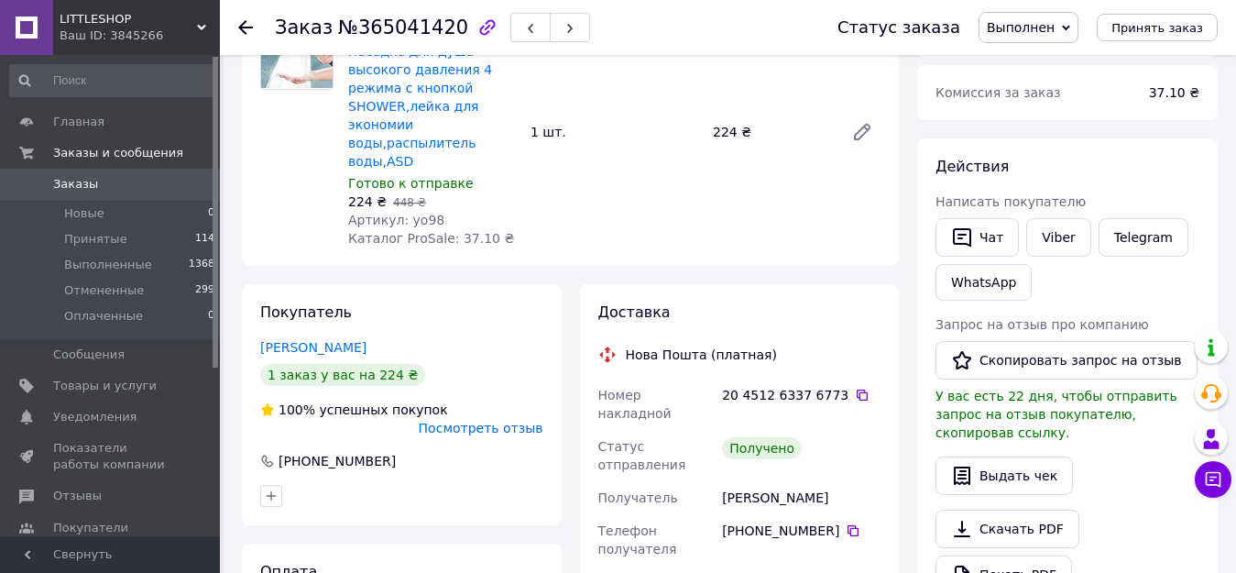
click at [243, 24] on use at bounding box center [245, 27] width 15 height 15
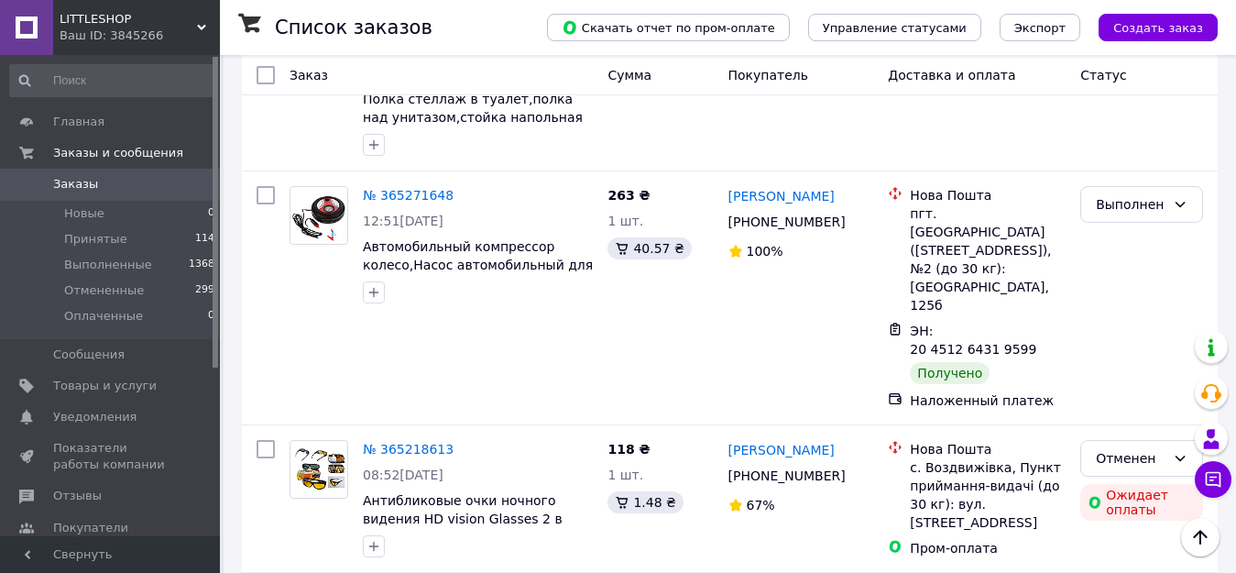
scroll to position [4444, 0]
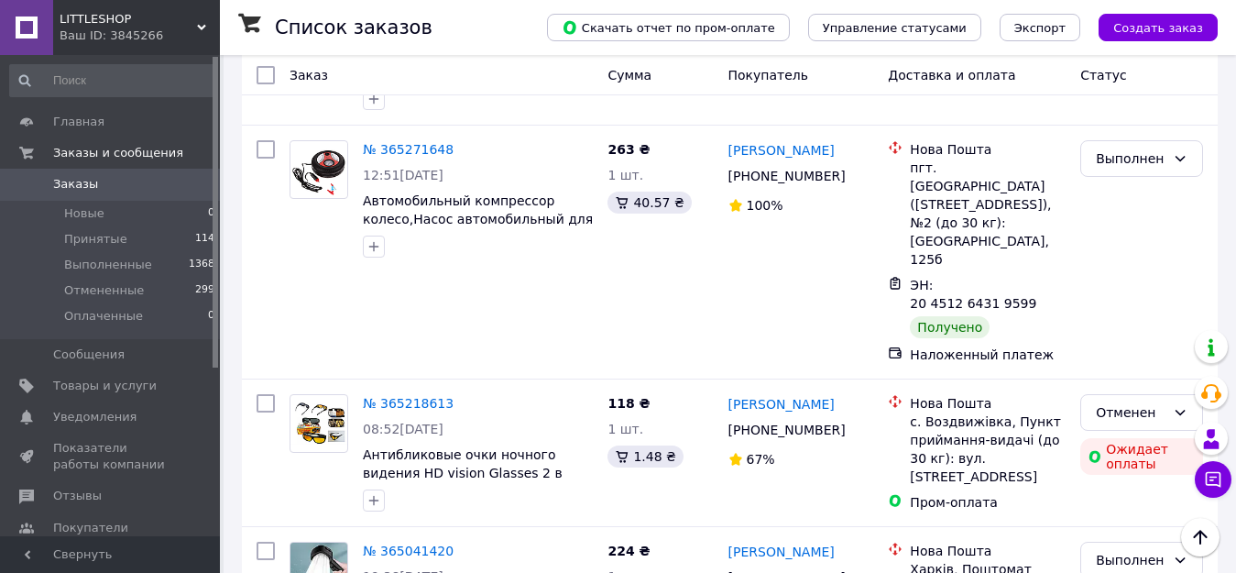
click at [1103, 191] on li "Выполнен" at bounding box center [1141, 186] width 121 height 33
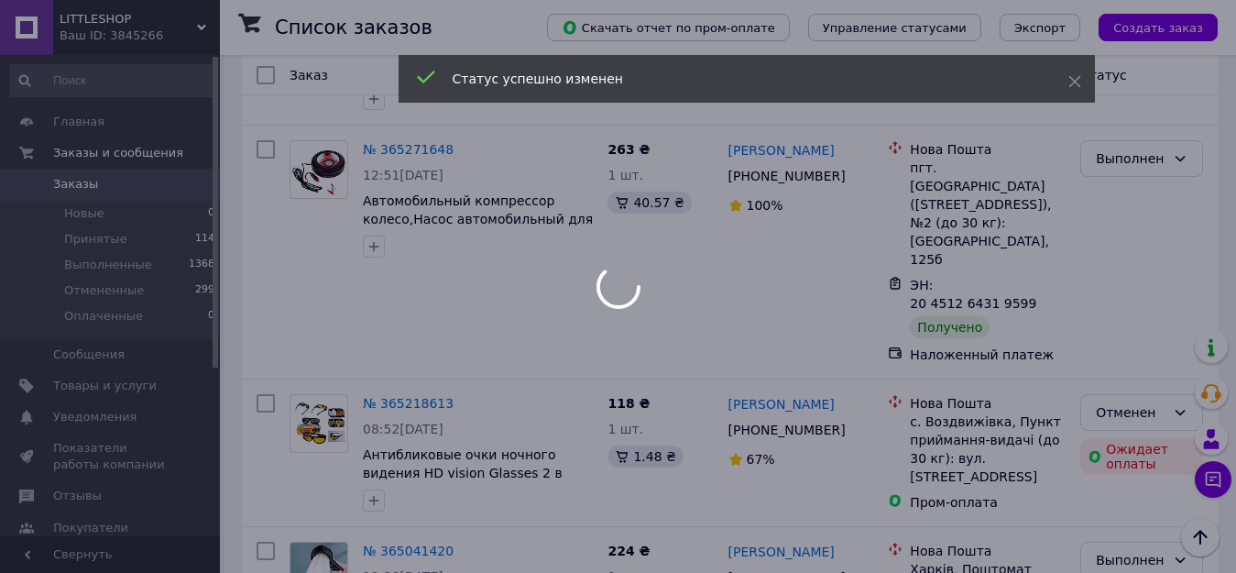
click at [415, 135] on div at bounding box center [618, 286] width 1236 height 573
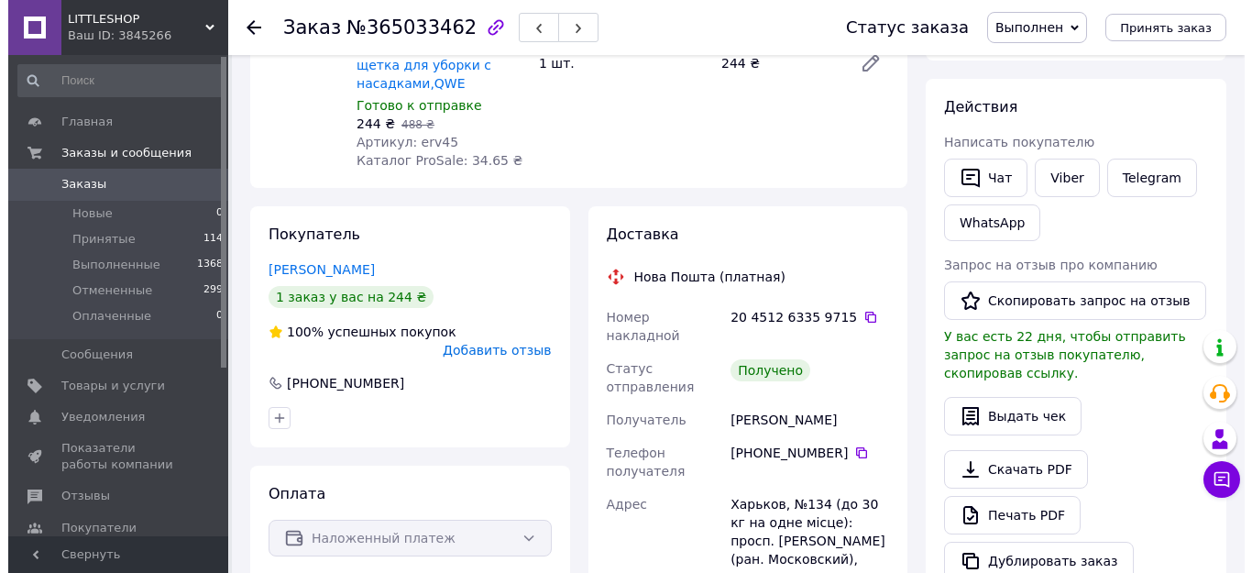
scroll to position [280, 0]
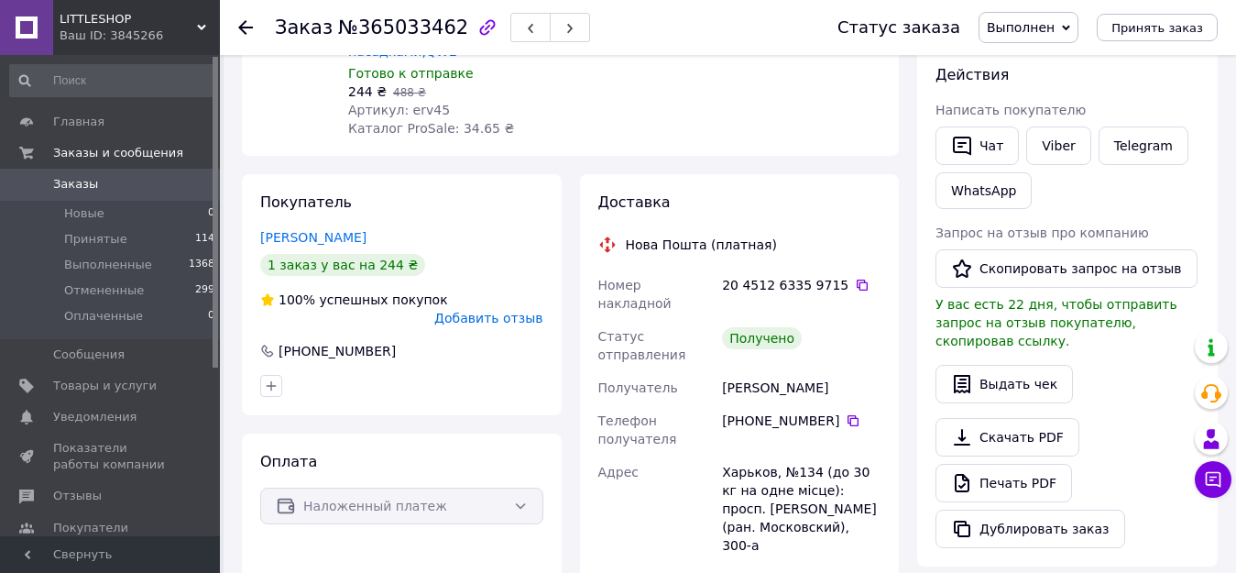
click at [475, 311] on span "Добавить отзыв" at bounding box center [488, 318] width 108 height 15
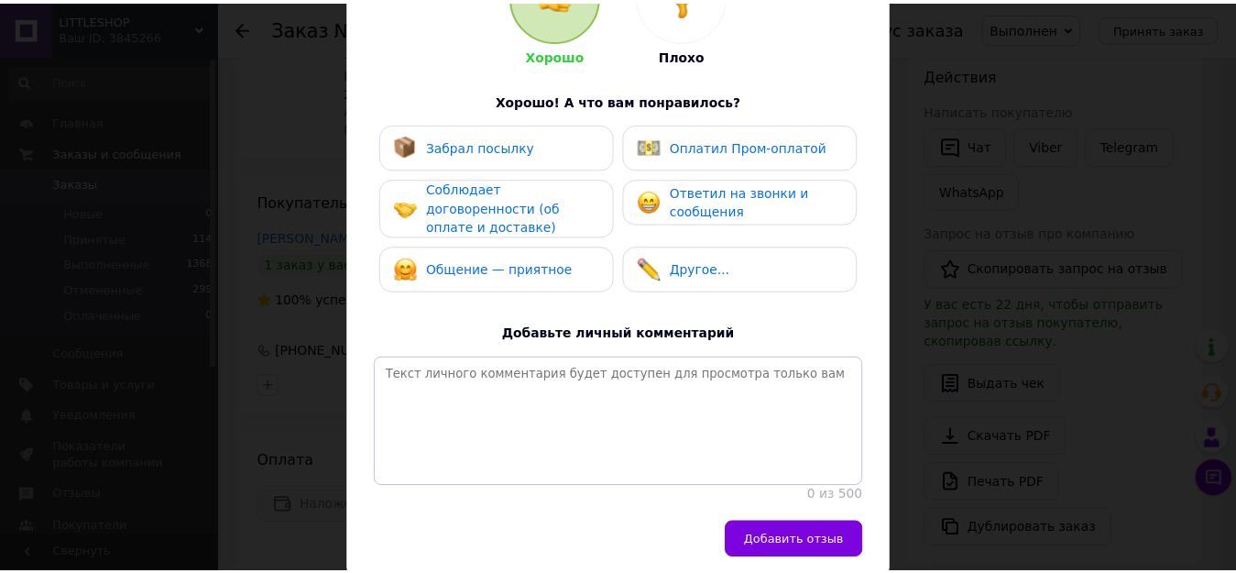
scroll to position [275, 0]
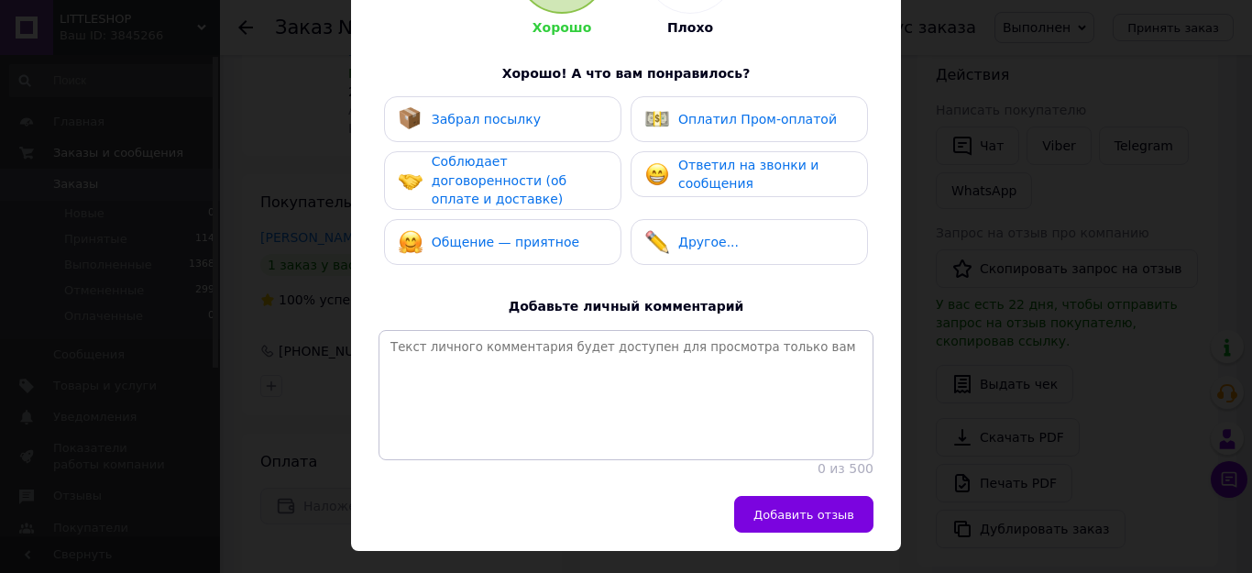
click at [520, 119] on span "Забрал посылку" at bounding box center [486, 119] width 109 height 15
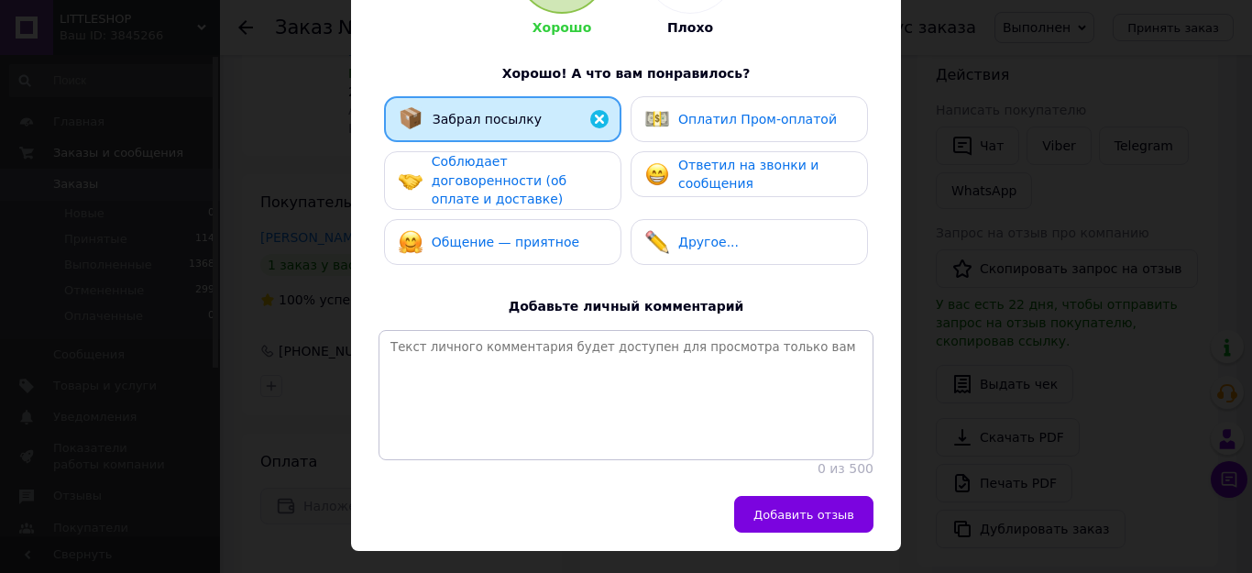
drag, startPoint x: 522, startPoint y: 182, endPoint x: 527, endPoint y: 229, distance: 47.0
click at [526, 203] on div "Забрал посылку Оплатил Пром-оплатой Соблюдает договоренности (об оплате и доста…" at bounding box center [626, 185] width 495 height 178
drag, startPoint x: 527, startPoint y: 227, endPoint x: 639, endPoint y: 206, distance: 113.8
click at [564, 230] on div "Общение — приятное" at bounding box center [503, 242] width 208 height 24
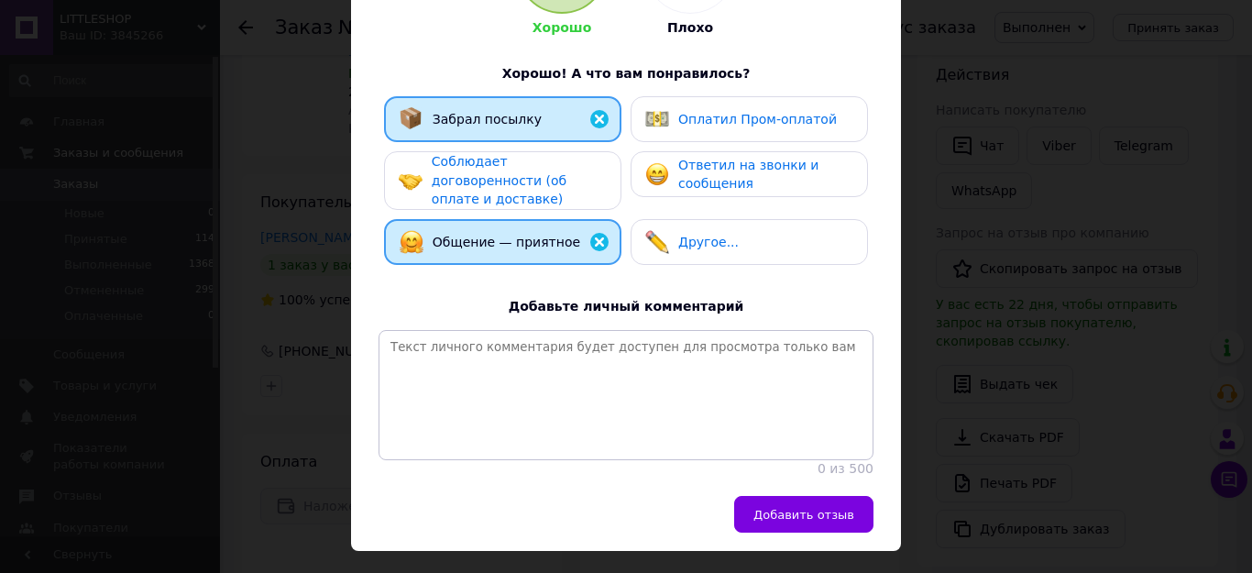
click at [713, 175] on span "Ответил на звонки и сообщения" at bounding box center [748, 175] width 140 height 34
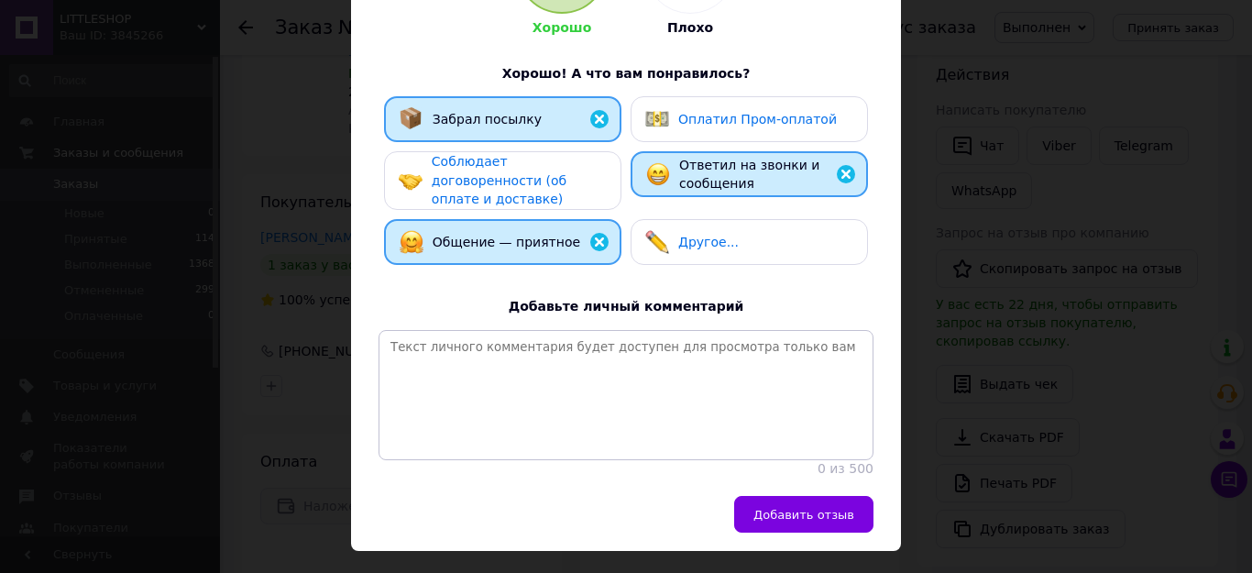
click at [472, 186] on span "Соблюдает договоренности (об оплате и доставке)" at bounding box center [499, 180] width 135 height 52
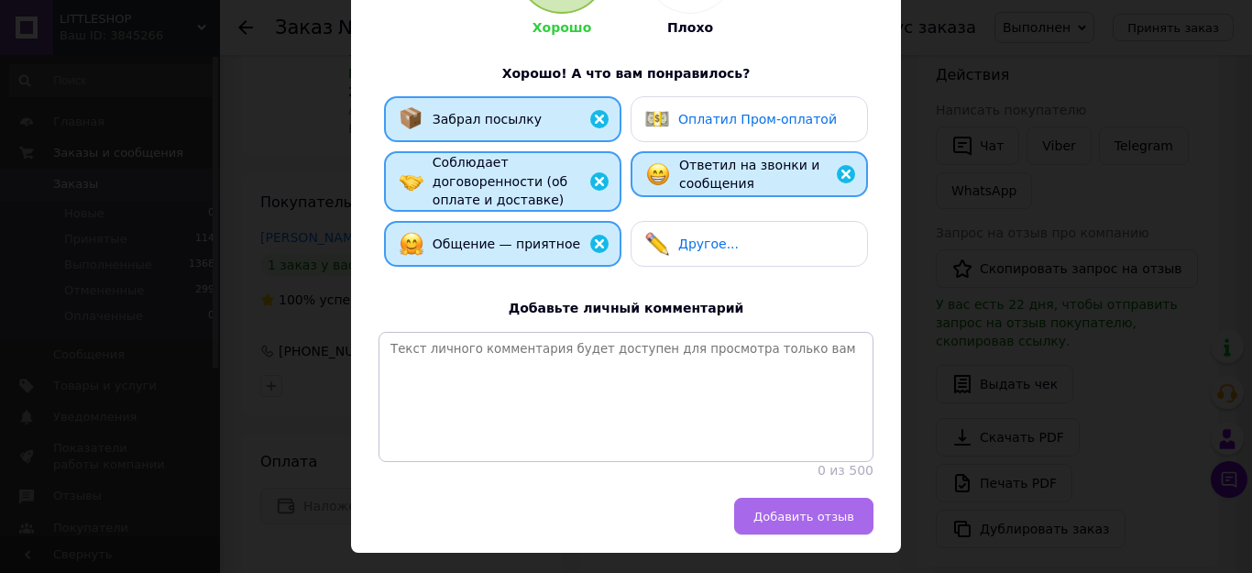
click at [771, 506] on button "Добавить отзыв" at bounding box center [803, 516] width 139 height 37
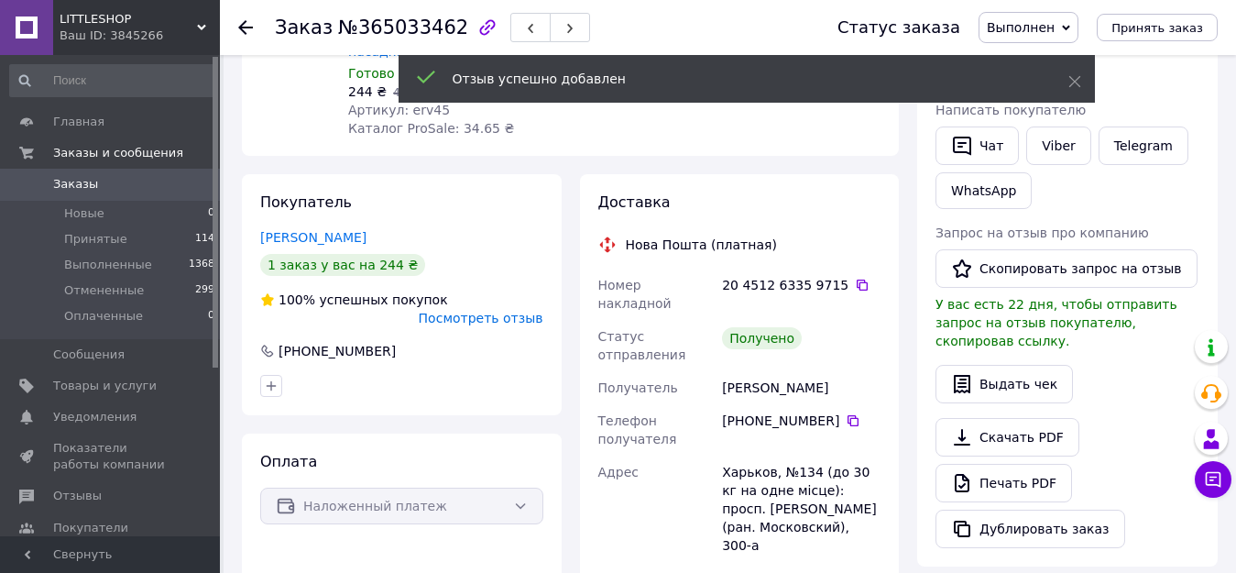
click at [247, 33] on icon at bounding box center [245, 27] width 15 height 15
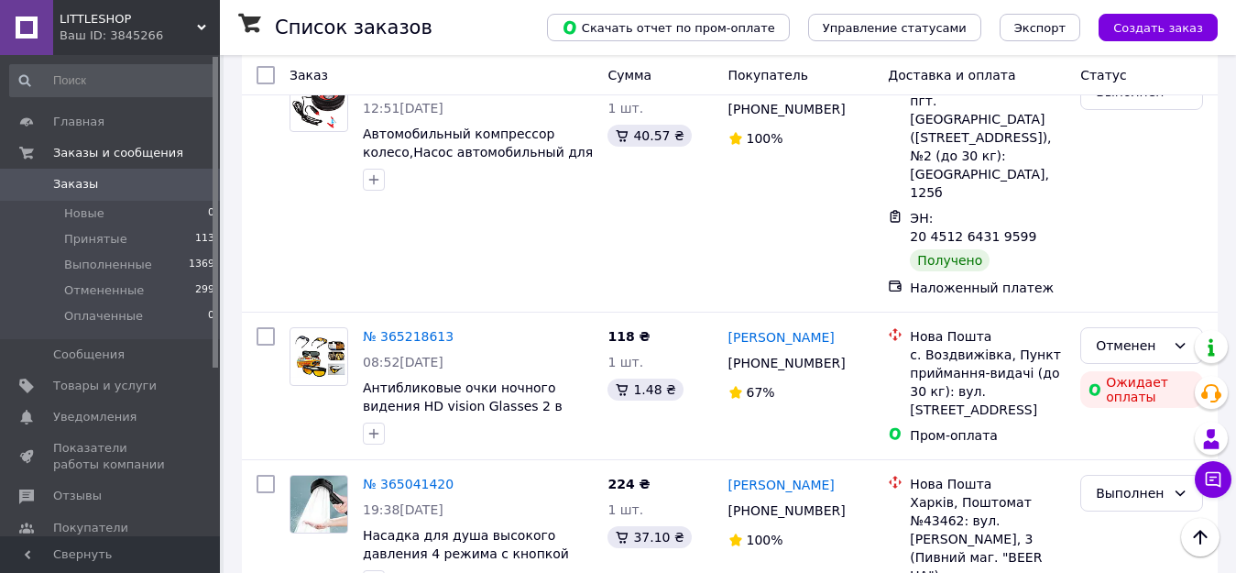
scroll to position [4543, 0]
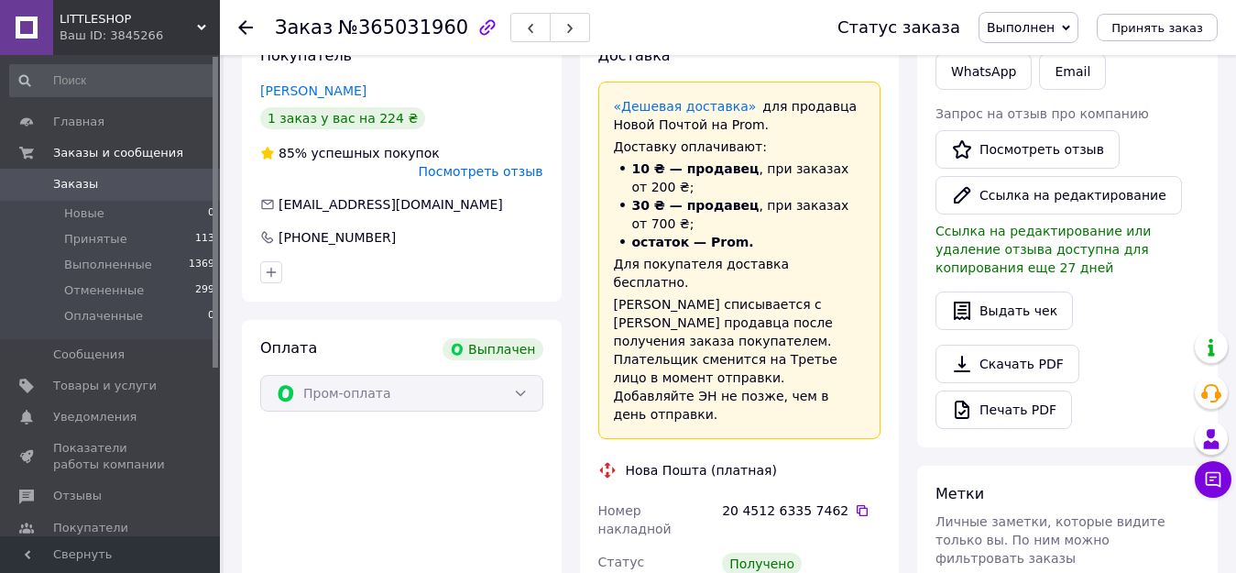
scroll to position [398, 0]
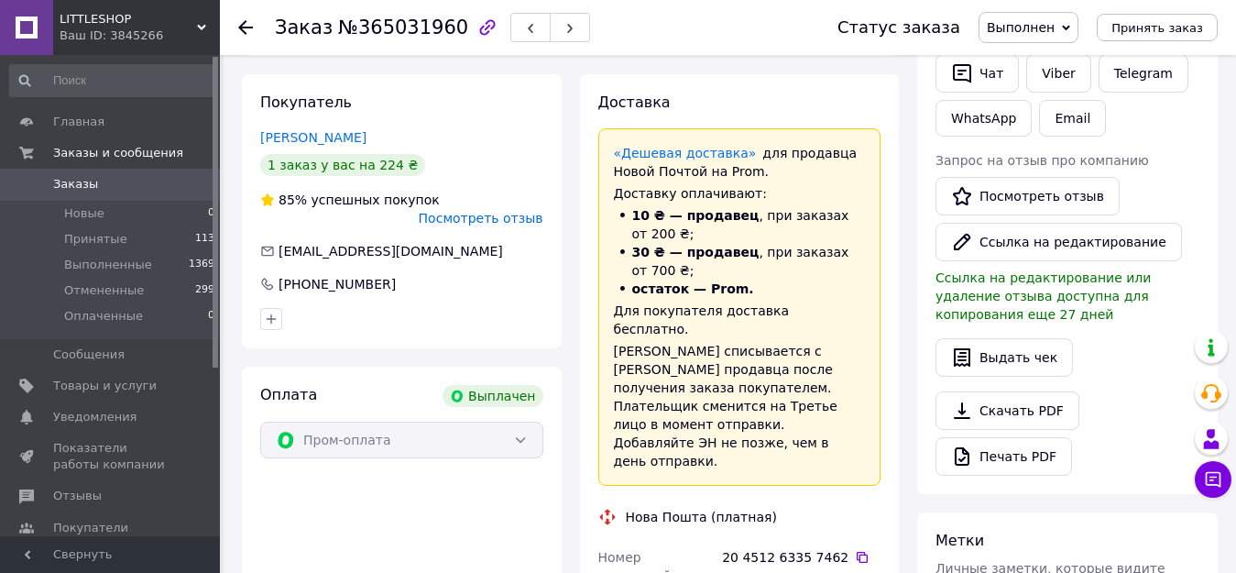
click at [244, 28] on use at bounding box center [245, 27] width 15 height 15
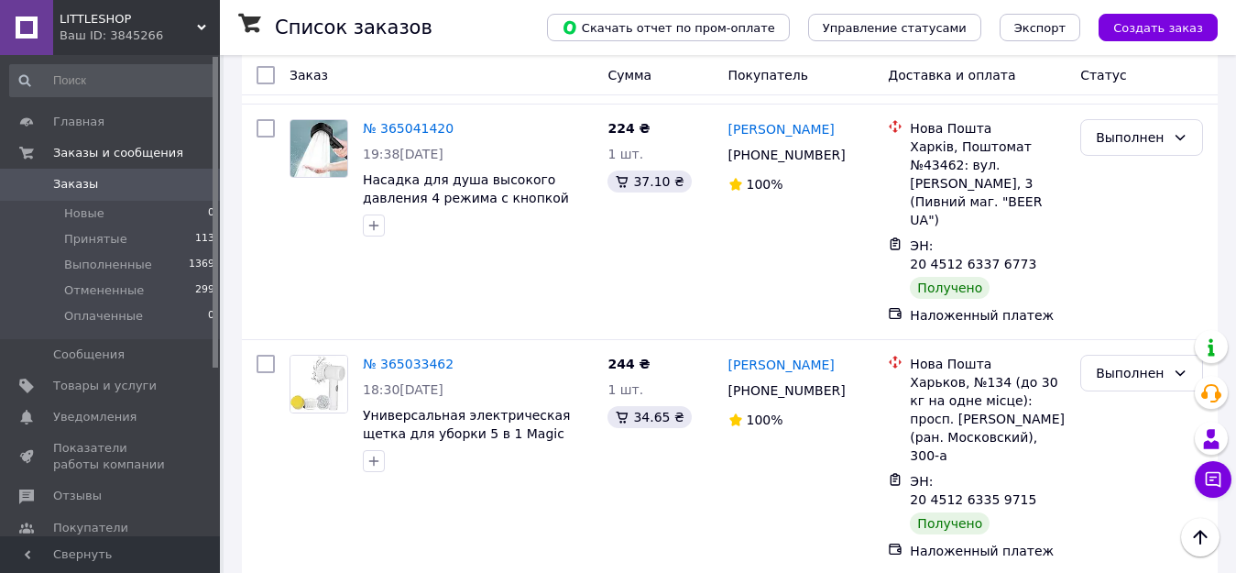
scroll to position [4897, 0]
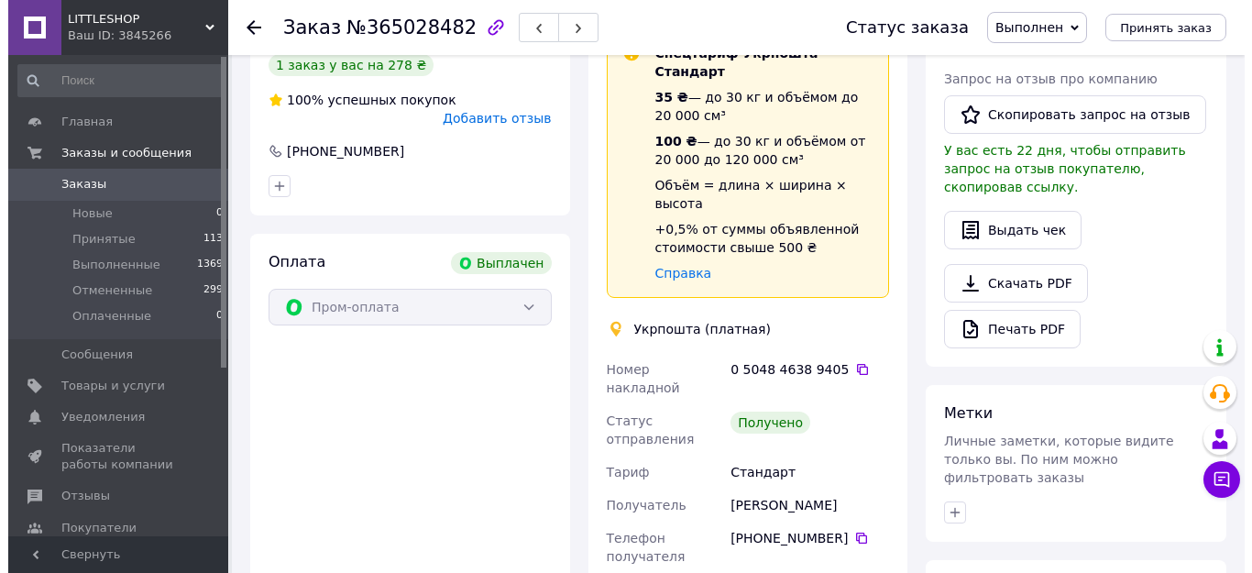
scroll to position [296, 0]
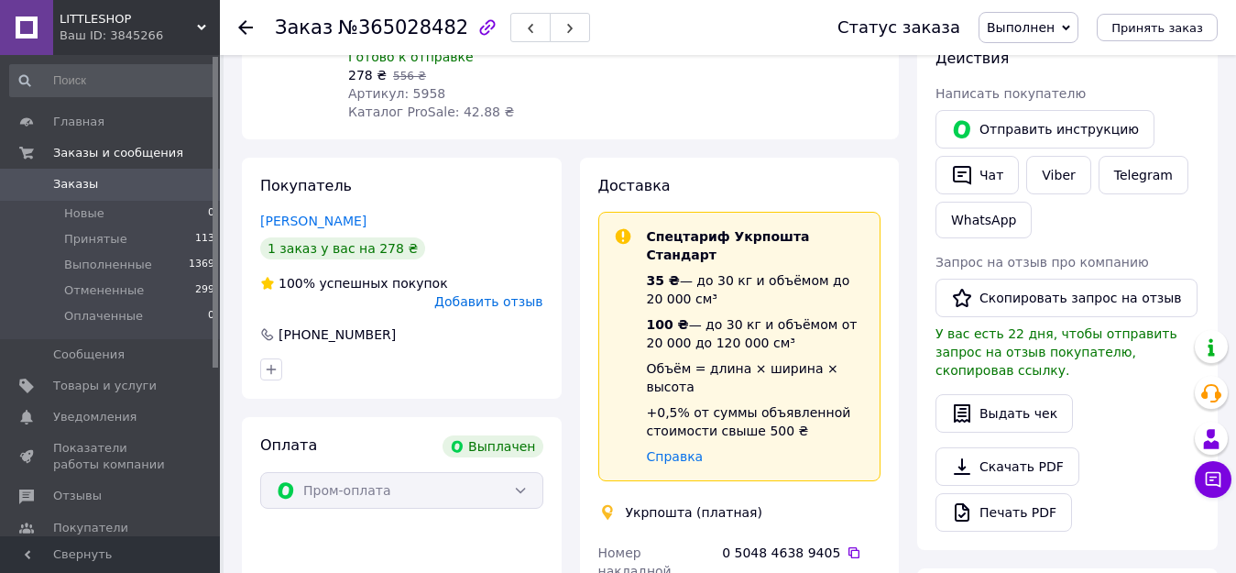
click at [495, 294] on span "Добавить отзыв" at bounding box center [488, 301] width 108 height 15
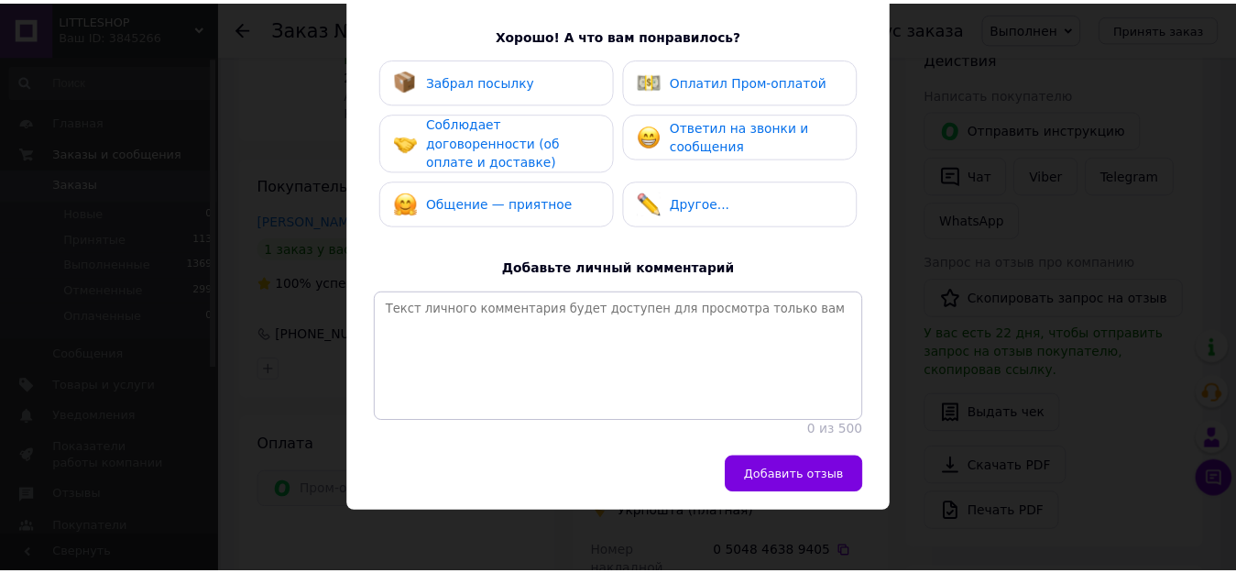
scroll to position [318, 0]
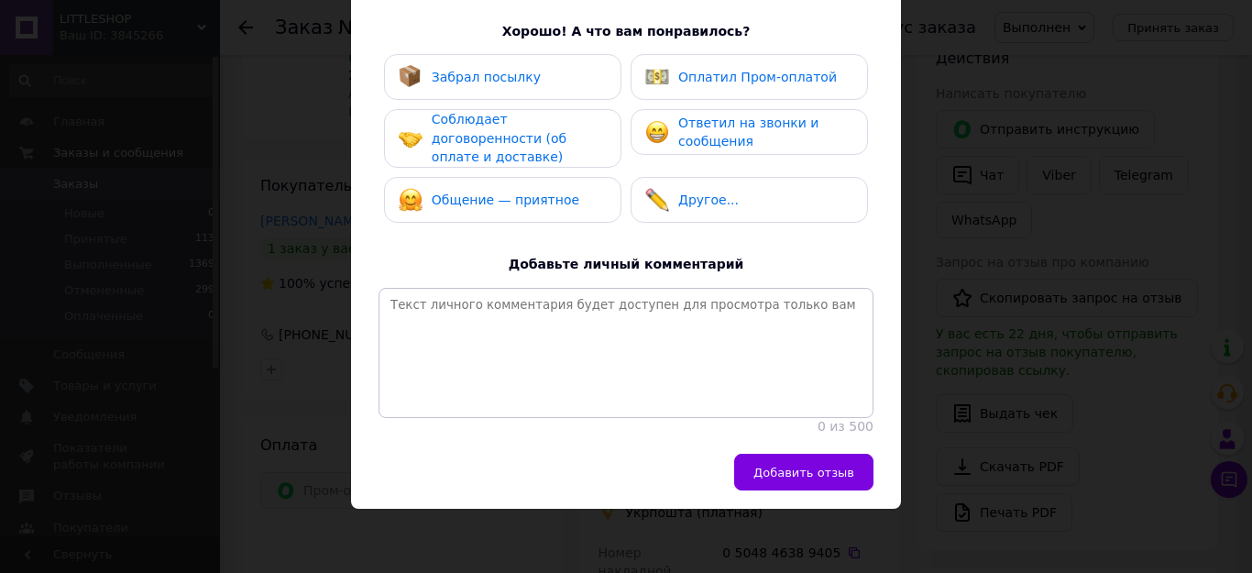
click at [517, 71] on span "Забрал посылку" at bounding box center [486, 77] width 109 height 15
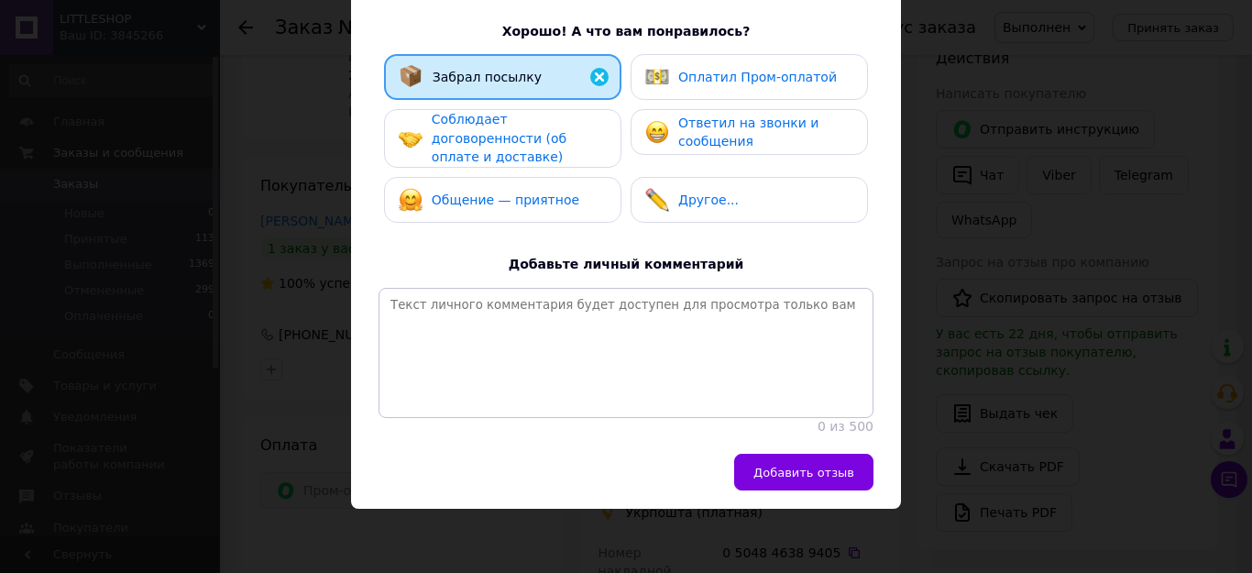
drag, startPoint x: 517, startPoint y: 129, endPoint x: 528, endPoint y: 159, distance: 31.3
click at [522, 137] on span "Соблюдает договоренности (об оплате и доставке)" at bounding box center [499, 138] width 135 height 52
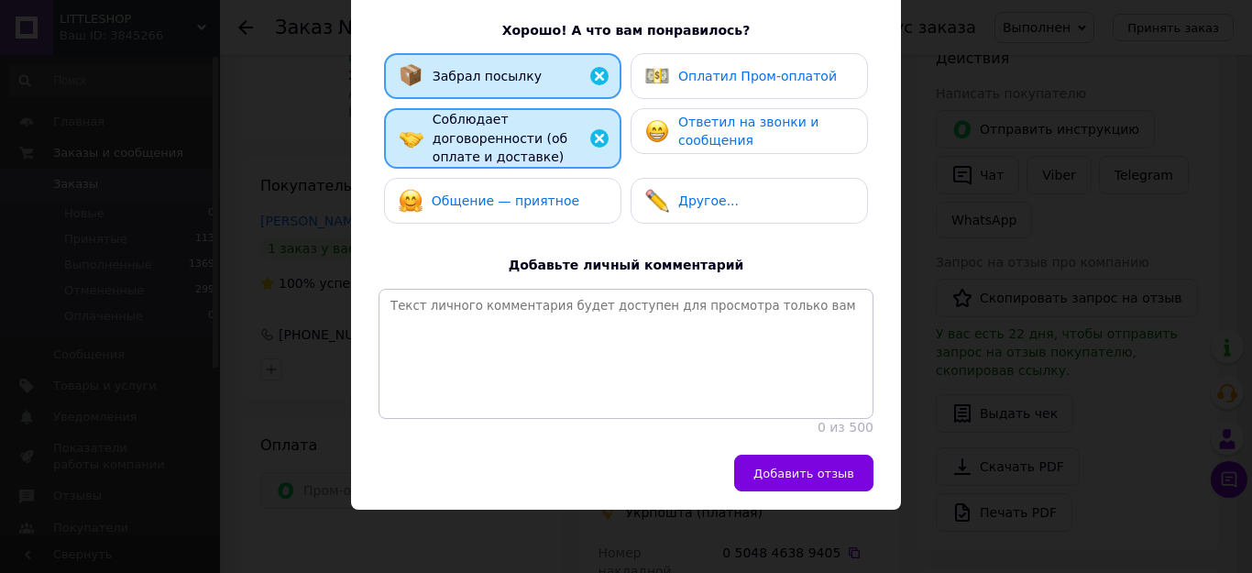
drag, startPoint x: 531, startPoint y: 180, endPoint x: 623, endPoint y: 115, distance: 113.1
click at [550, 178] on div "Общение — приятное" at bounding box center [502, 201] width 237 height 46
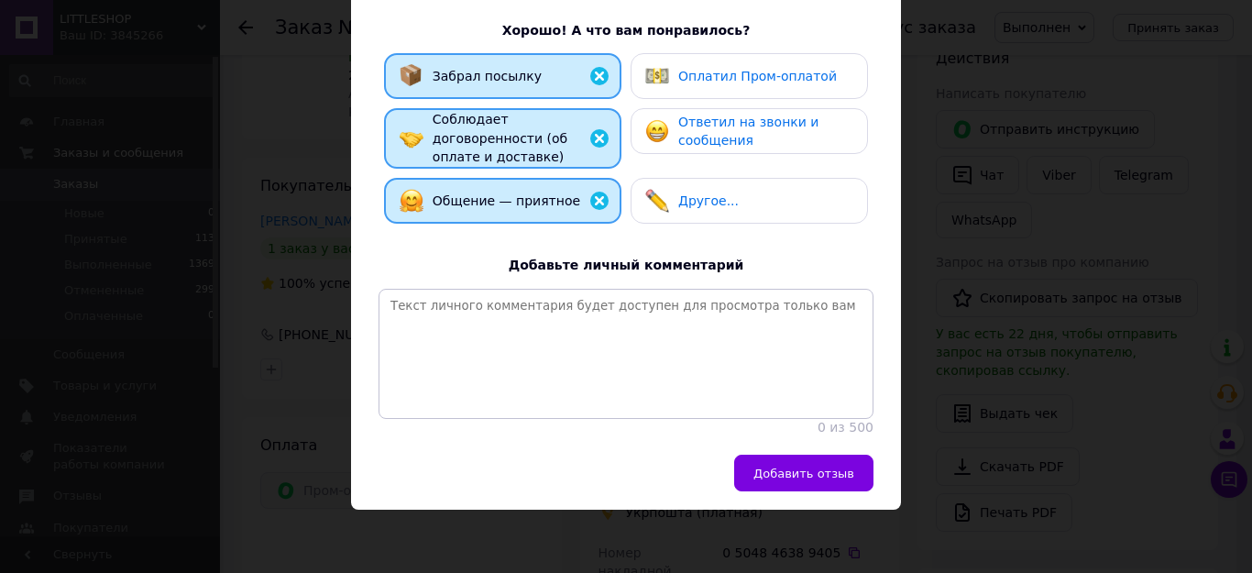
drag, startPoint x: 687, startPoint y: 70, endPoint x: 696, endPoint y: 93, distance: 25.2
click at [688, 76] on span "Оплатил Пром-оплатой" at bounding box center [757, 76] width 159 height 15
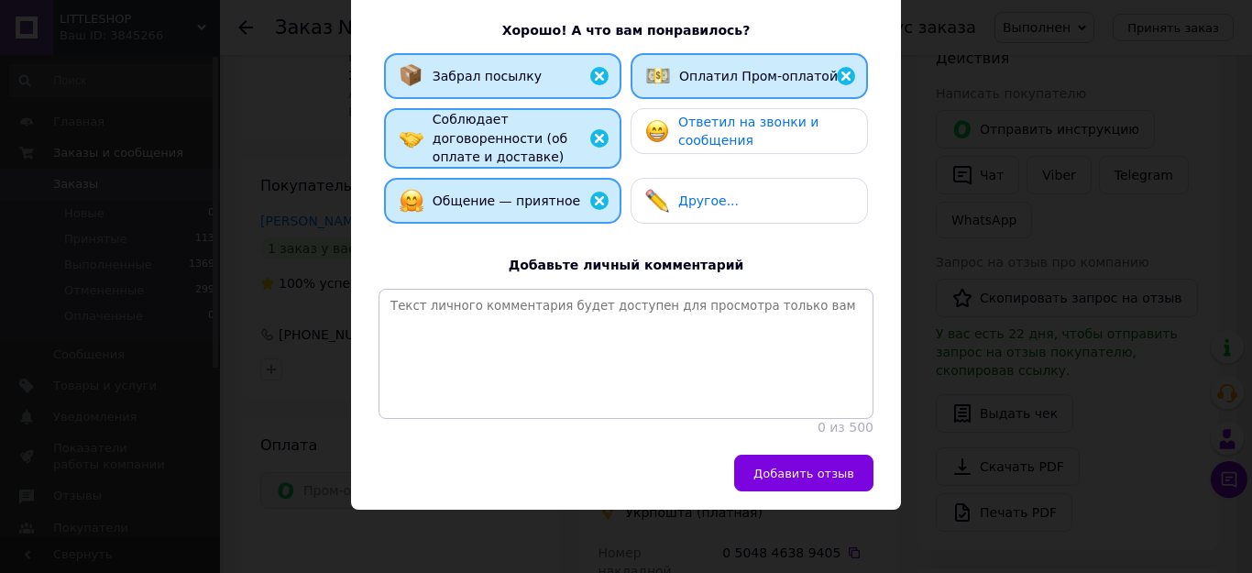
drag, startPoint x: 702, startPoint y: 122, endPoint x: 714, endPoint y: 159, distance: 39.4
click at [706, 138] on span "Ответил на звонки и сообщения" at bounding box center [748, 132] width 140 height 34
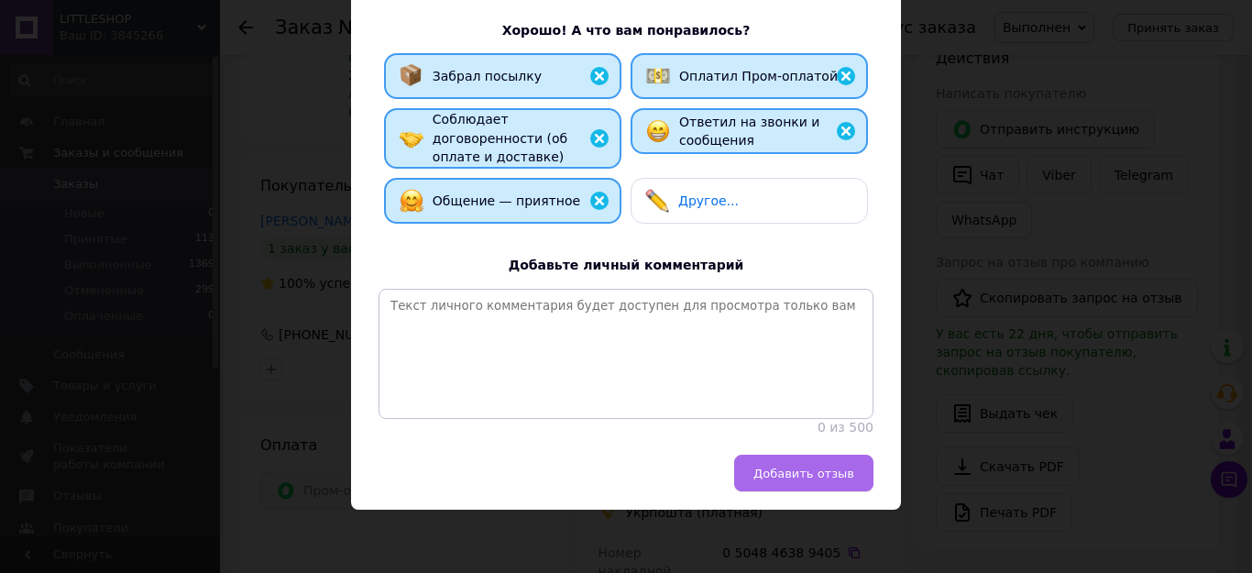
click at [795, 471] on span "Добавить отзыв" at bounding box center [803, 473] width 101 height 14
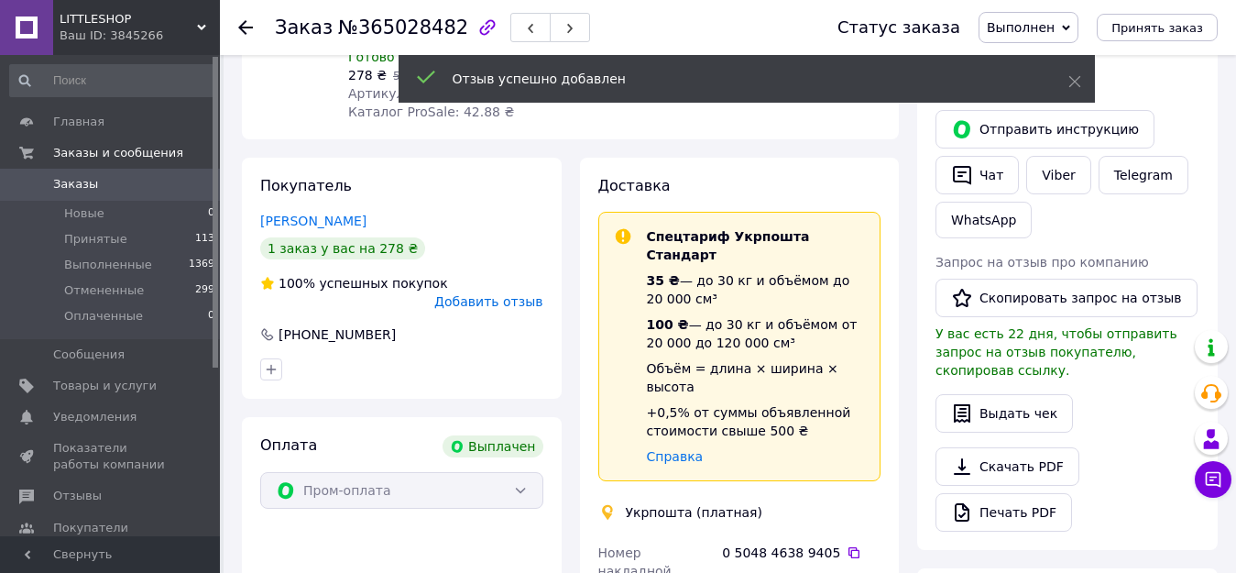
click at [240, 24] on icon at bounding box center [245, 27] width 15 height 15
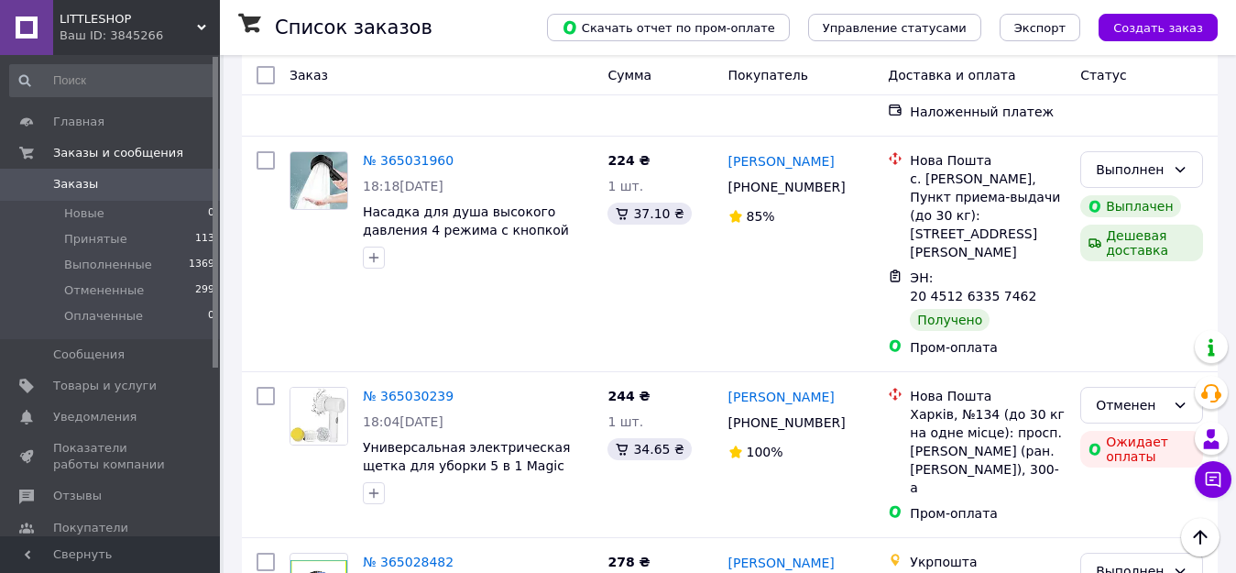
scroll to position [5321, 0]
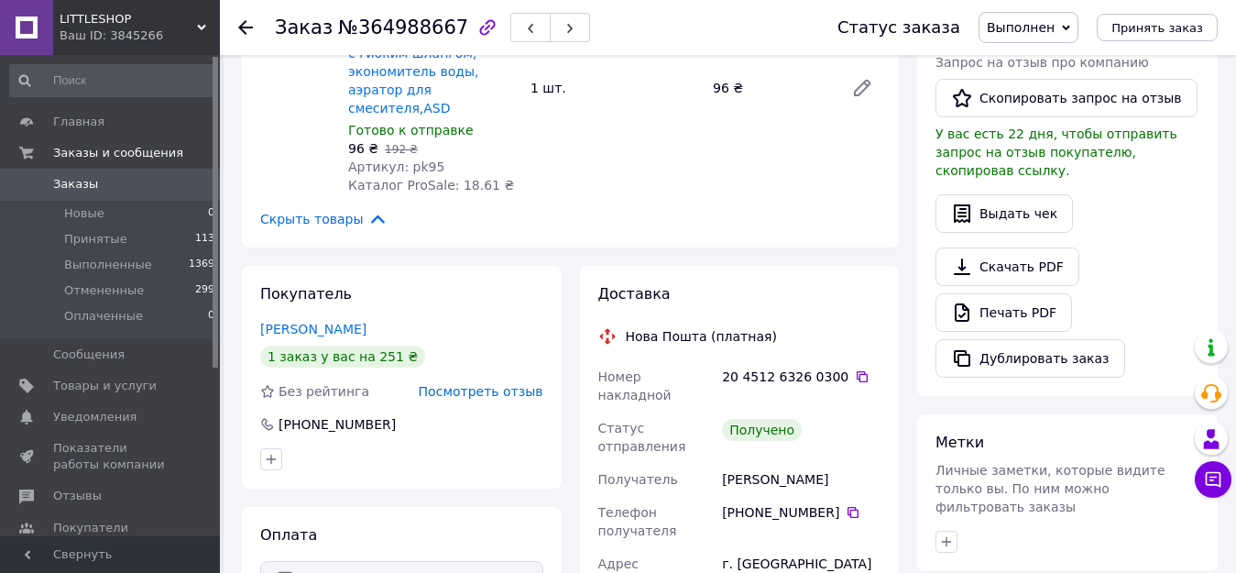
scroll to position [358, 0]
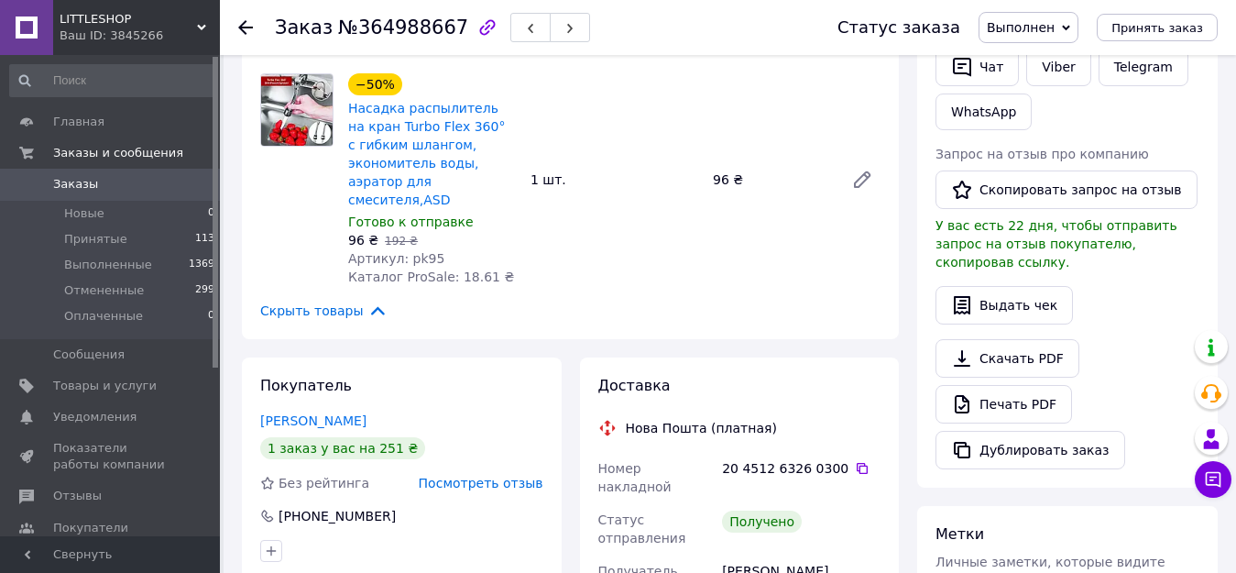
click at [248, 27] on use at bounding box center [245, 27] width 15 height 15
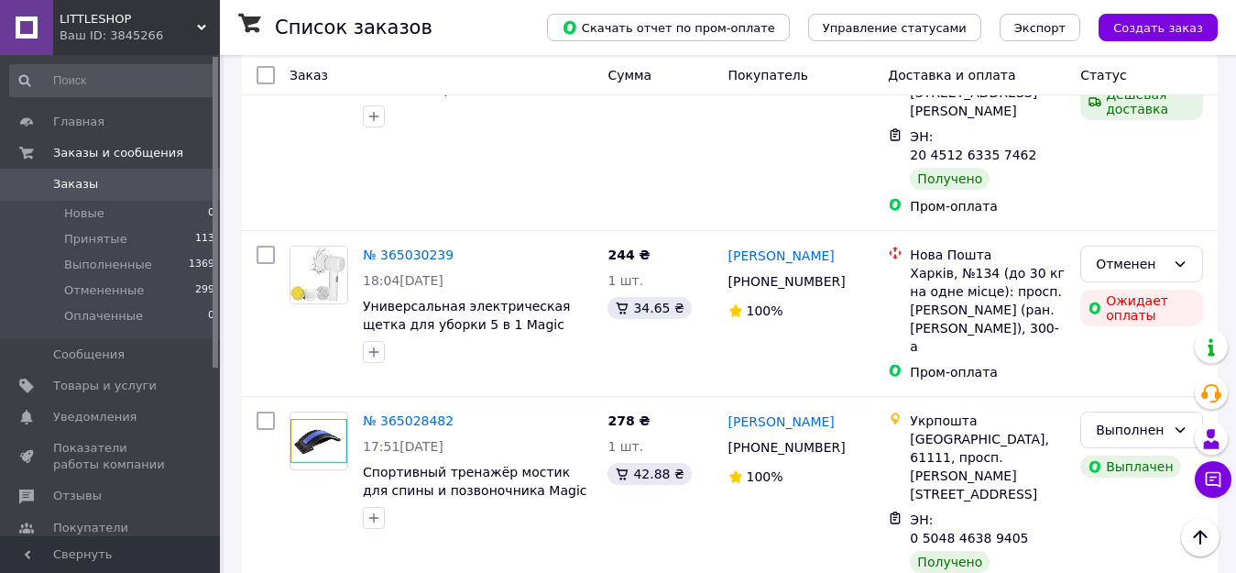
scroll to position [5479, 0]
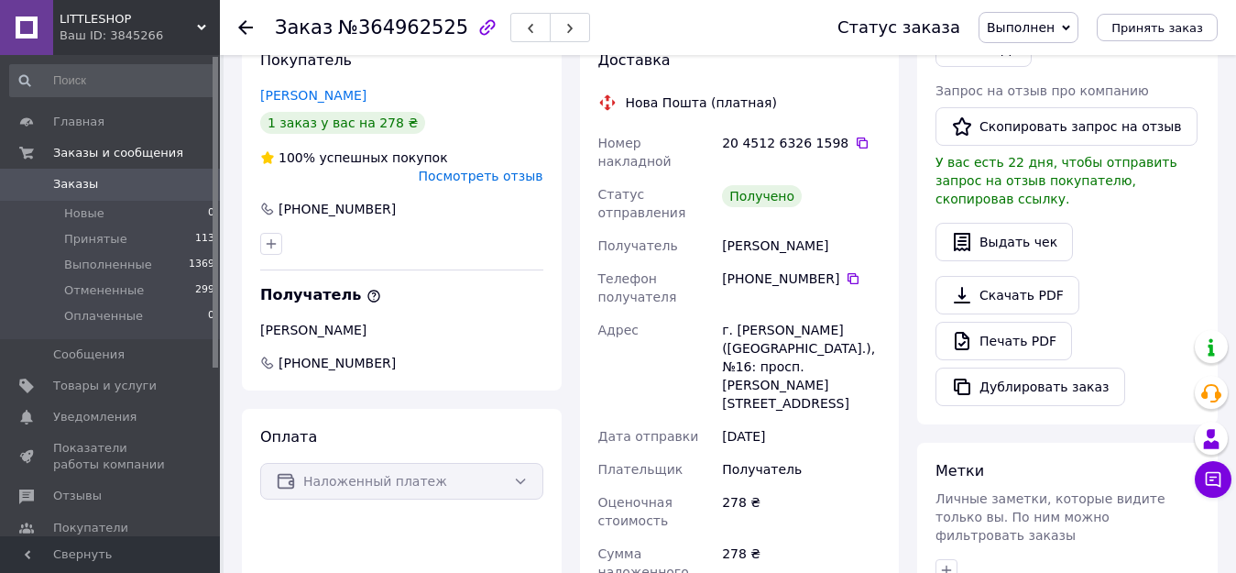
scroll to position [304, 0]
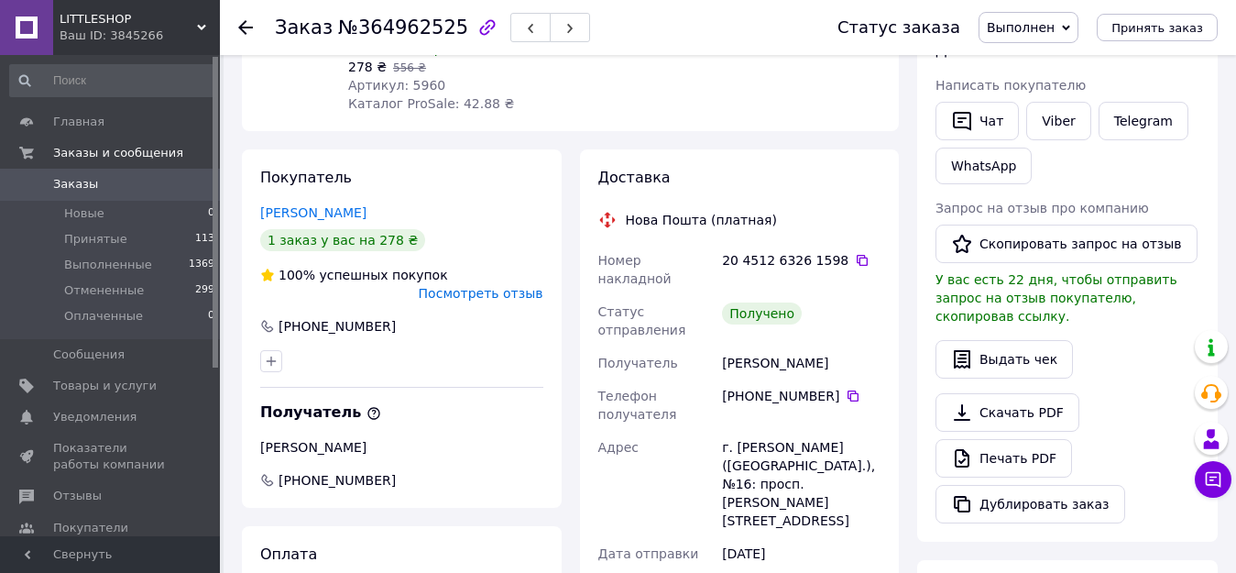
click at [242, 29] on use at bounding box center [245, 27] width 15 height 15
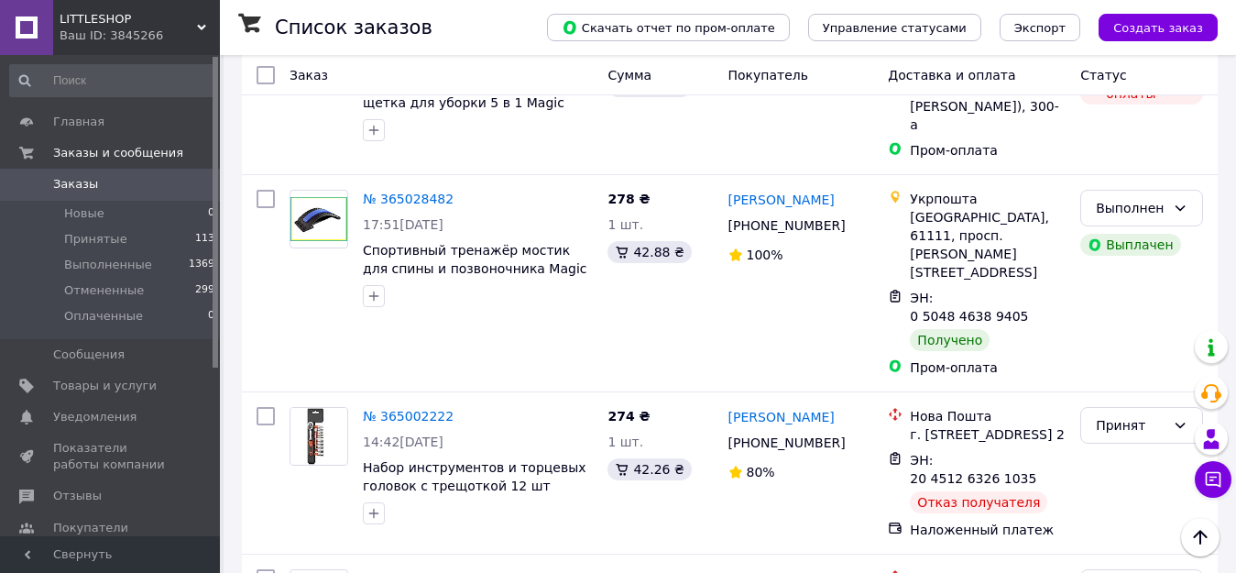
scroll to position [5760, 0]
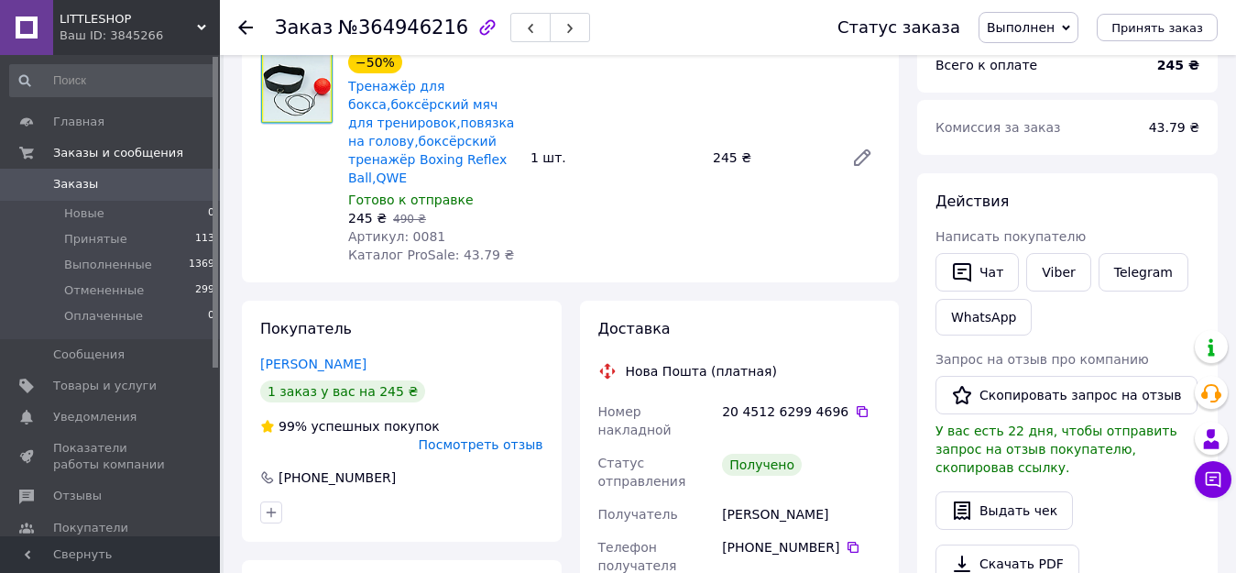
scroll to position [93, 0]
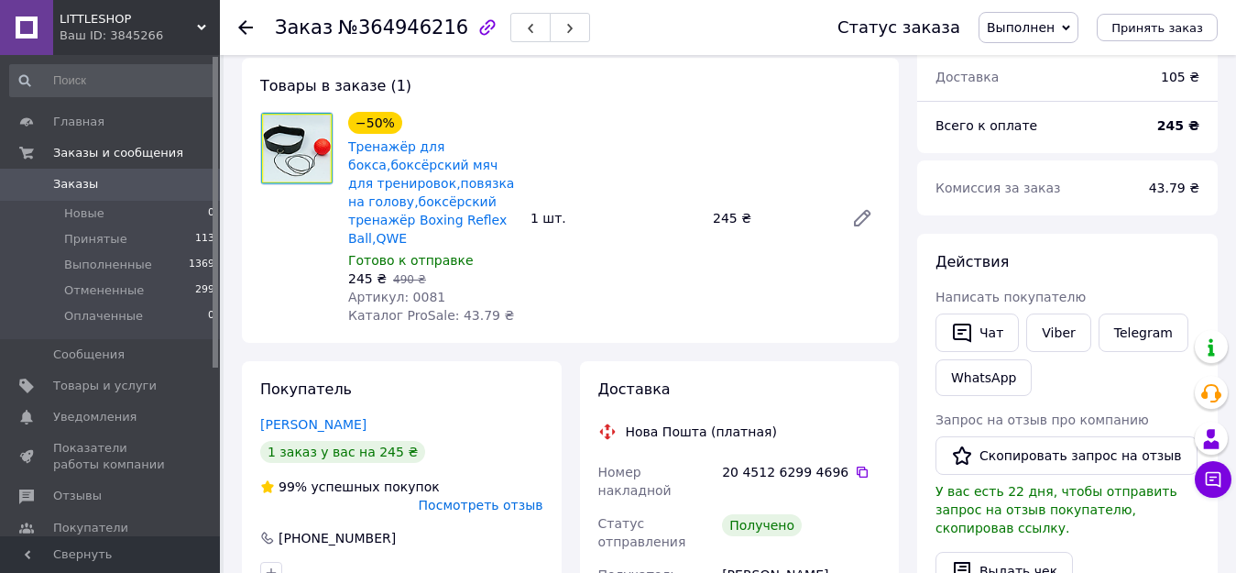
click at [243, 25] on use at bounding box center [245, 27] width 15 height 15
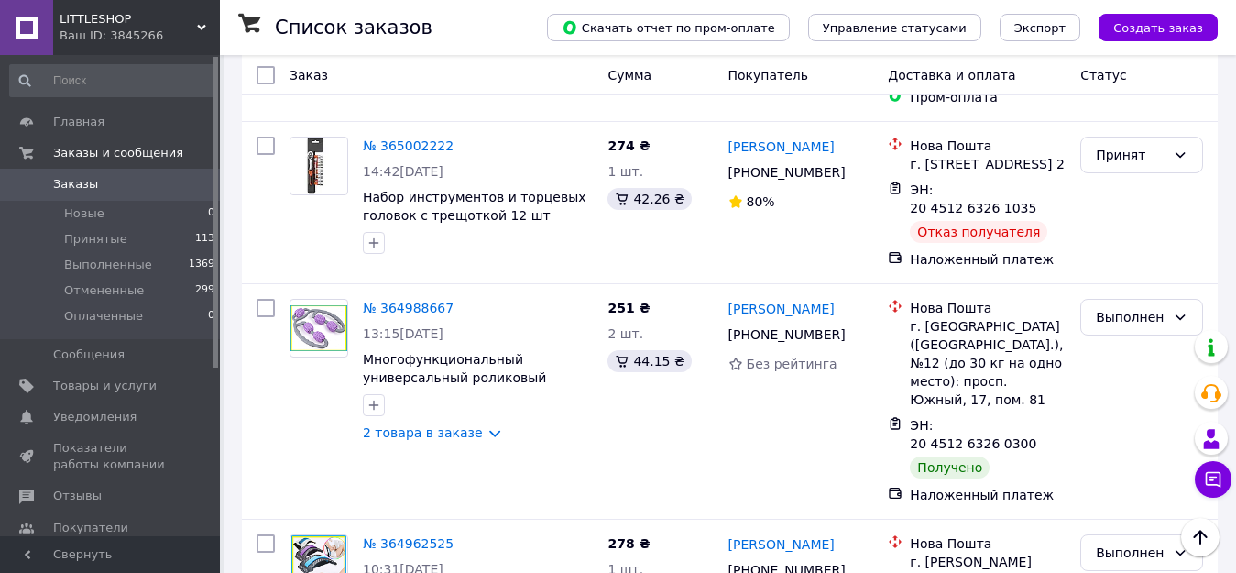
scroll to position [5921, 0]
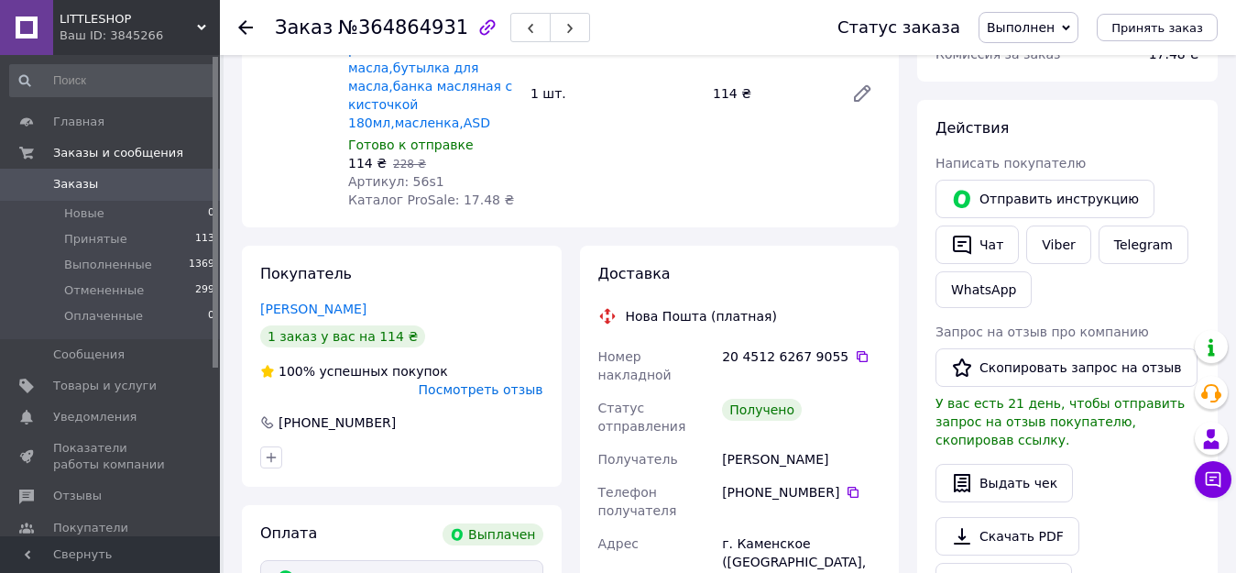
scroll to position [216, 0]
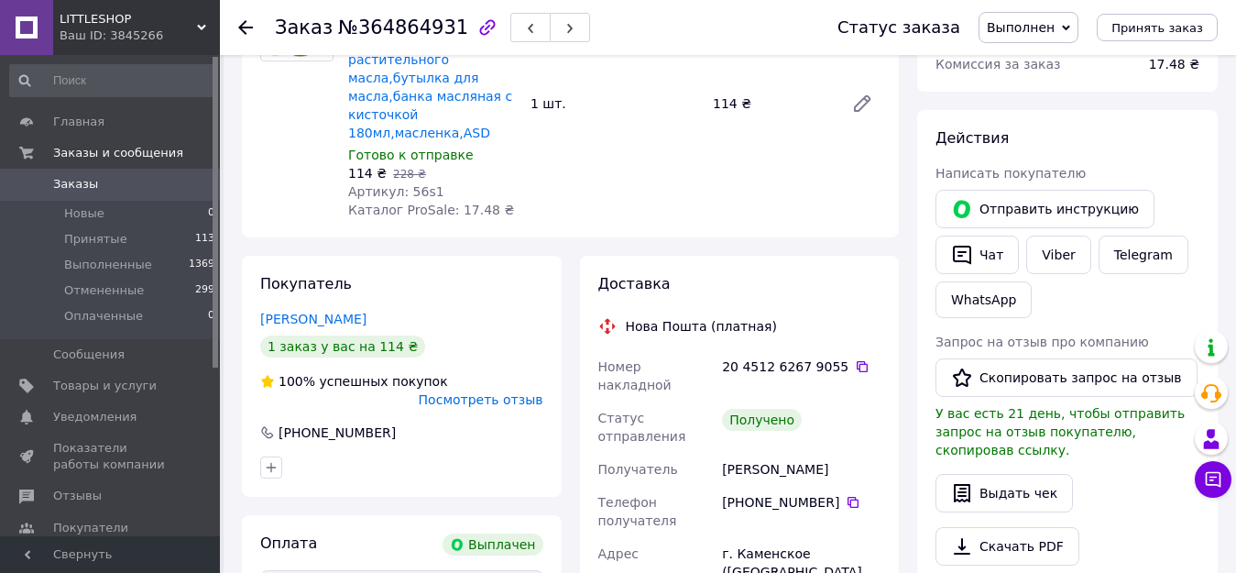
click at [248, 24] on icon at bounding box center [245, 27] width 15 height 15
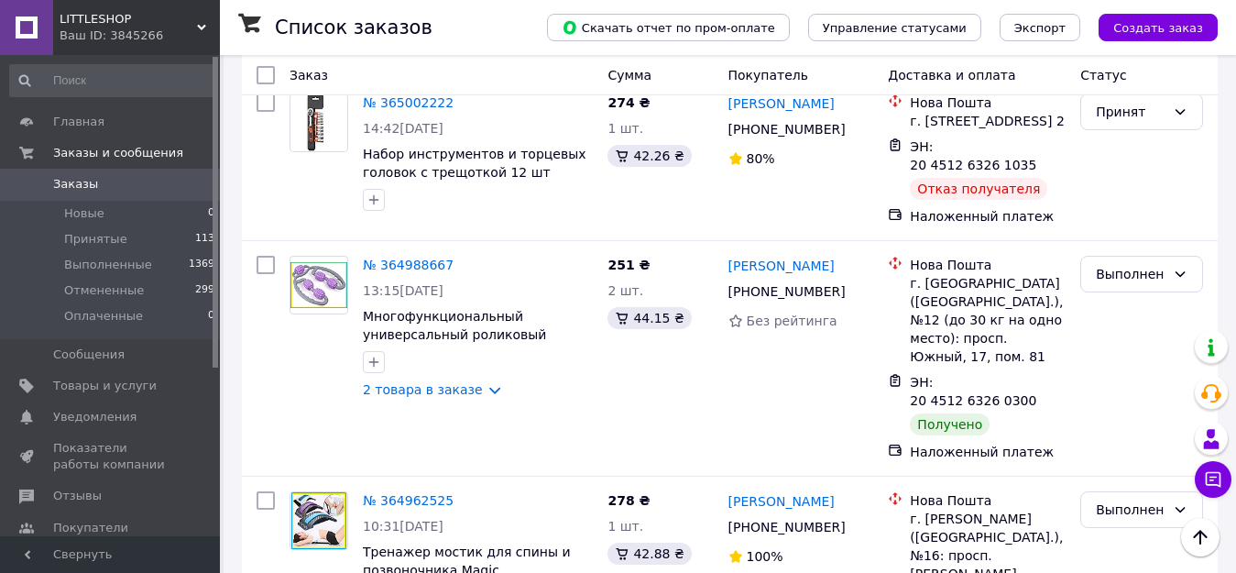
scroll to position [6098, 0]
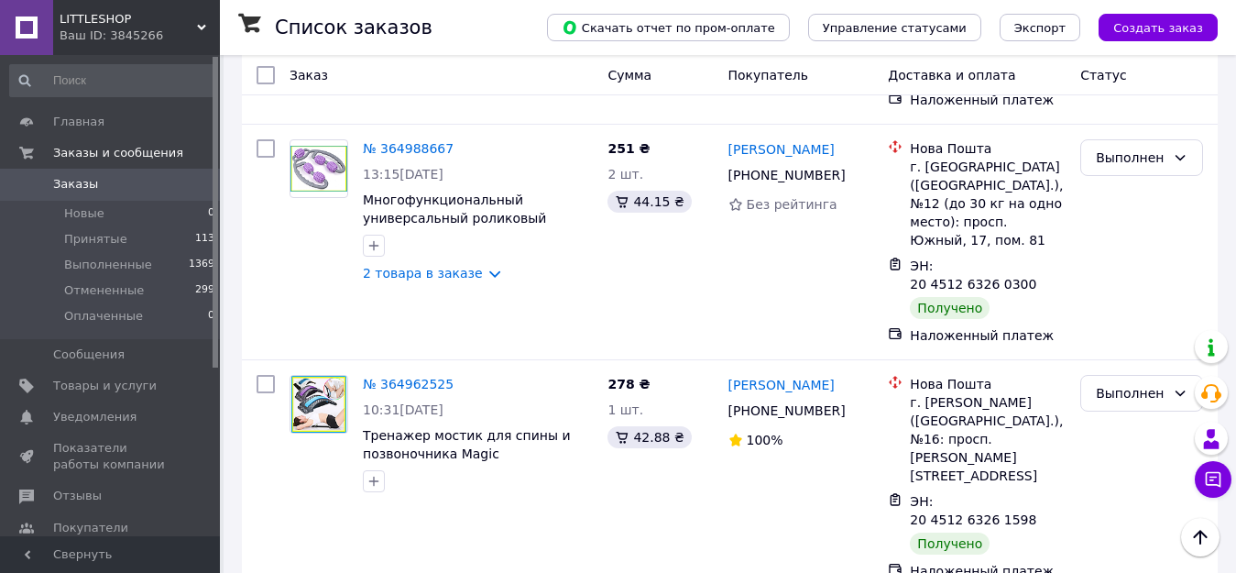
click at [1133, 287] on li "Выполнен" at bounding box center [1141, 289] width 121 height 33
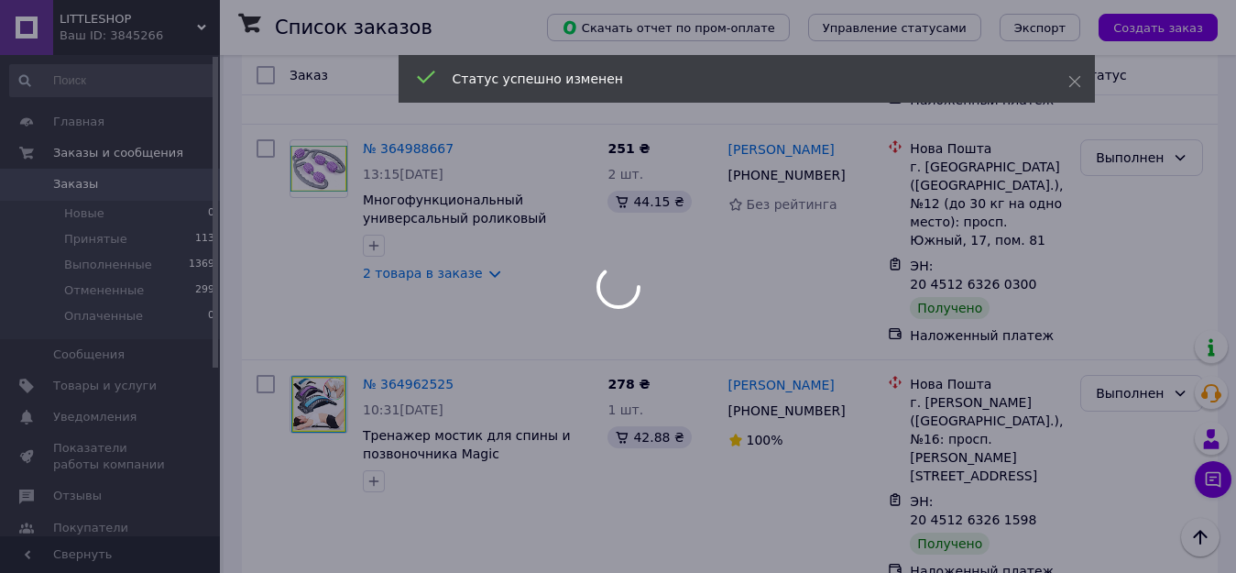
scroll to position [5955, 0]
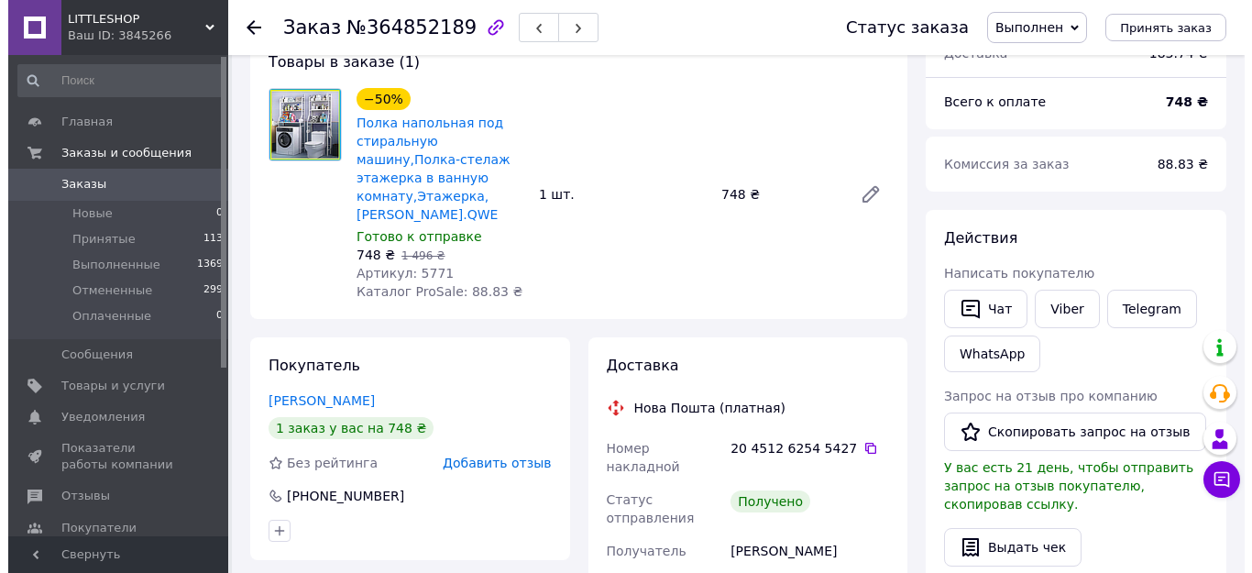
scroll to position [114, 0]
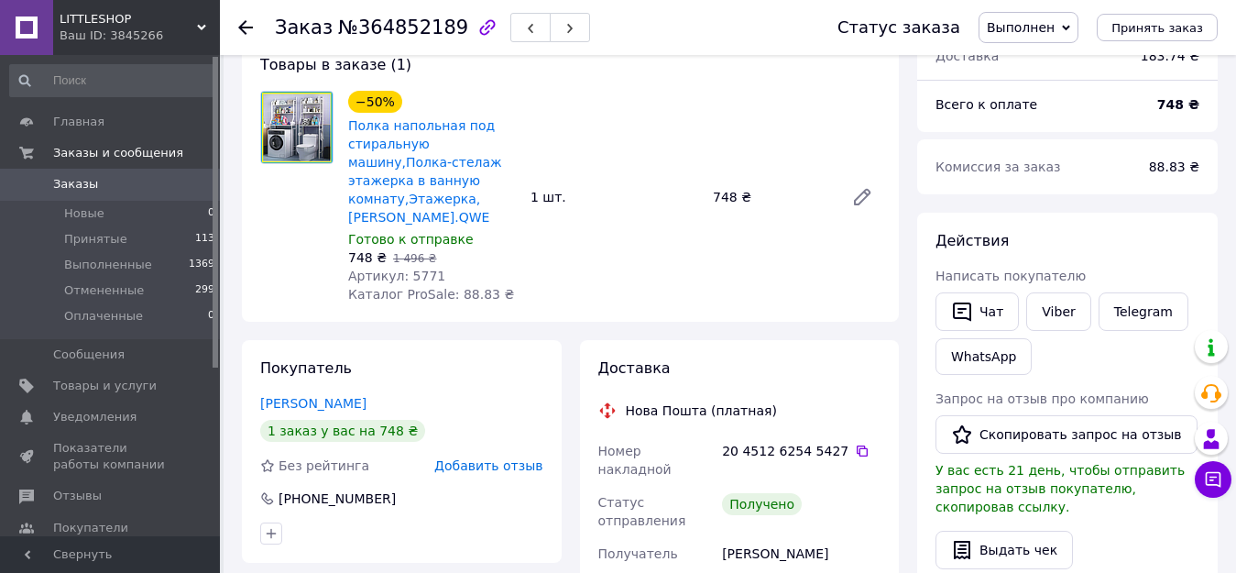
click at [494, 458] on span "Добавить отзыв" at bounding box center [488, 465] width 108 height 15
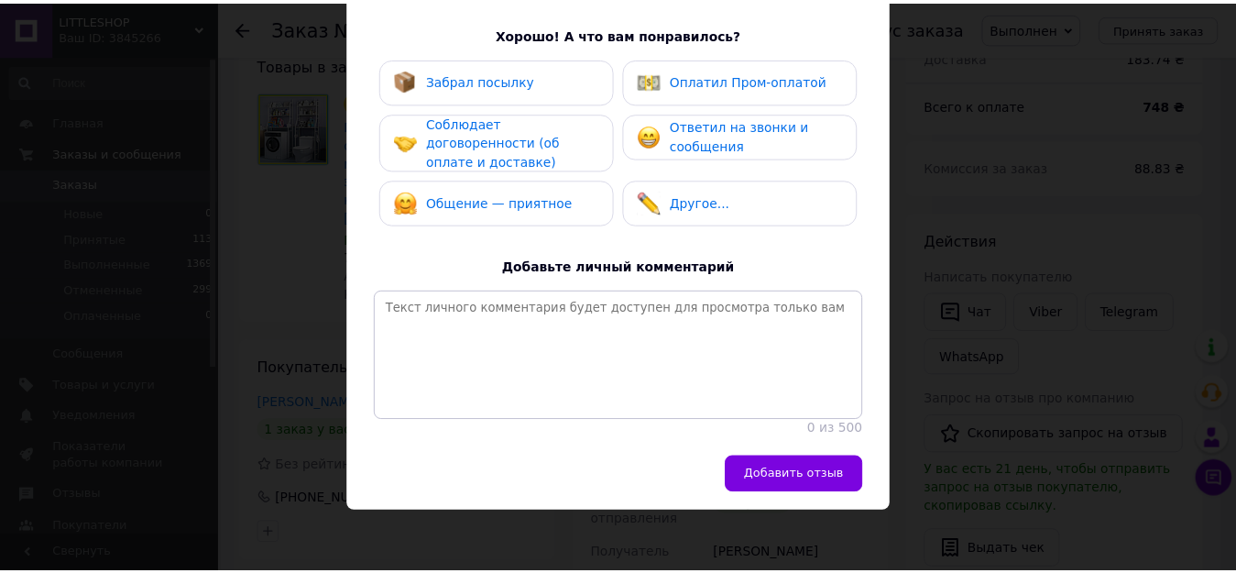
scroll to position [317, 0]
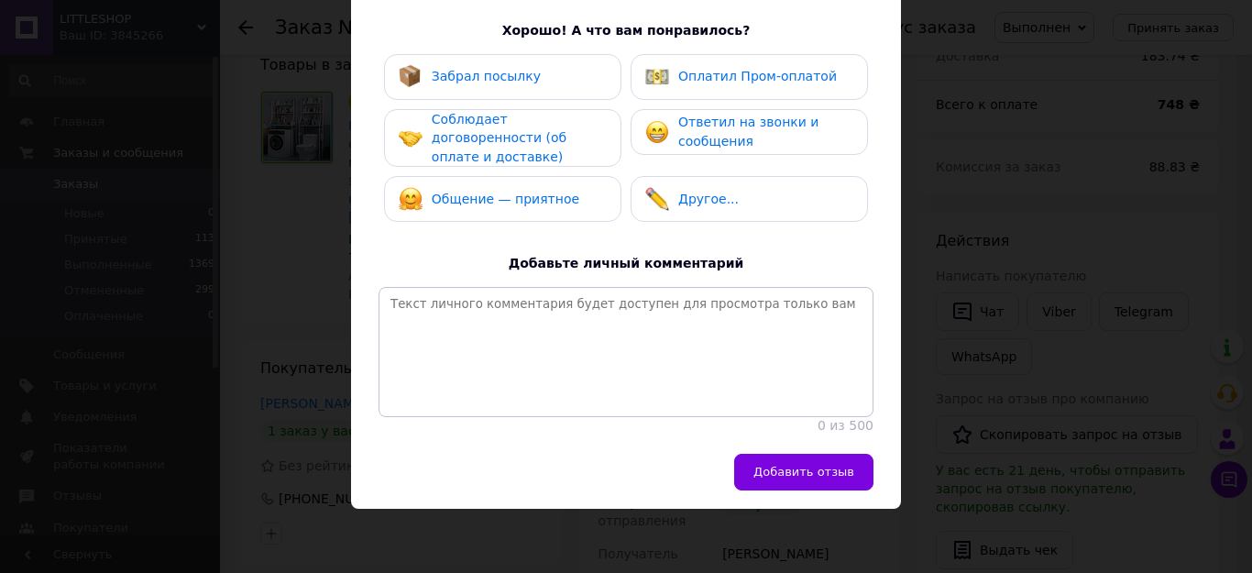
click at [525, 65] on div "Забрал посылку" at bounding box center [503, 77] width 208 height 24
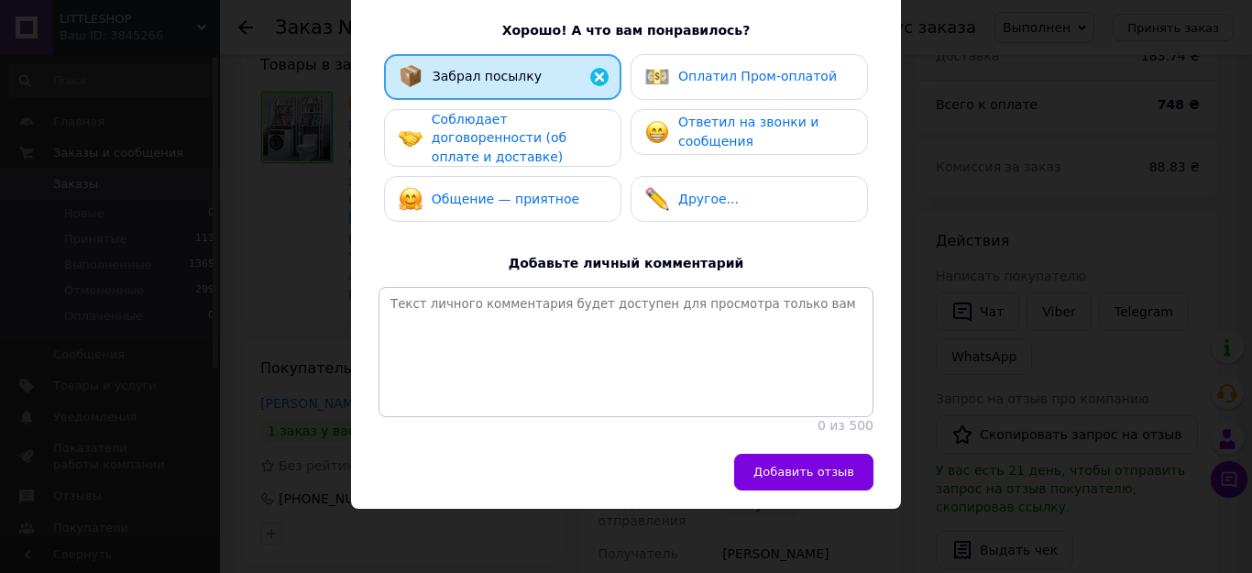
drag, startPoint x: 531, startPoint y: 126, endPoint x: 543, endPoint y: 166, distance: 42.0
click at [533, 126] on span "Соблюдает договоренности (об оплате и доставке)" at bounding box center [499, 138] width 135 height 52
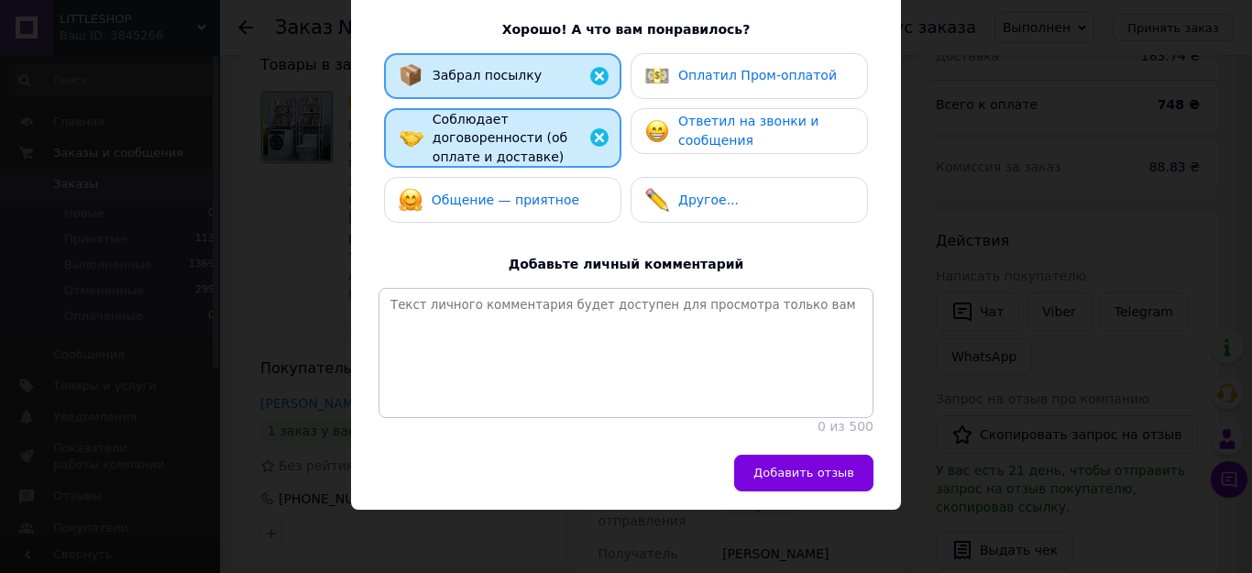
drag, startPoint x: 546, startPoint y: 175, endPoint x: 630, endPoint y: 150, distance: 87.0
click at [571, 188] on div "Общение — приятное" at bounding box center [503, 200] width 208 height 24
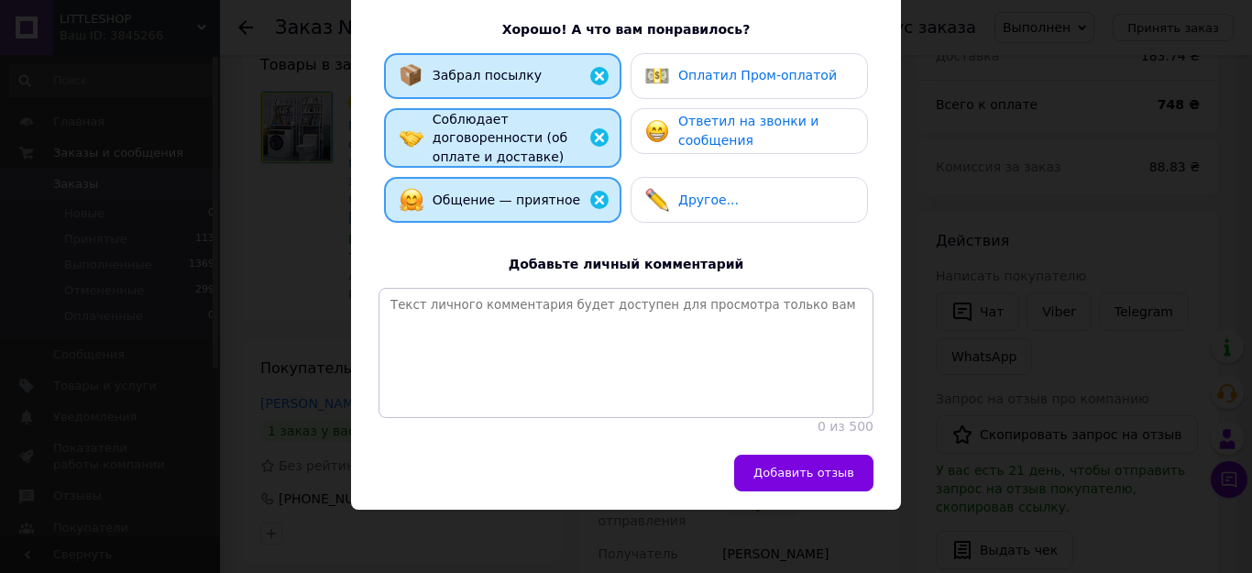
click at [732, 83] on div "Оплатил Пром-оплатой" at bounding box center [757, 75] width 159 height 19
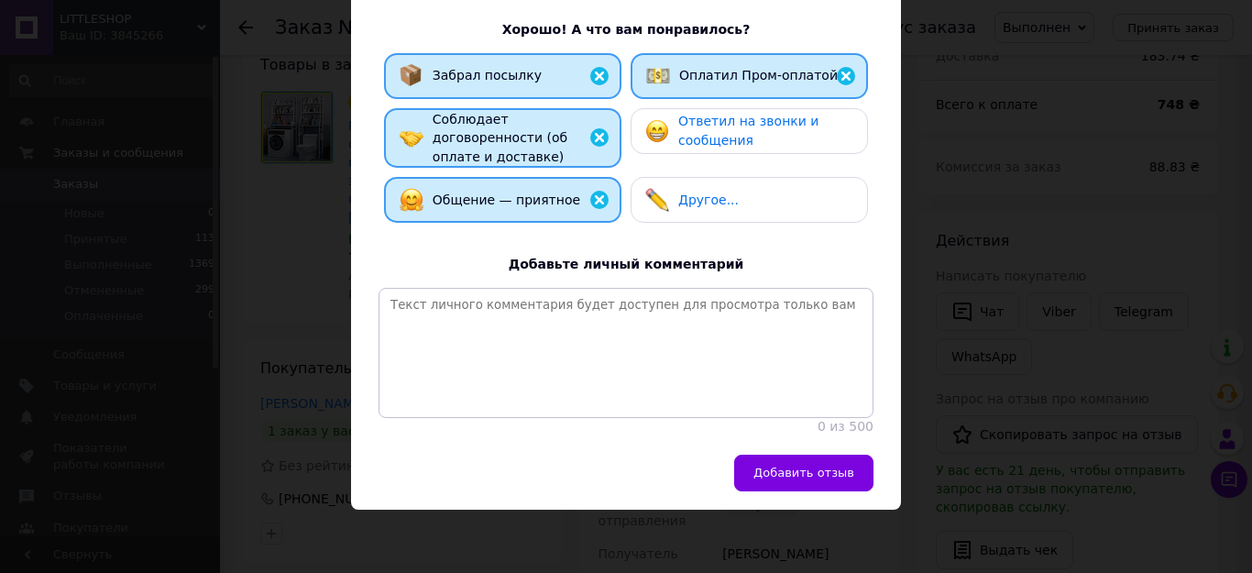
drag, startPoint x: 741, startPoint y: 132, endPoint x: 732, endPoint y: 104, distance: 29.0
click at [742, 132] on span "Ответил на звонки и сообщения" at bounding box center [748, 131] width 140 height 34
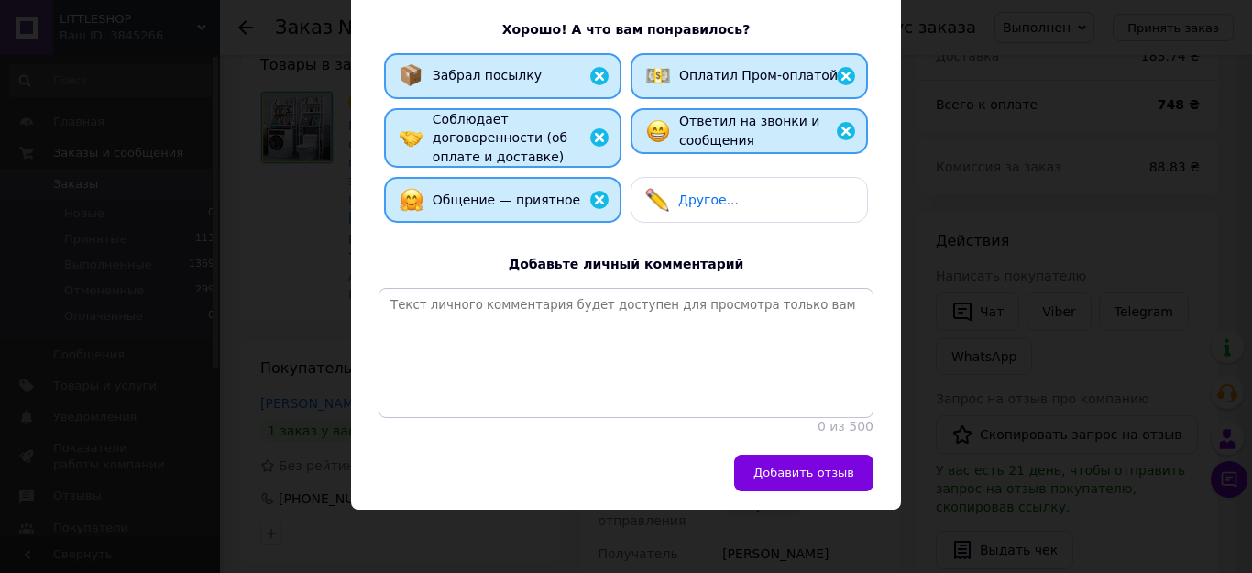
click at [727, 80] on span "Оплатил Пром-оплатой" at bounding box center [758, 75] width 159 height 15
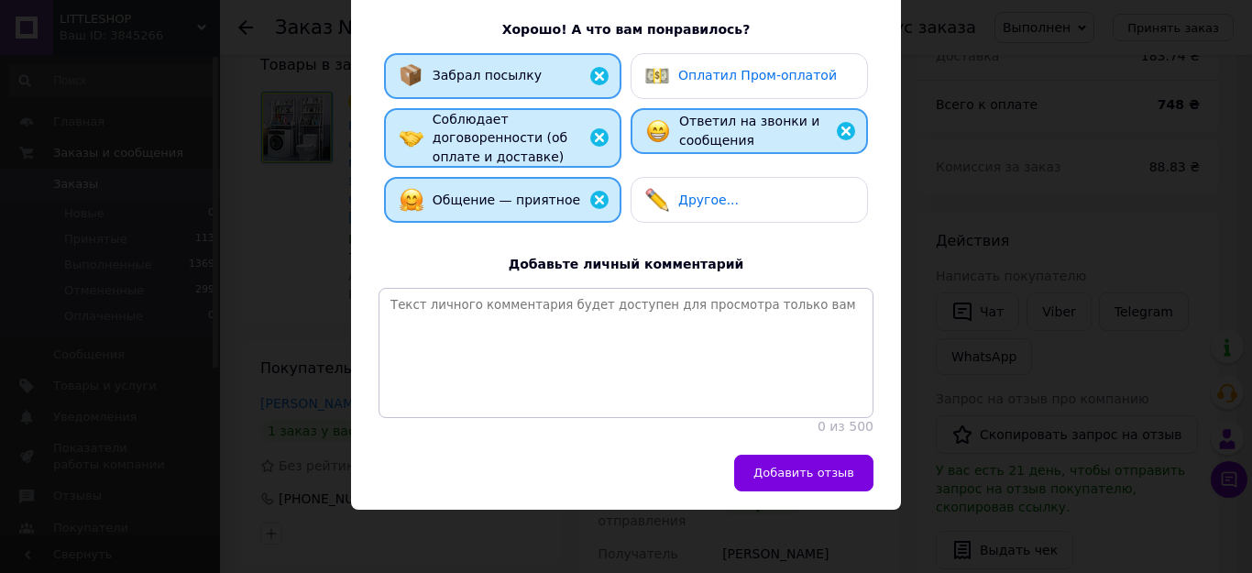
click at [817, 471] on span "Добавить отзыв" at bounding box center [803, 473] width 101 height 14
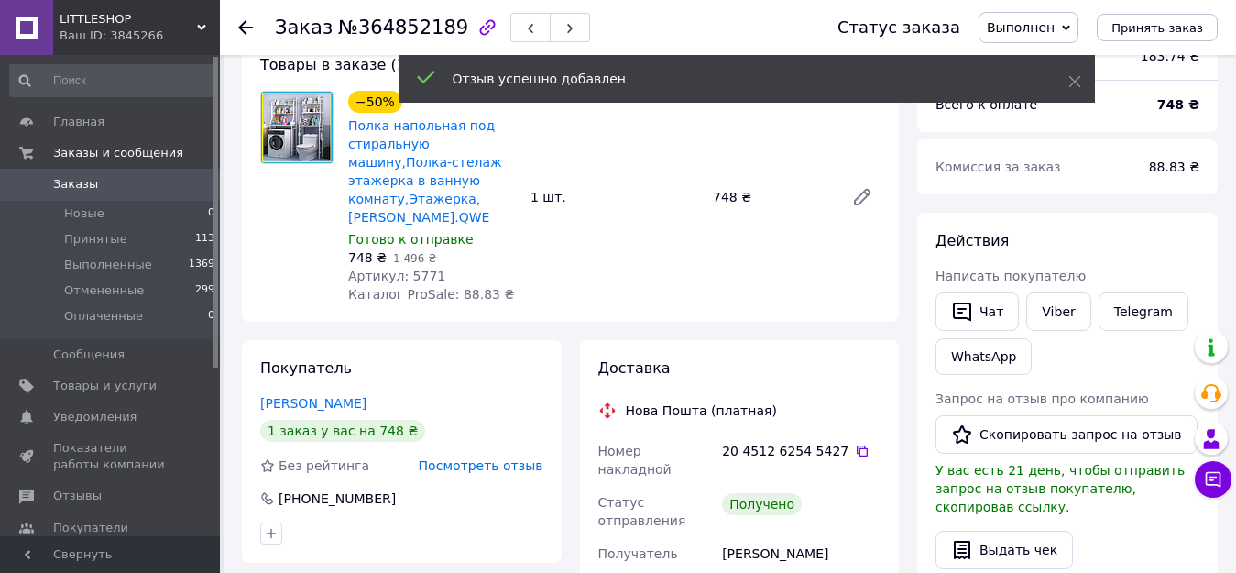
click at [248, 29] on icon at bounding box center [245, 27] width 15 height 15
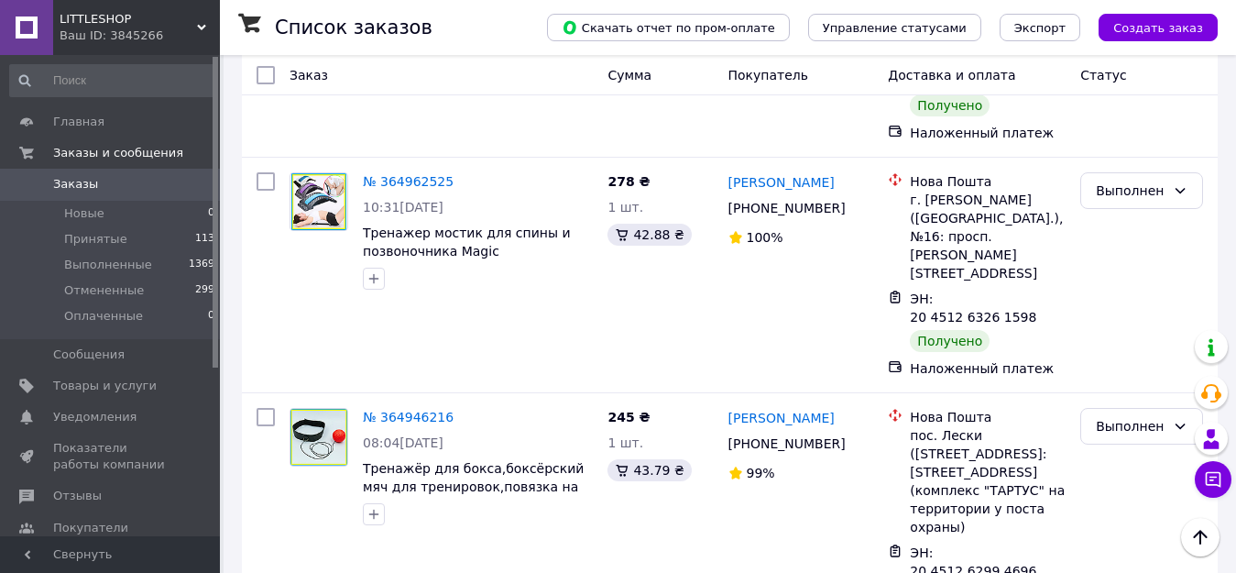
scroll to position [6315, 0]
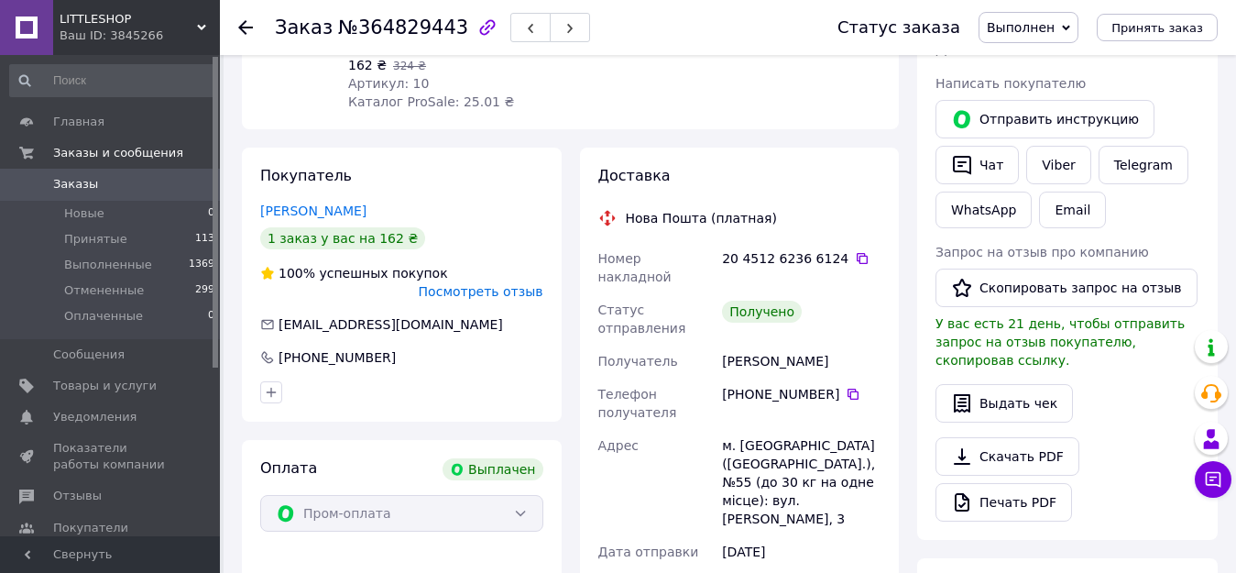
scroll to position [327, 0]
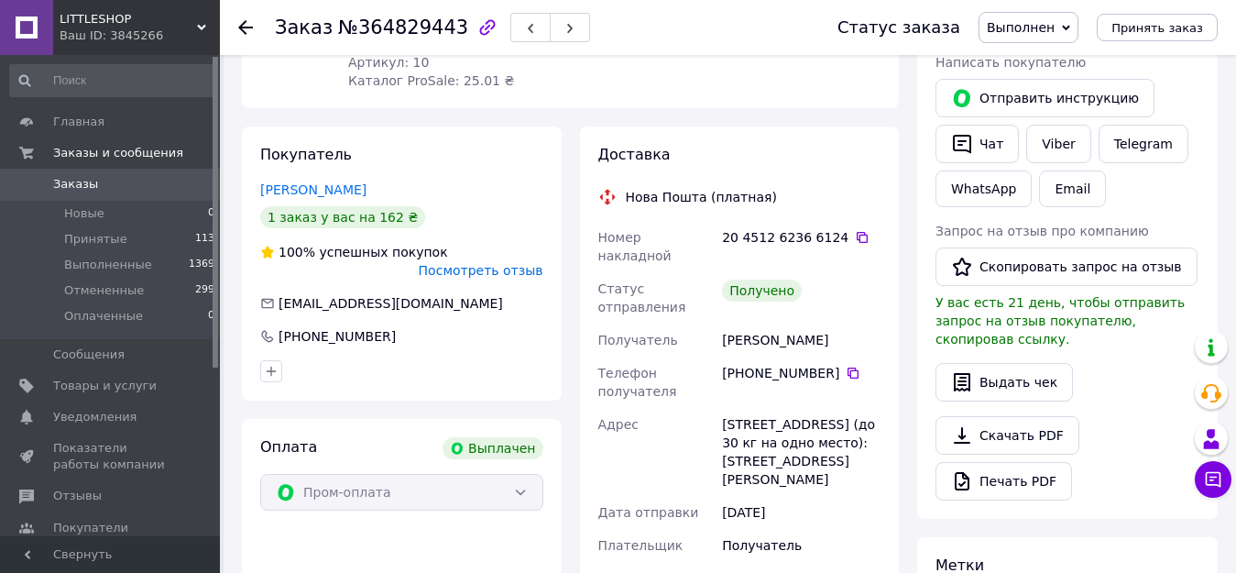
click at [238, 26] on icon at bounding box center [245, 27] width 15 height 15
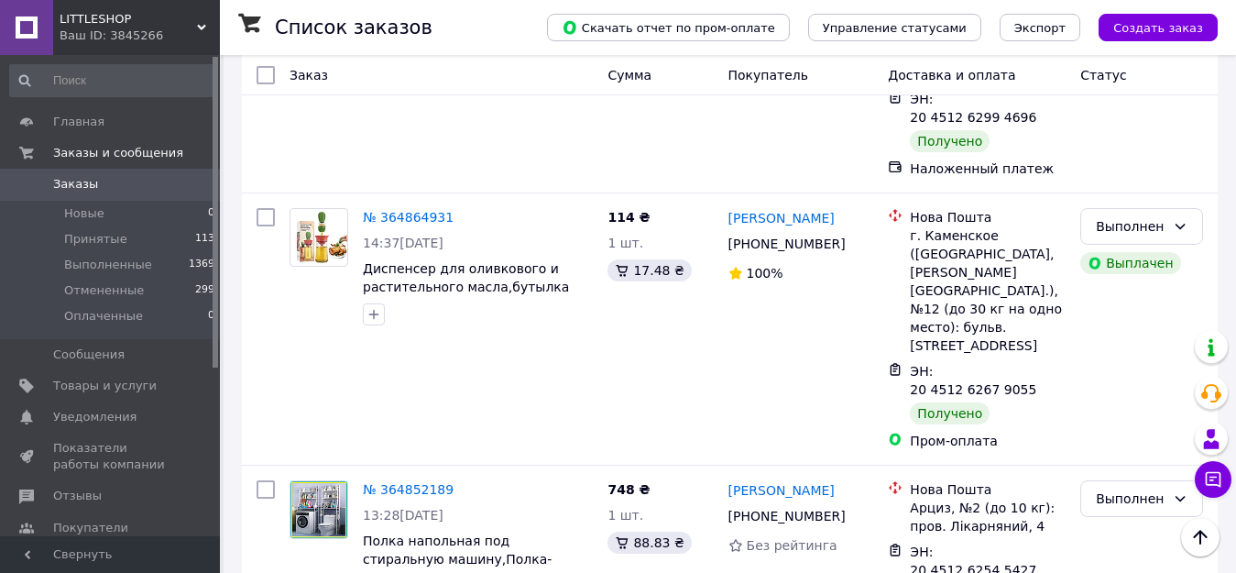
scroll to position [6773, 0]
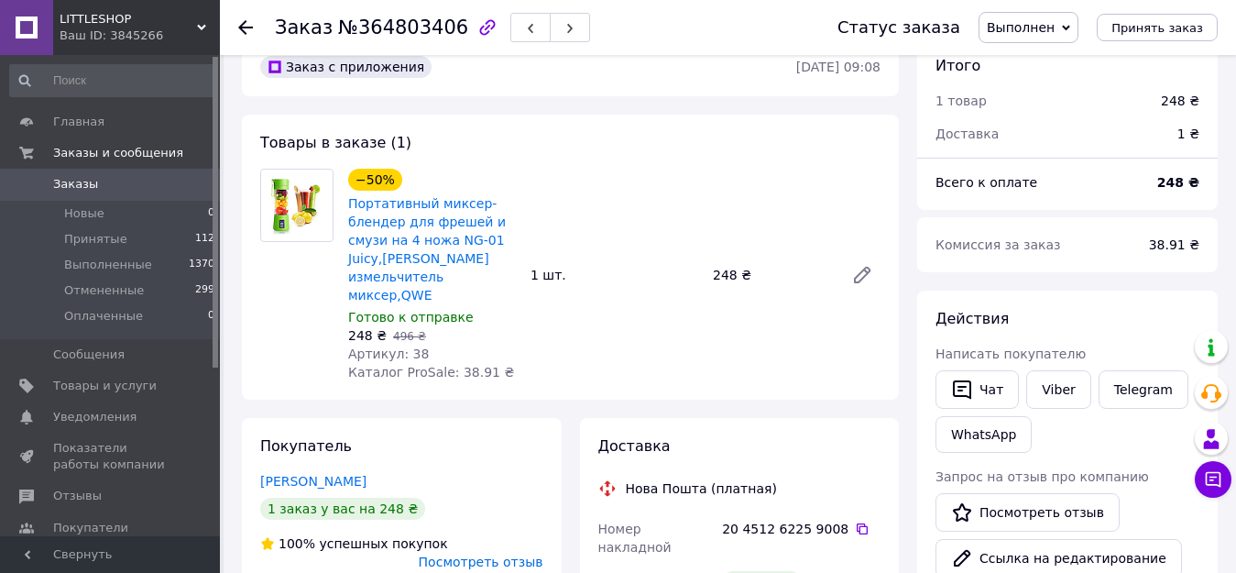
scroll to position [92, 0]
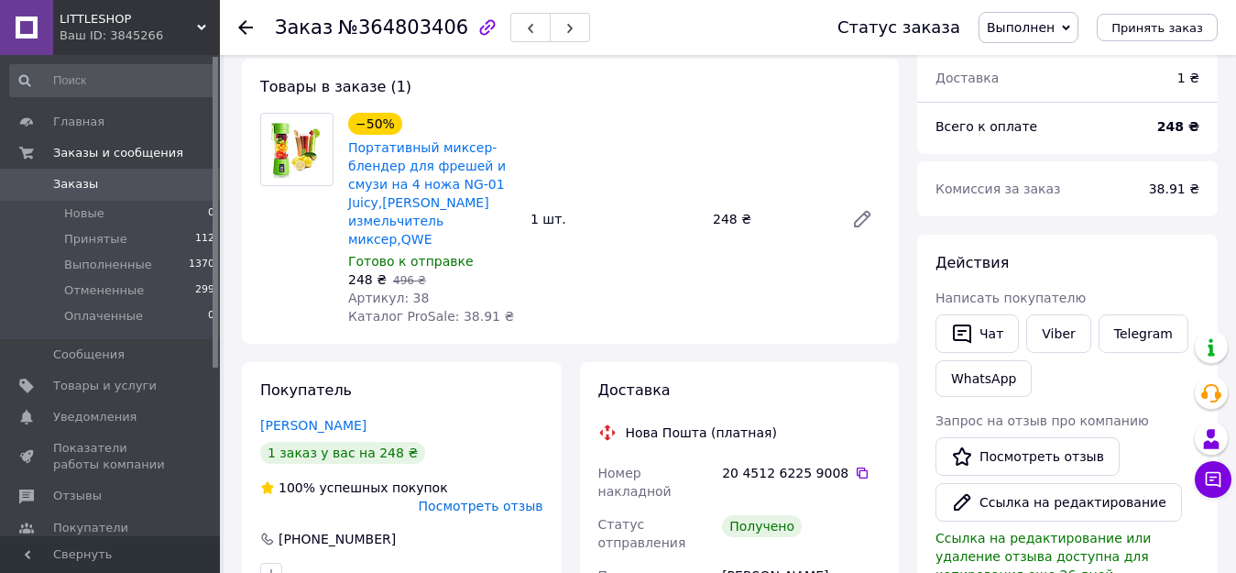
click at [240, 22] on icon at bounding box center [245, 27] width 15 height 15
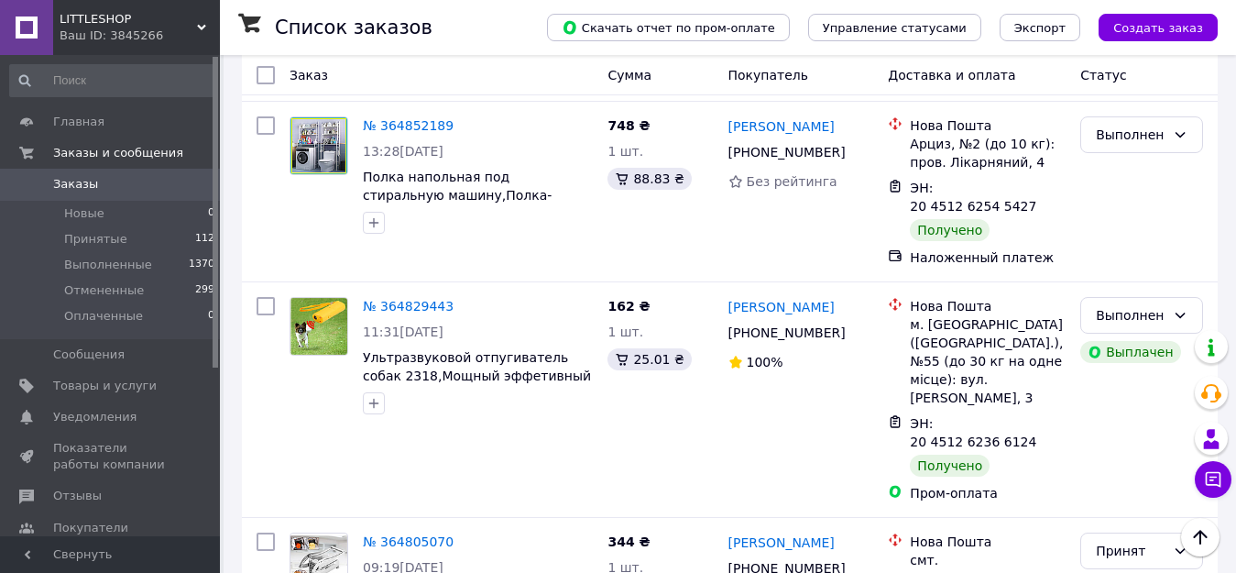
scroll to position [7139, 0]
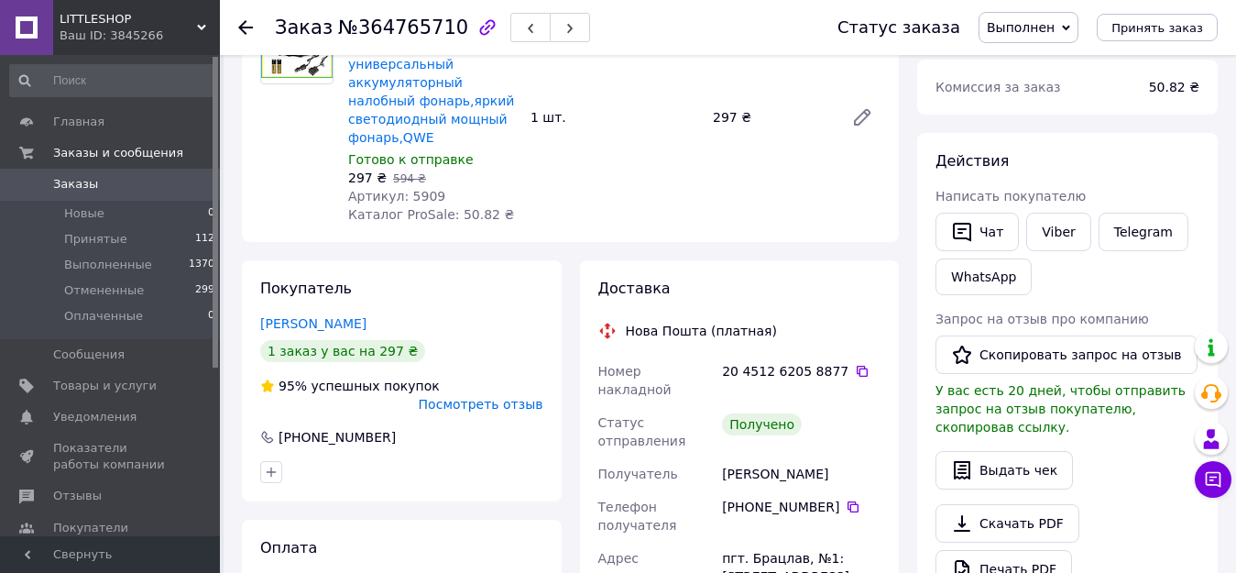
scroll to position [170, 0]
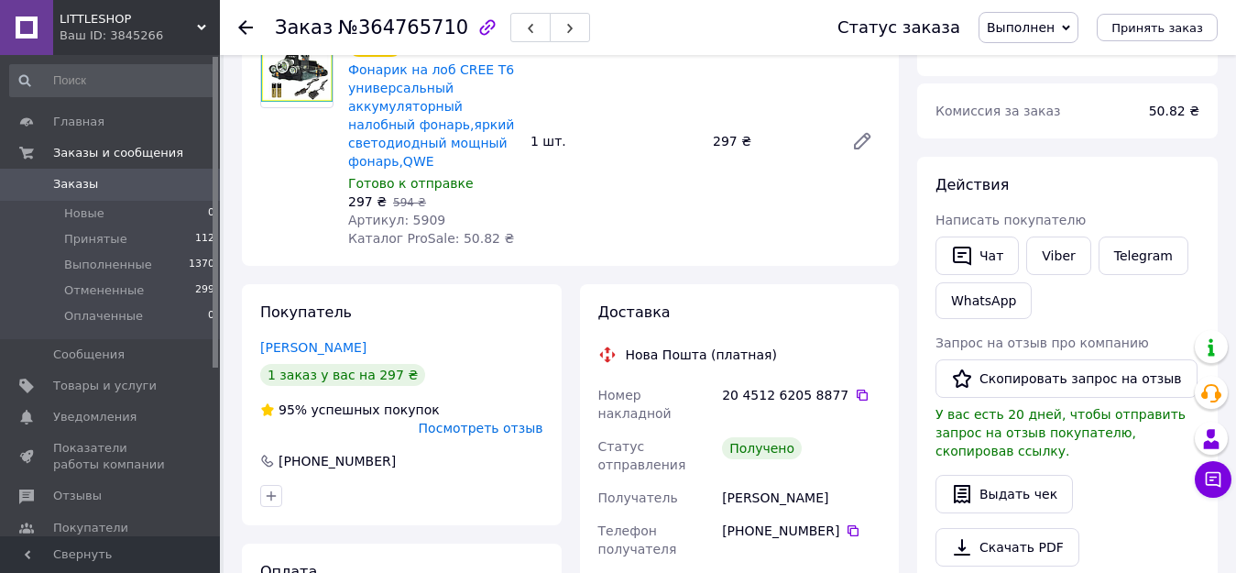
click at [248, 31] on icon at bounding box center [245, 27] width 15 height 15
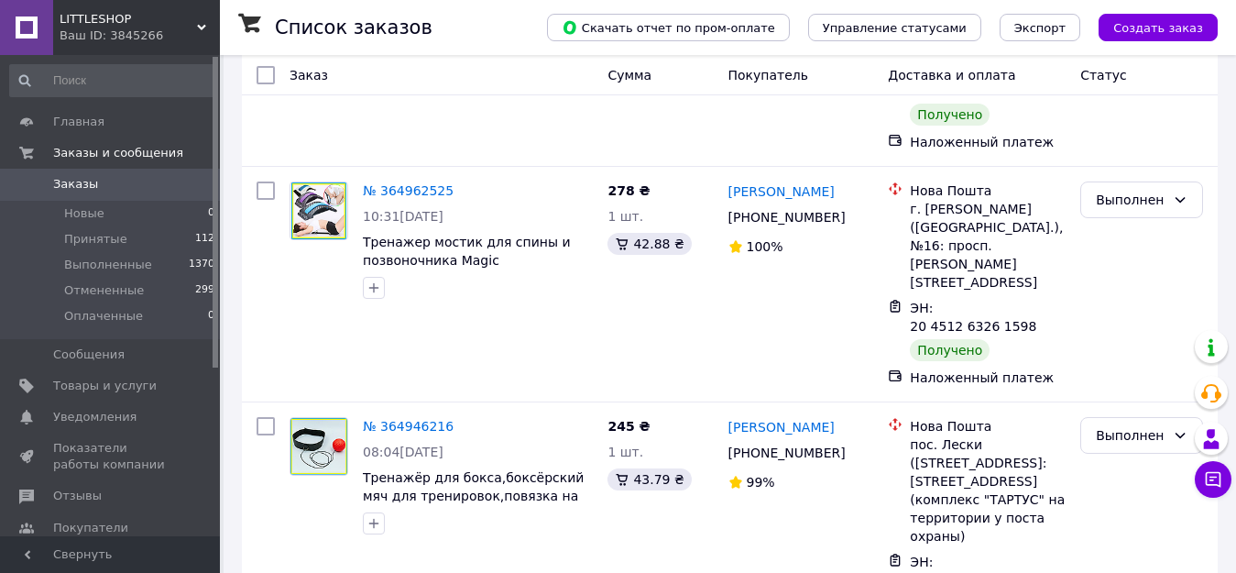
scroll to position [7258, 0]
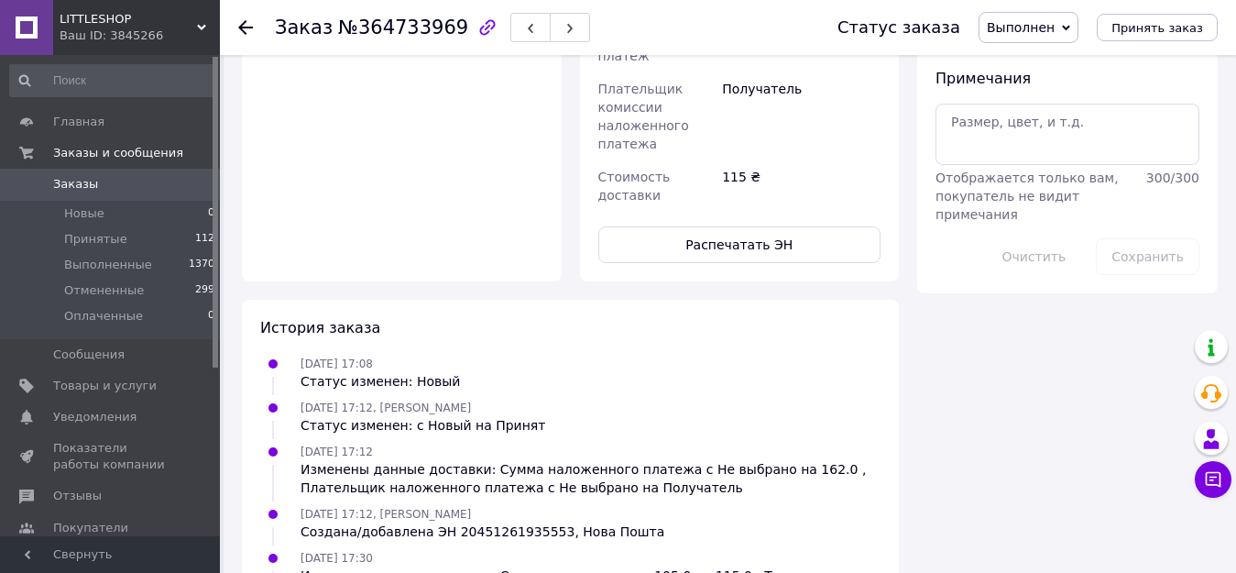
scroll to position [957, 0]
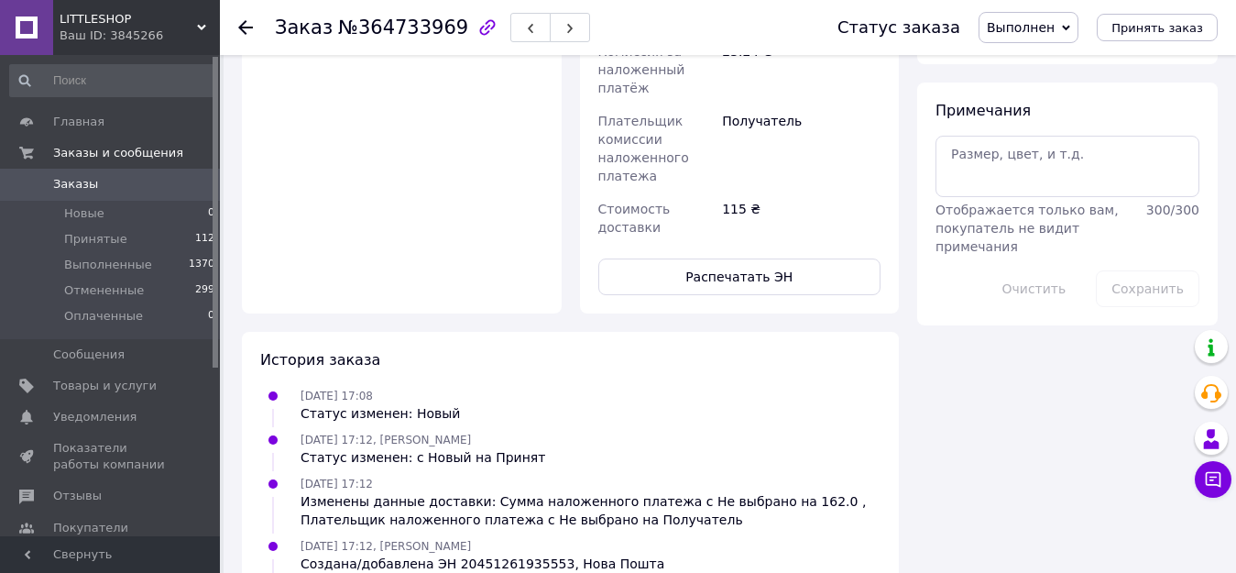
click at [245, 26] on icon at bounding box center [245, 27] width 15 height 15
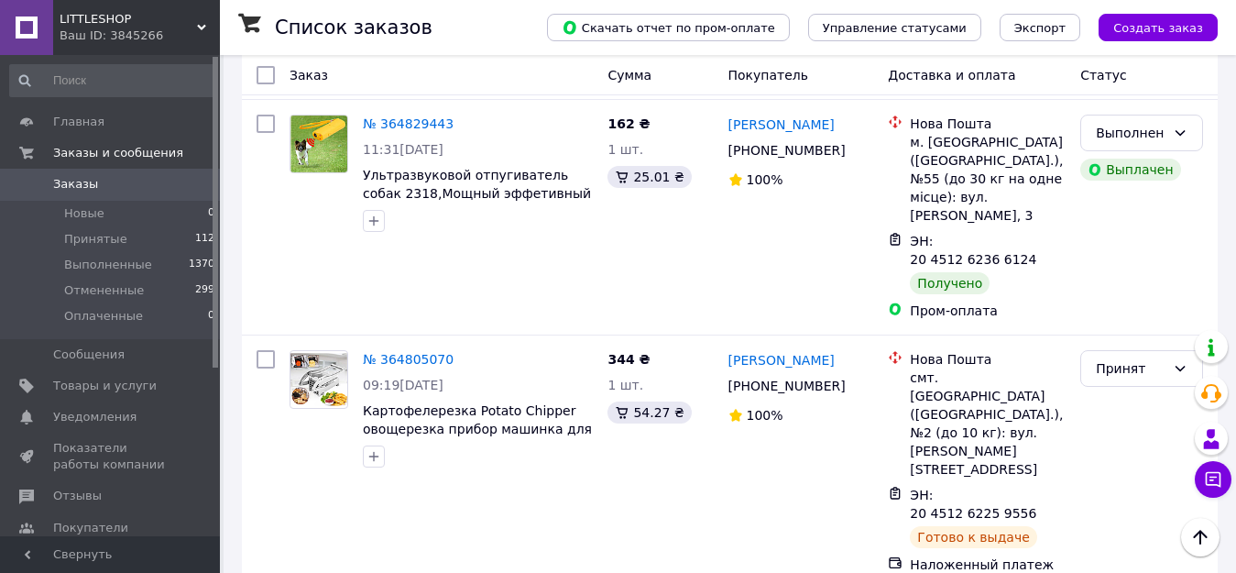
scroll to position [7392, 0]
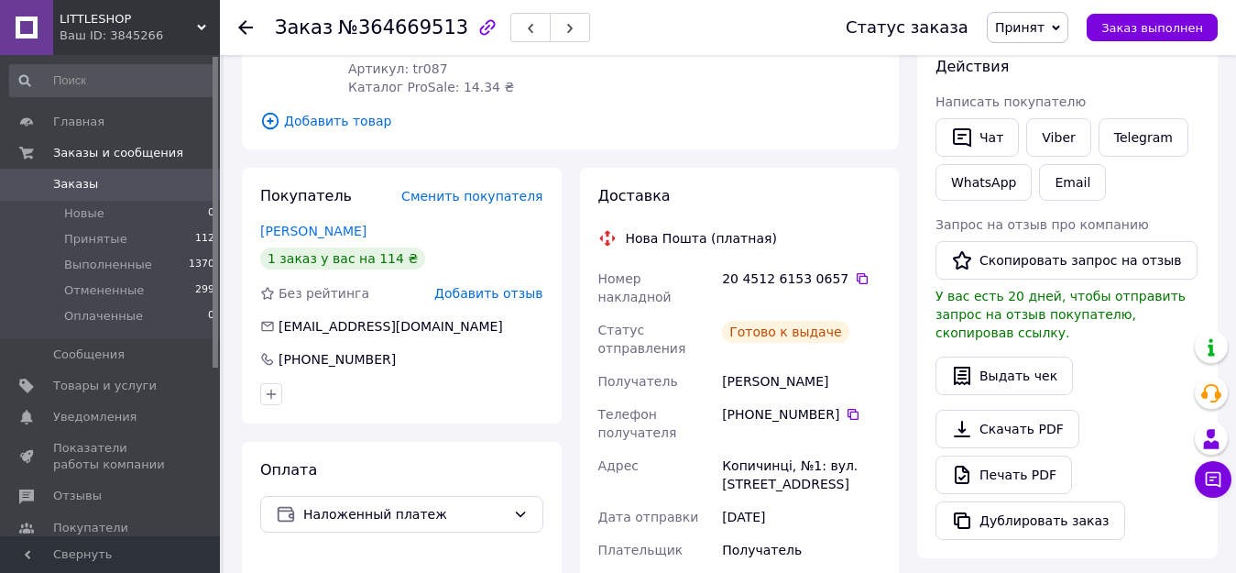
scroll to position [1003, 0]
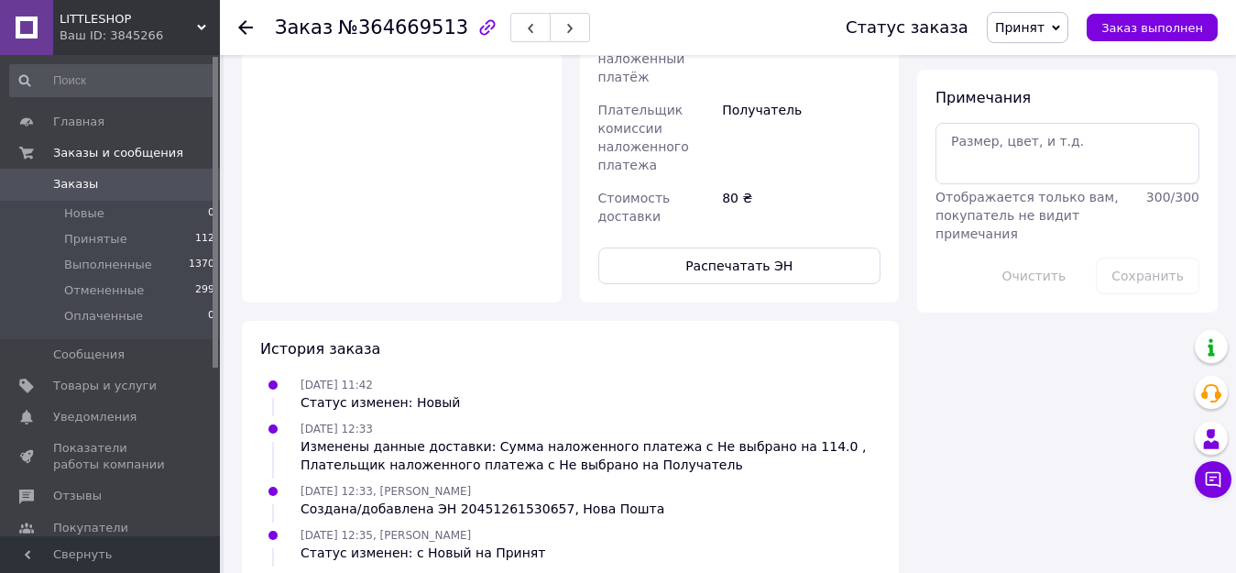
click at [246, 33] on use at bounding box center [245, 27] width 15 height 15
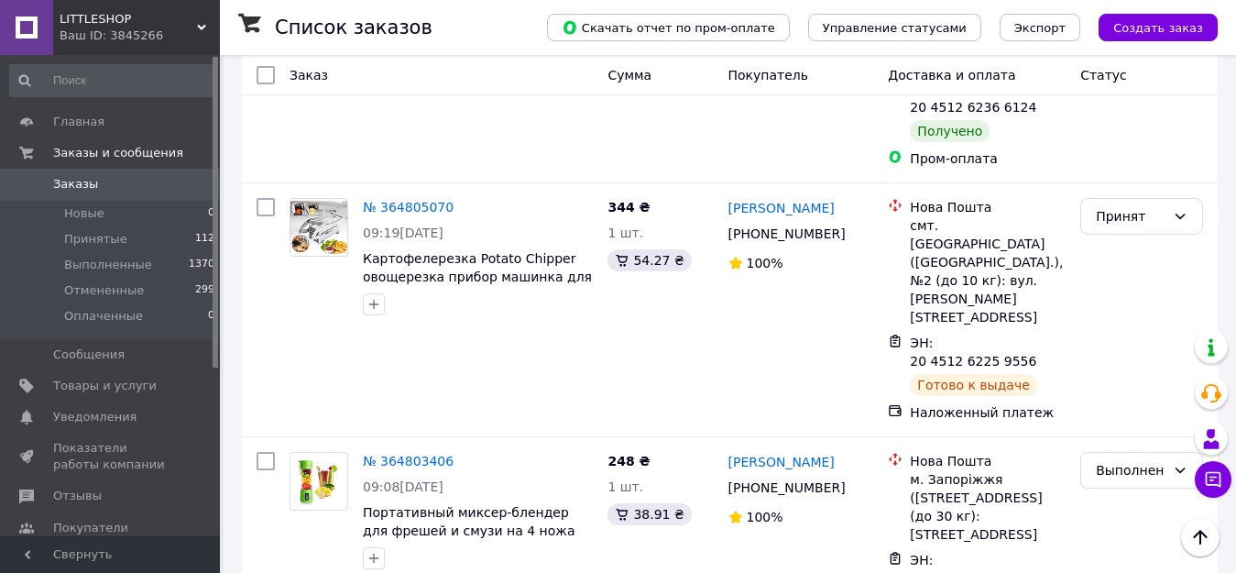
scroll to position [7400, 0]
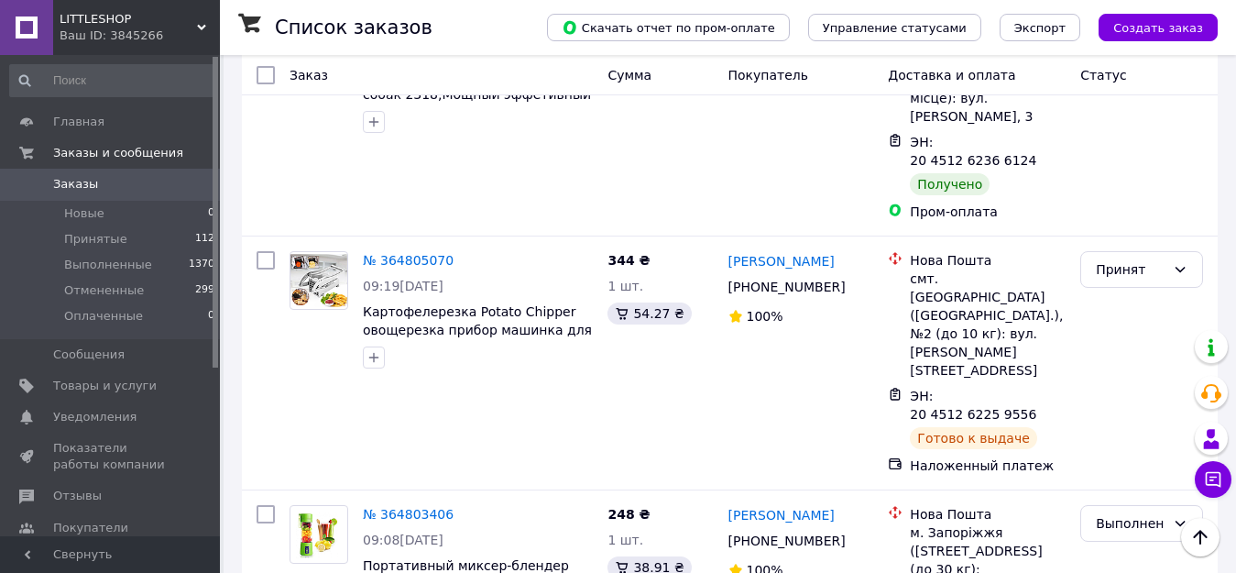
click at [1125, 273] on li "Выполнен" at bounding box center [1141, 270] width 121 height 33
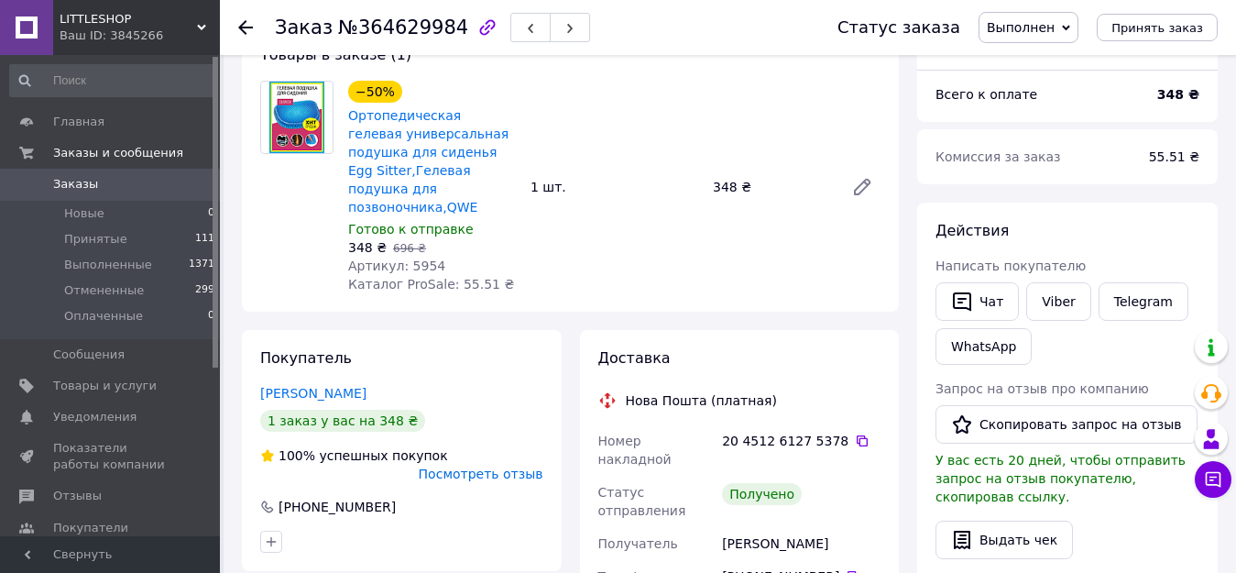
scroll to position [78, 0]
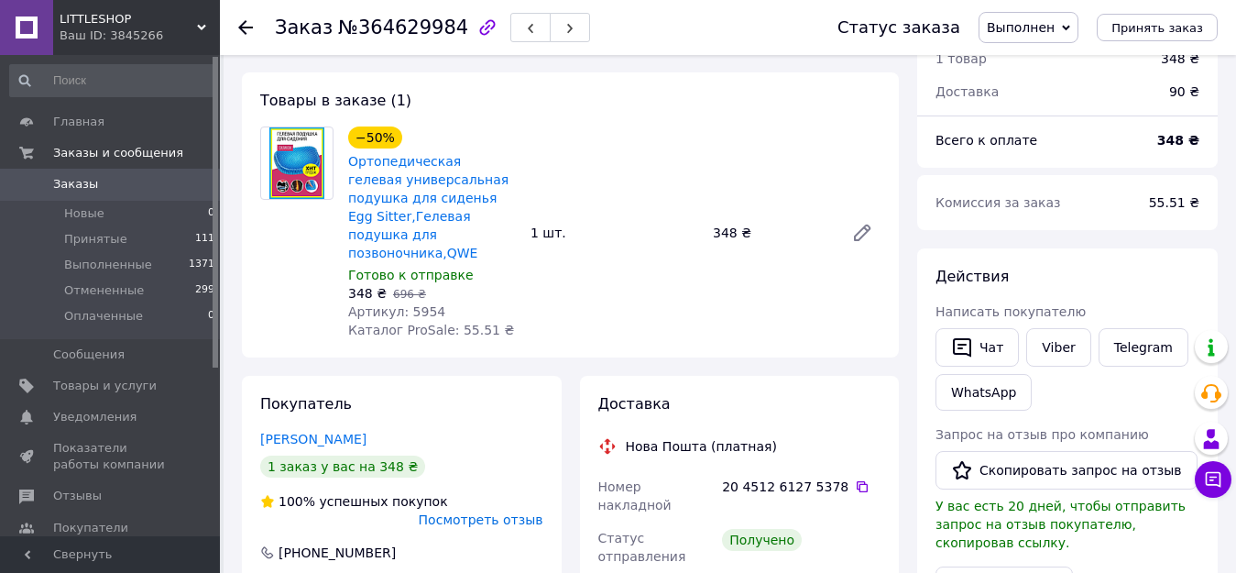
click at [245, 29] on icon at bounding box center [245, 27] width 15 height 15
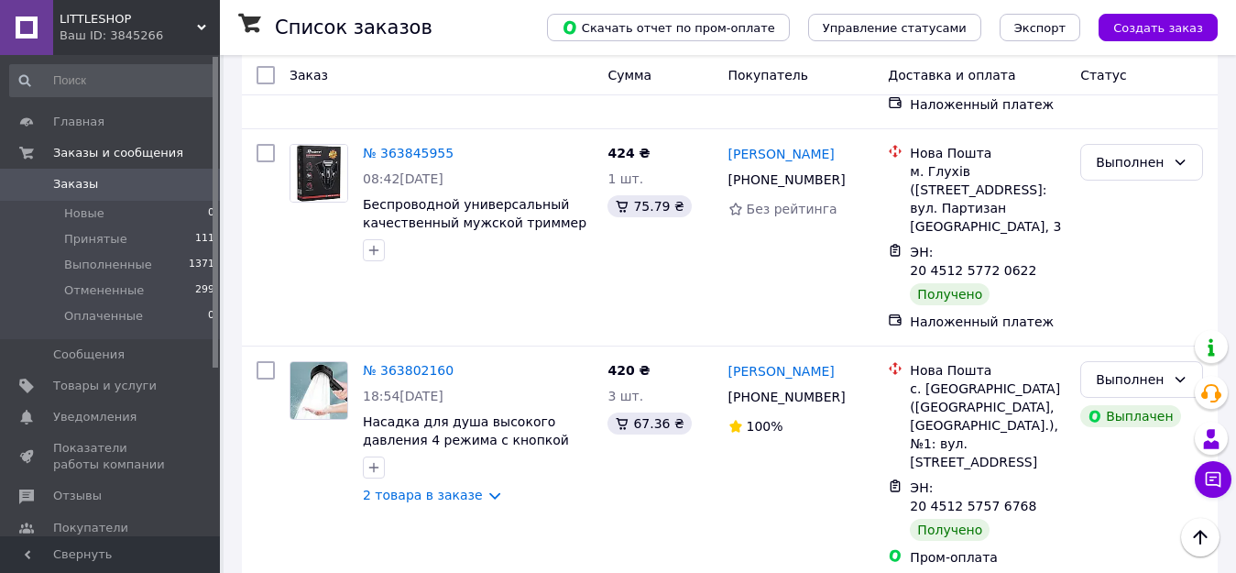
scroll to position [10875, 0]
